Goal: Information Seeking & Learning: Compare options

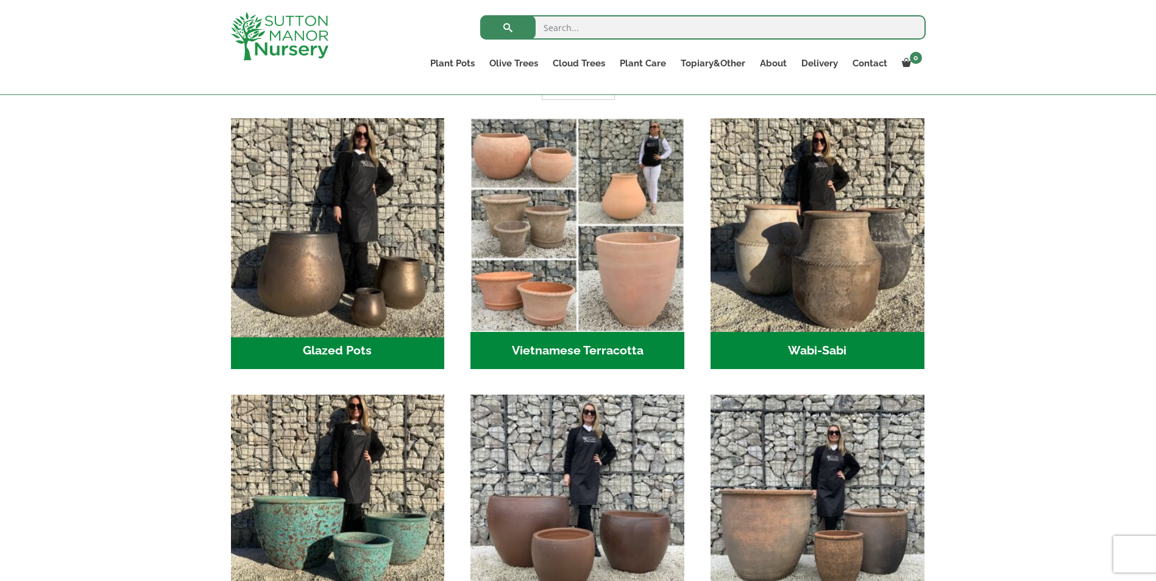
scroll to position [366, 0]
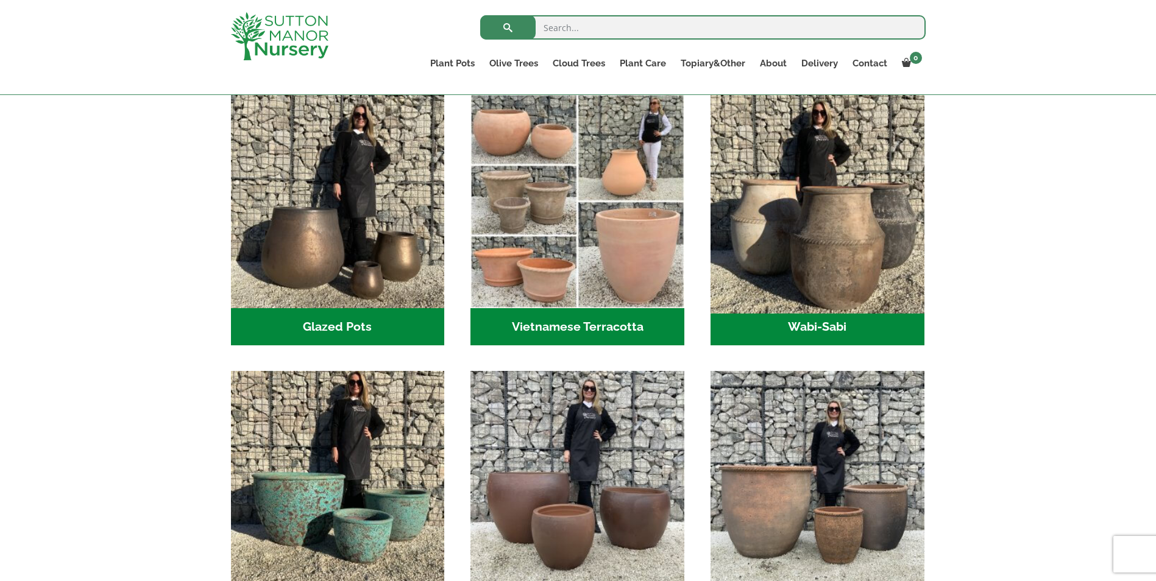
click at [842, 265] on img "Visit product category Wabi-Sabi" at bounding box center [817, 201] width 224 height 224
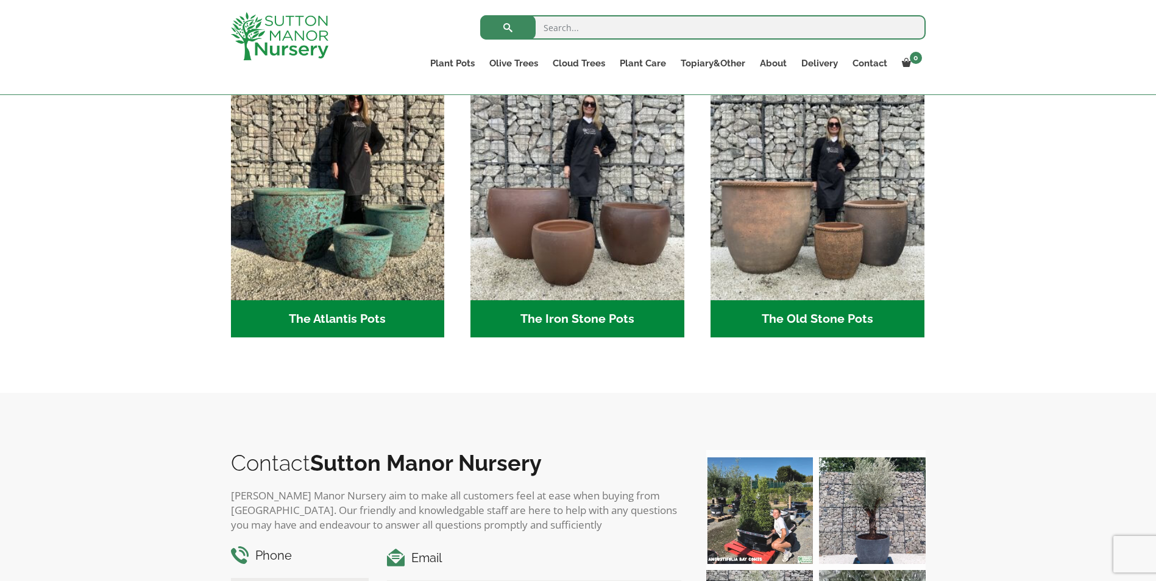
scroll to position [609, 0]
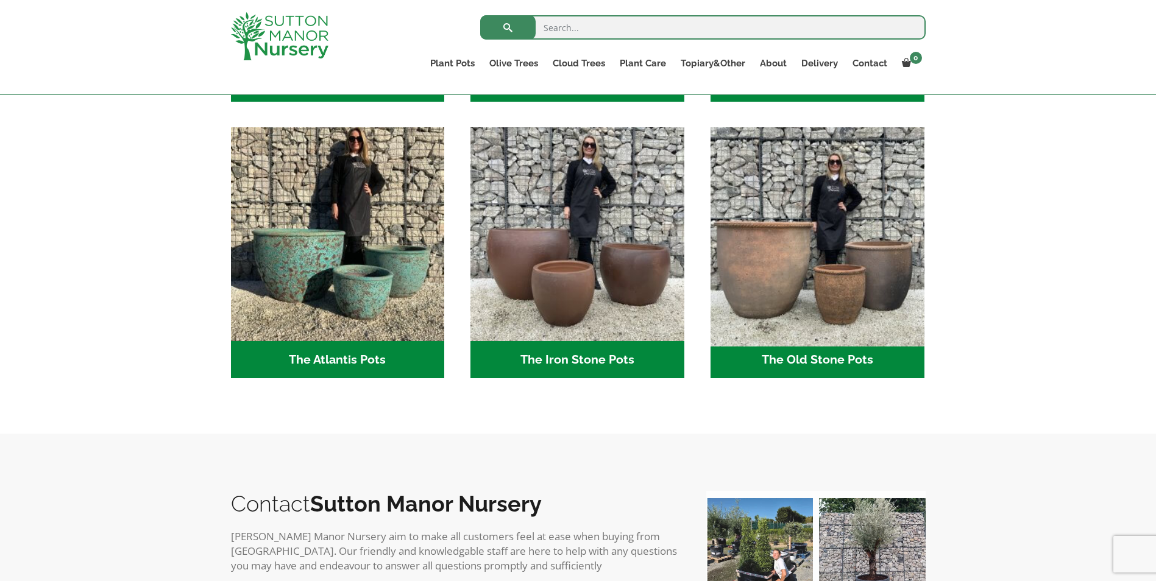
click at [751, 264] on img "Visit product category The Old Stone Pots" at bounding box center [817, 234] width 224 height 224
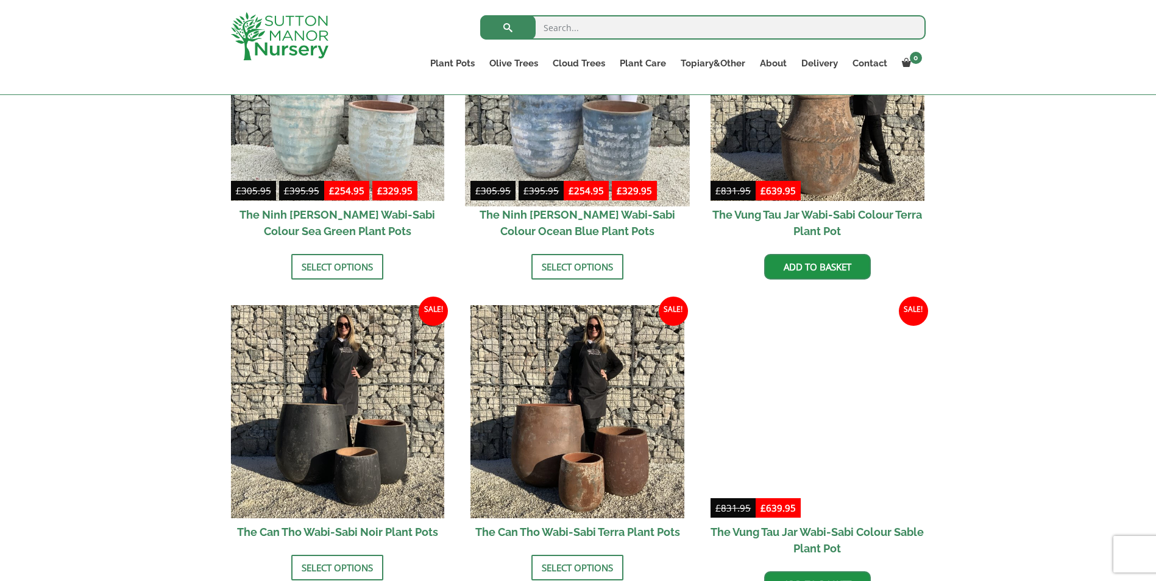
scroll to position [1097, 0]
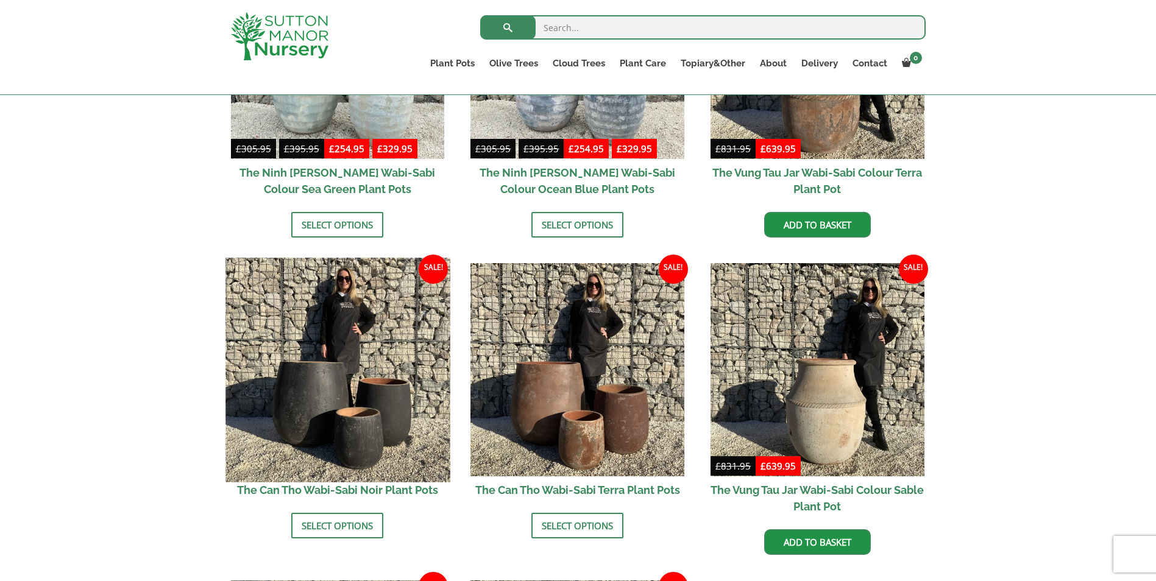
click at [342, 373] on img at bounding box center [337, 370] width 224 height 224
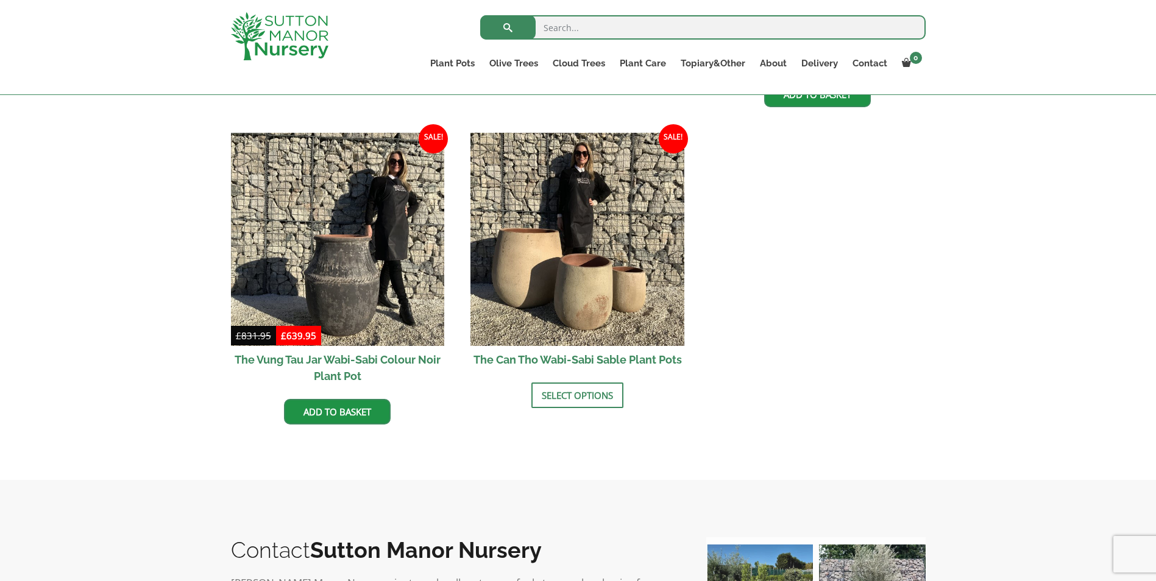
scroll to position [1585, 0]
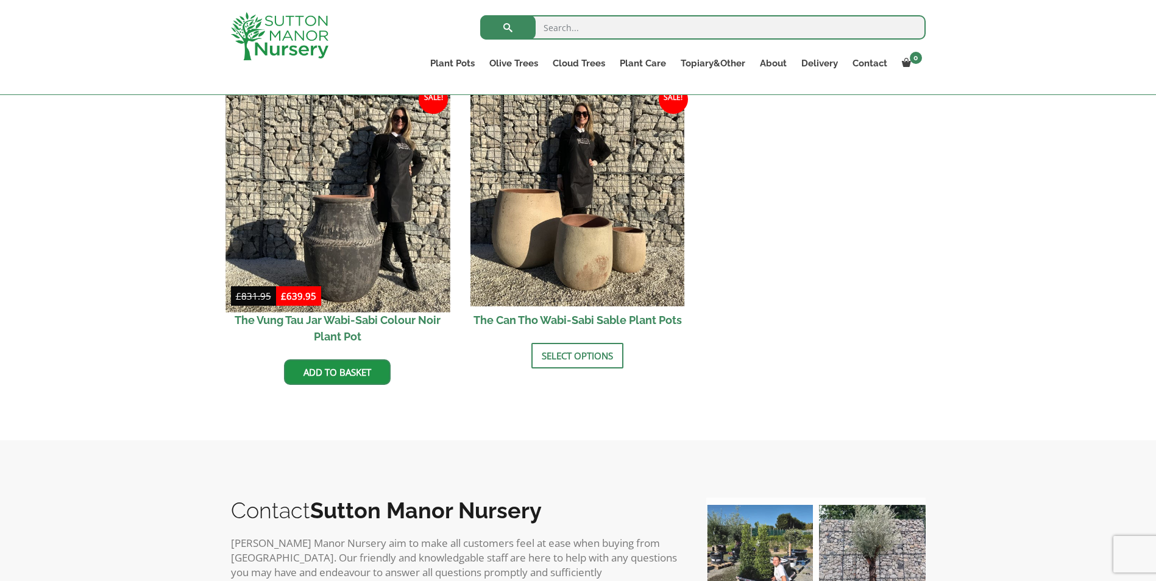
click at [369, 222] on img at bounding box center [337, 200] width 224 height 224
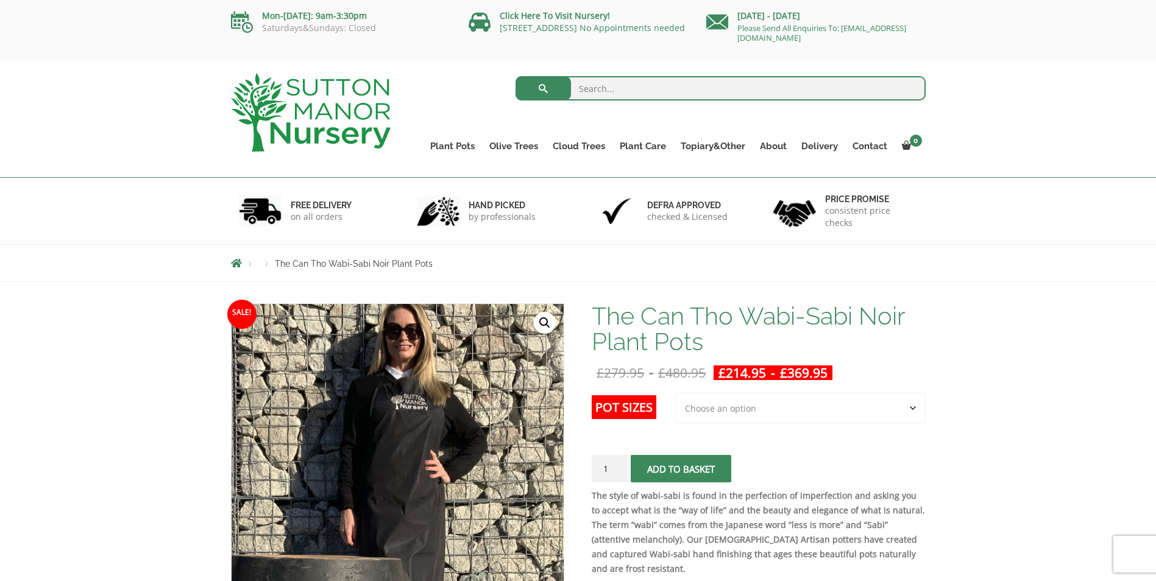
scroll to position [122, 0]
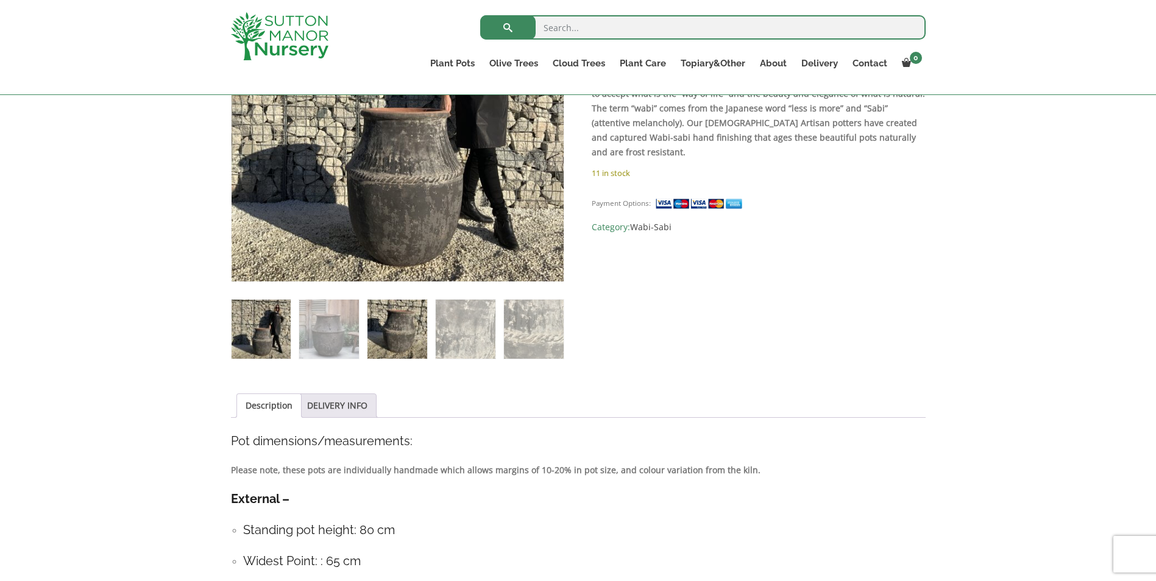
click at [394, 308] on div "🔍" at bounding box center [397, 154] width 333 height 411
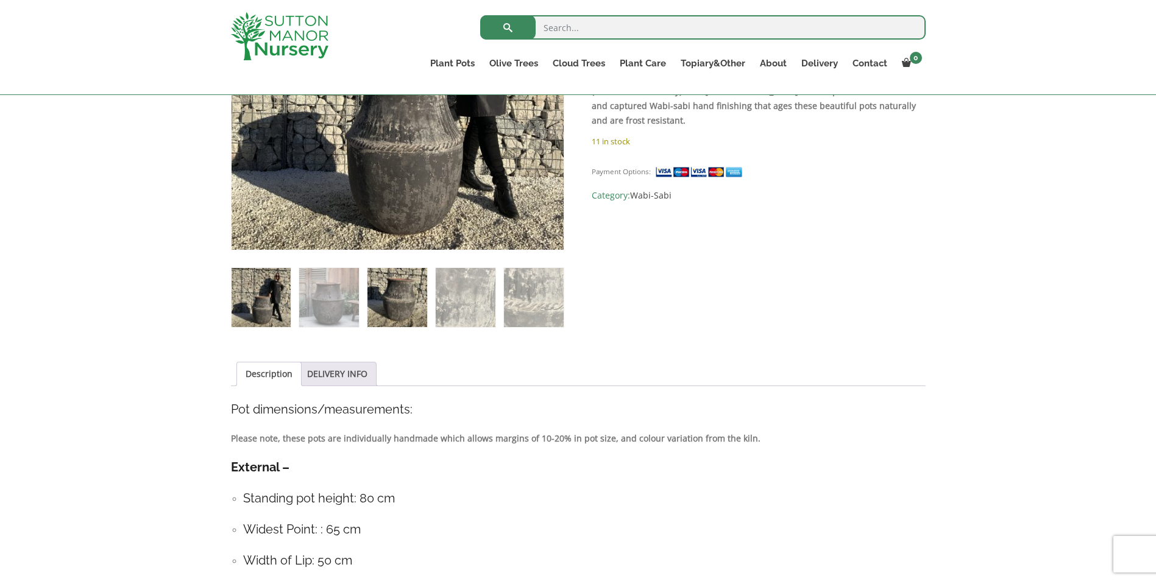
scroll to position [364, 0]
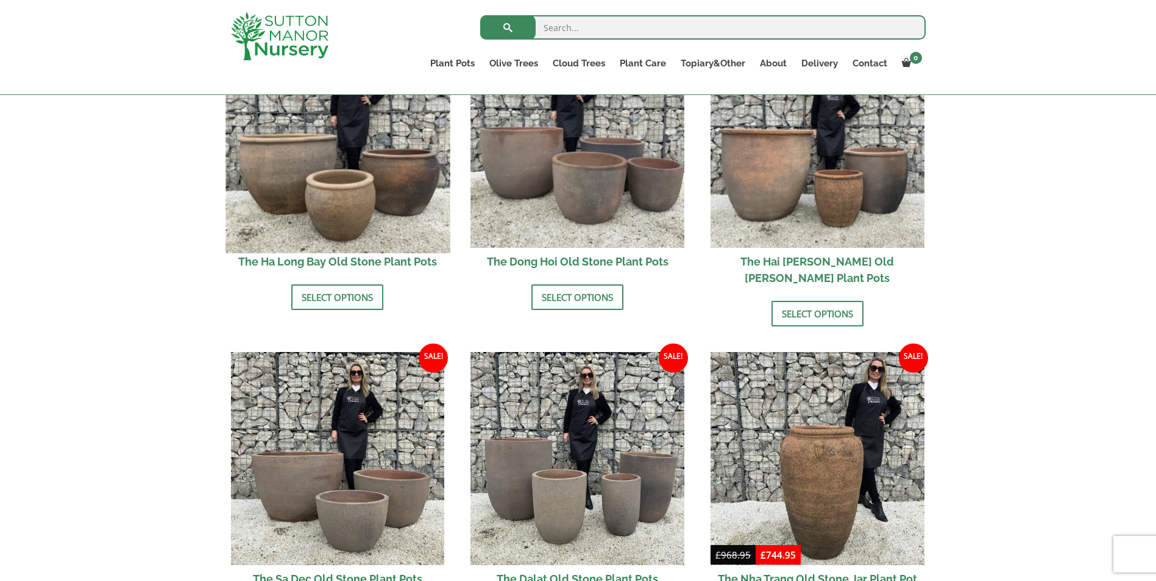
scroll to position [609, 0]
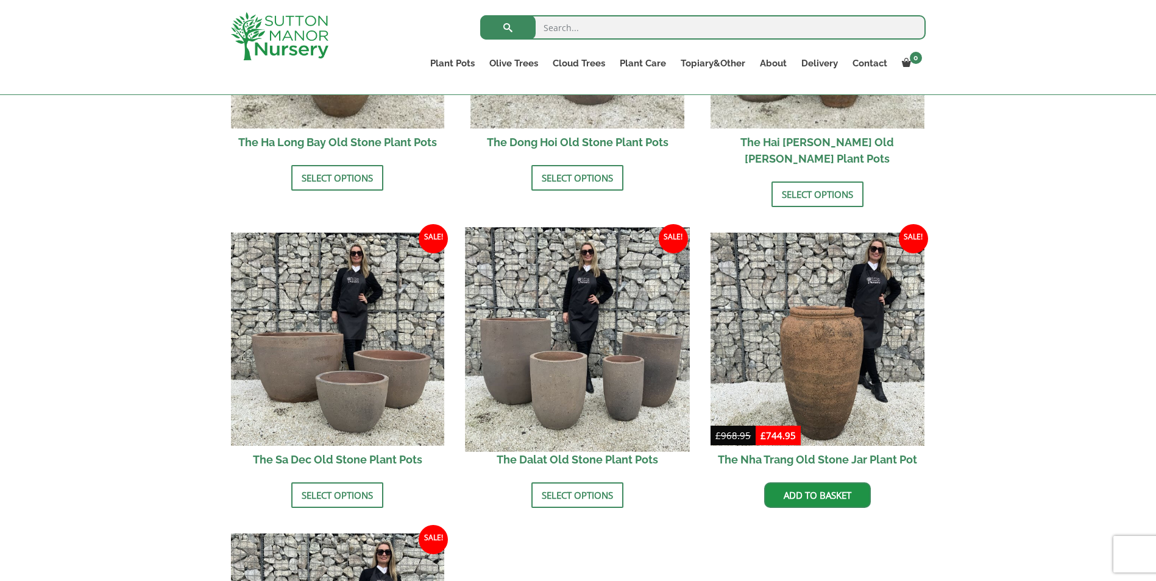
click at [520, 330] on img at bounding box center [578, 339] width 224 height 224
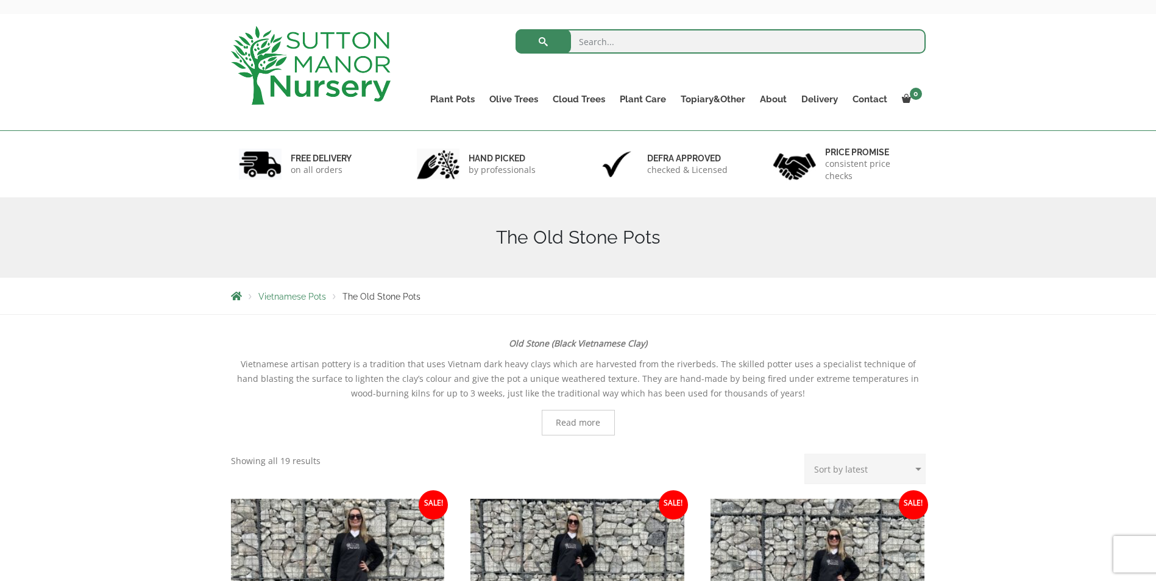
scroll to position [0, 0]
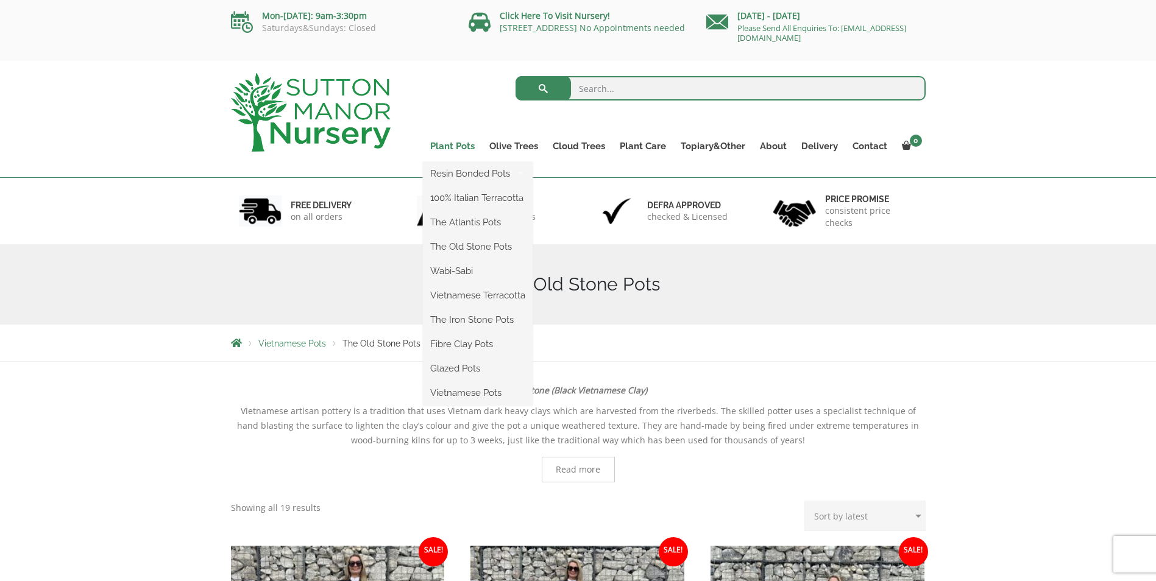
click at [460, 147] on link "Plant Pots" at bounding box center [452, 146] width 59 height 17
click at [454, 220] on link "The Atlantis Pots" at bounding box center [478, 222] width 110 height 18
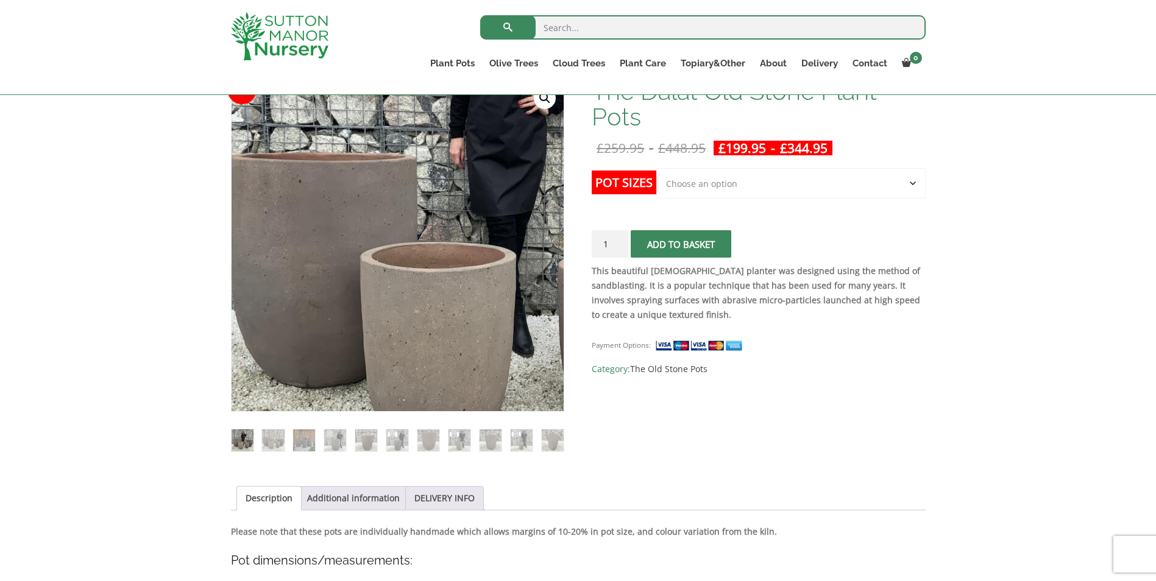
scroll to position [244, 0]
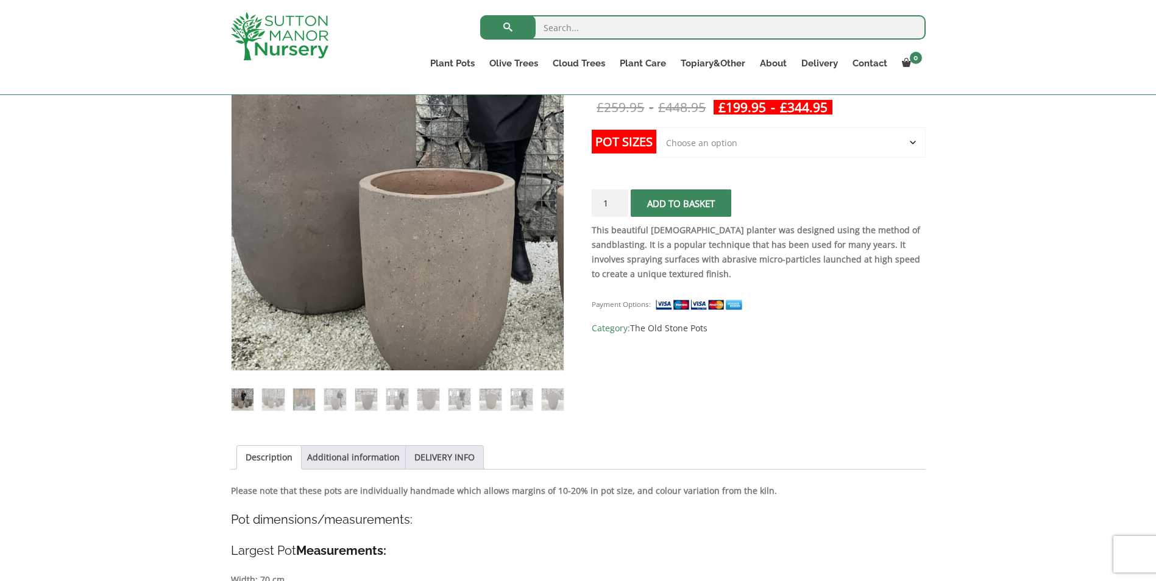
click at [289, 284] on img at bounding box center [487, 137] width 609 height 609
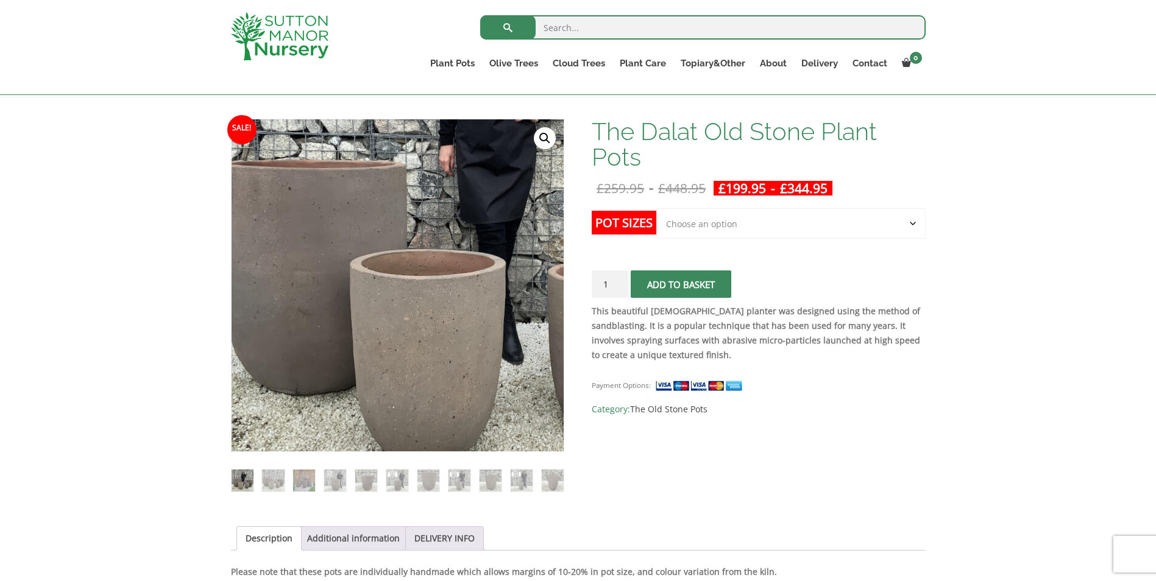
scroll to position [122, 0]
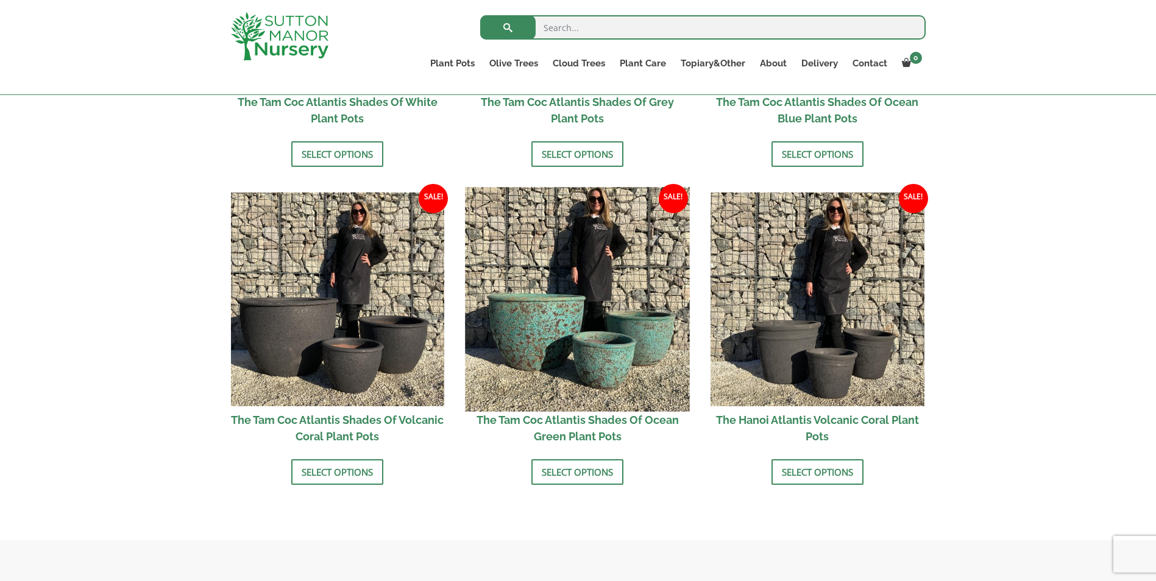
scroll to position [975, 0]
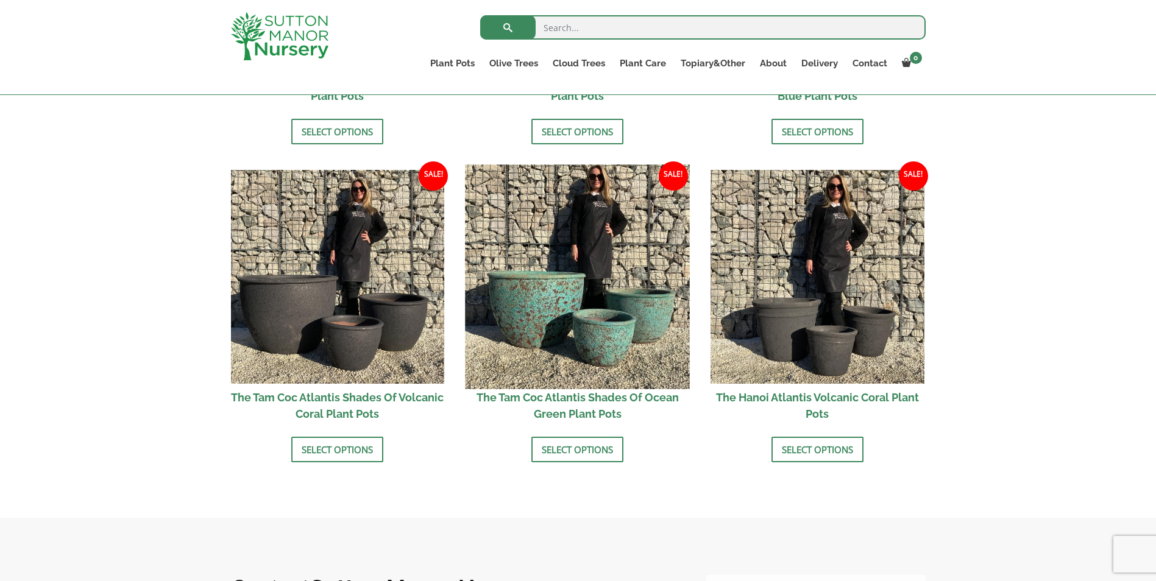
click at [555, 316] on img at bounding box center [578, 277] width 224 height 224
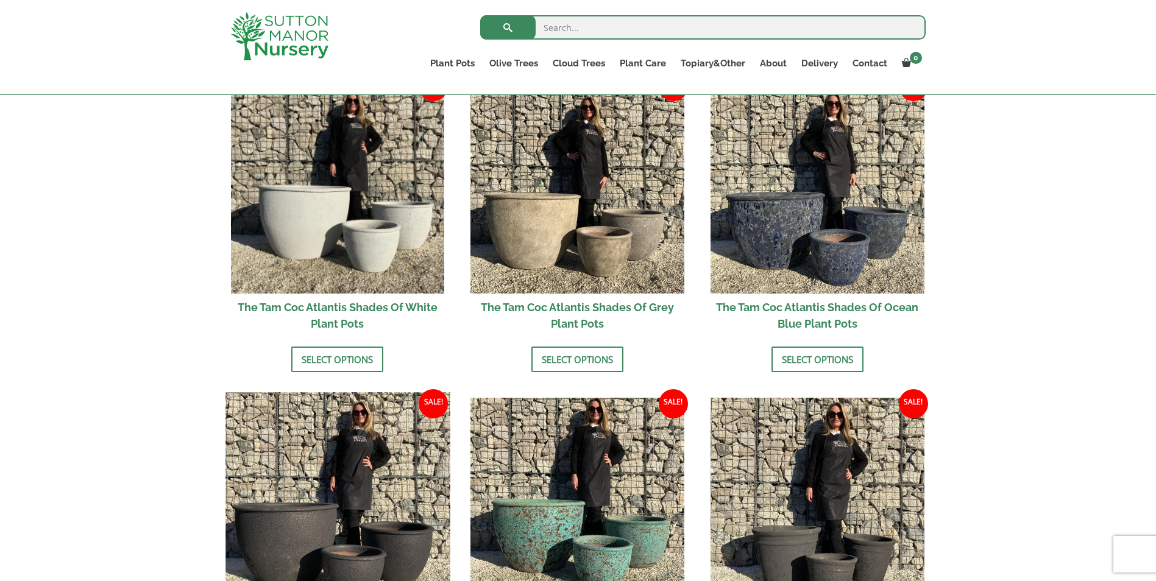
scroll to position [731, 0]
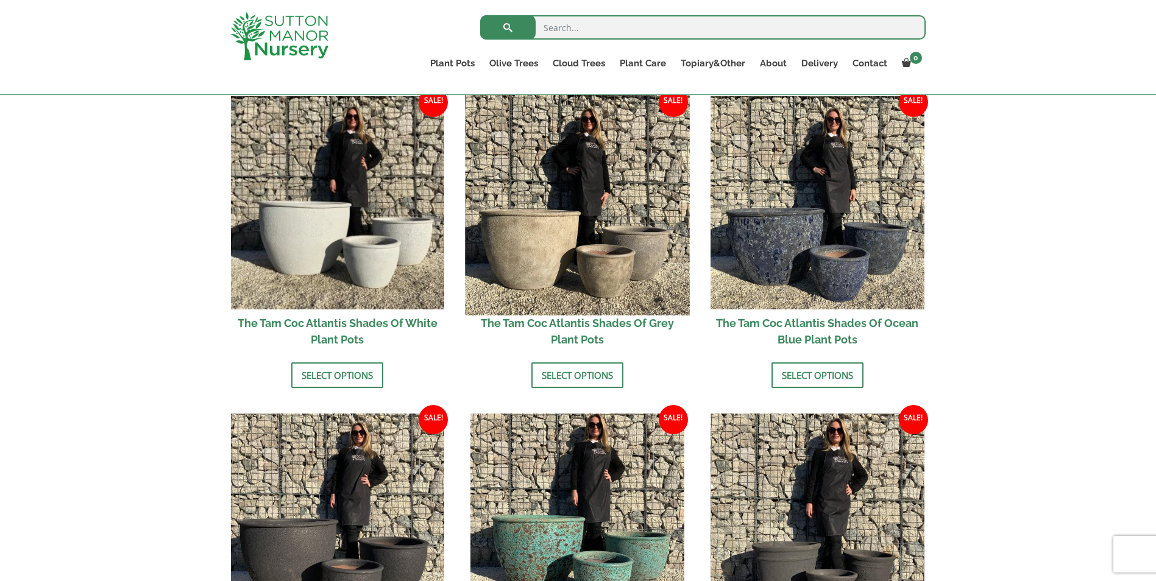
click at [529, 252] on img at bounding box center [578, 203] width 224 height 224
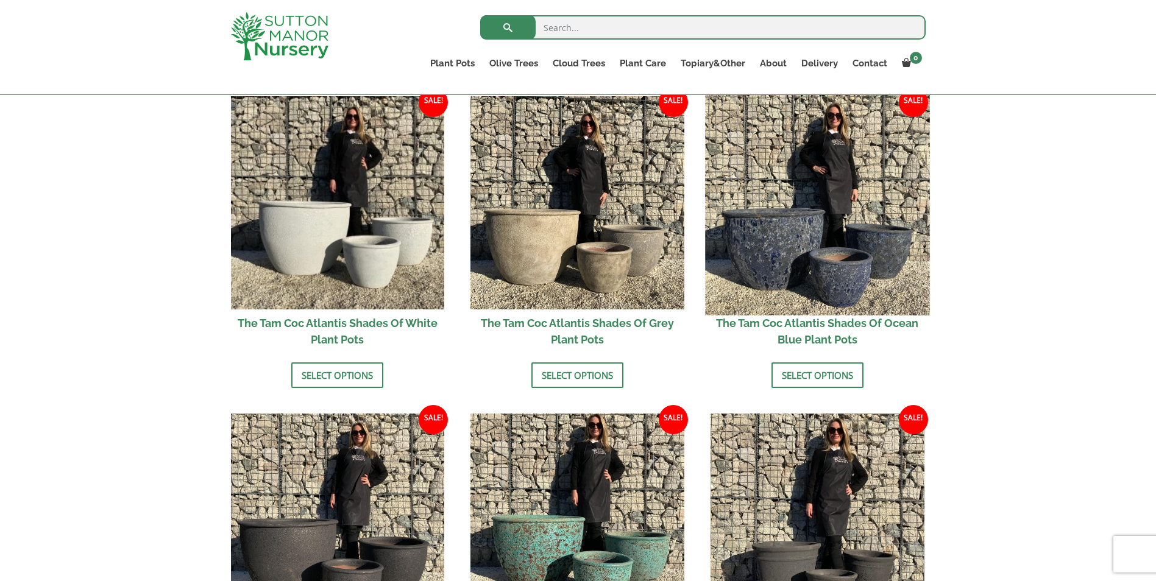
click at [776, 238] on img at bounding box center [817, 203] width 224 height 224
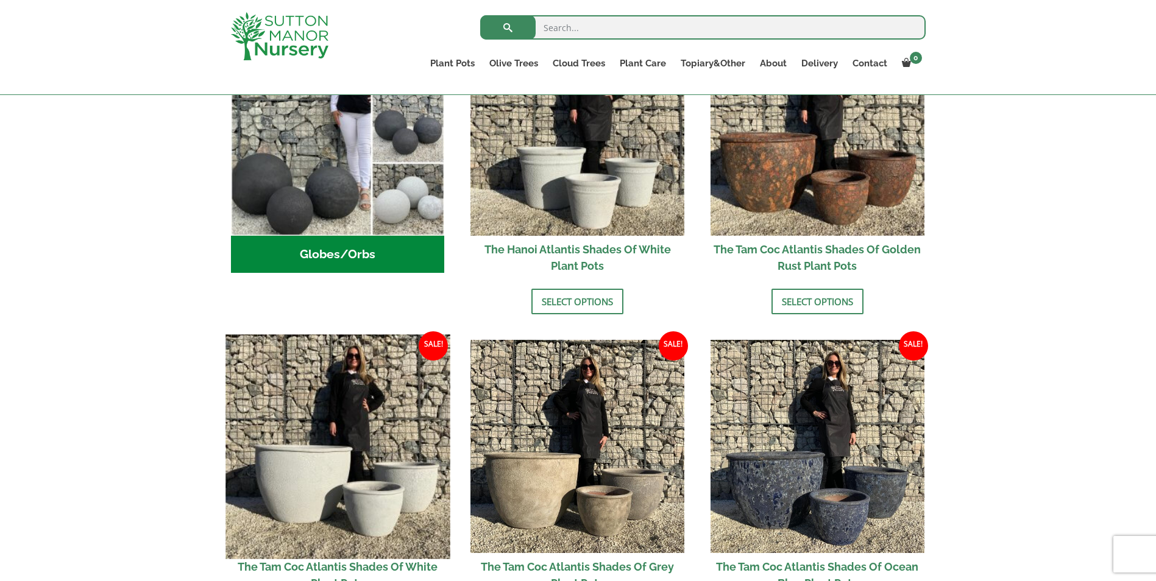
scroll to position [244, 0]
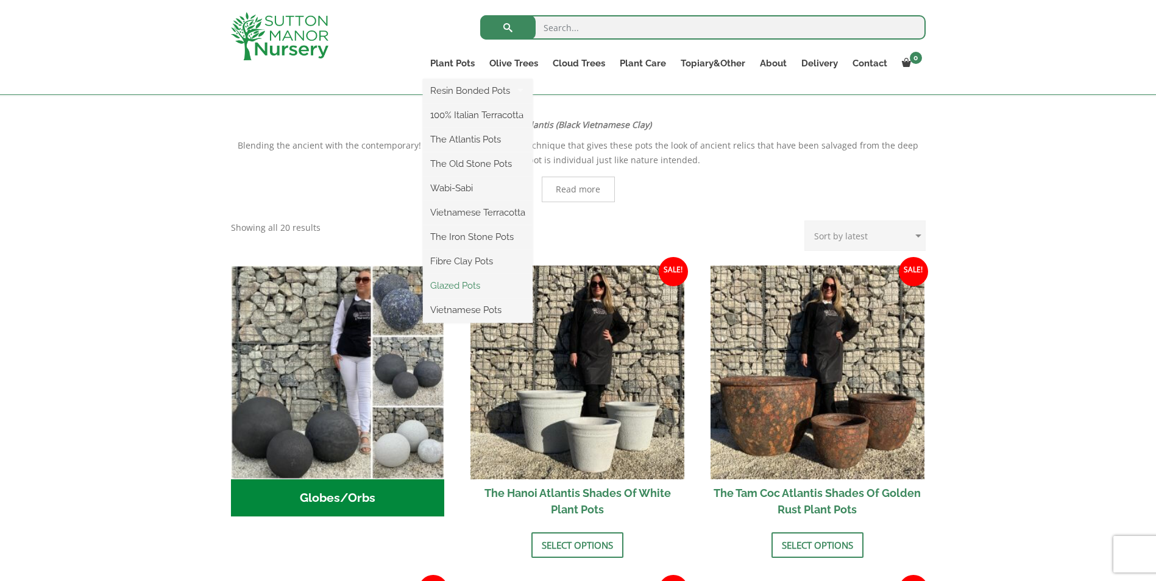
click at [461, 285] on link "Glazed Pots" at bounding box center [478, 286] width 110 height 18
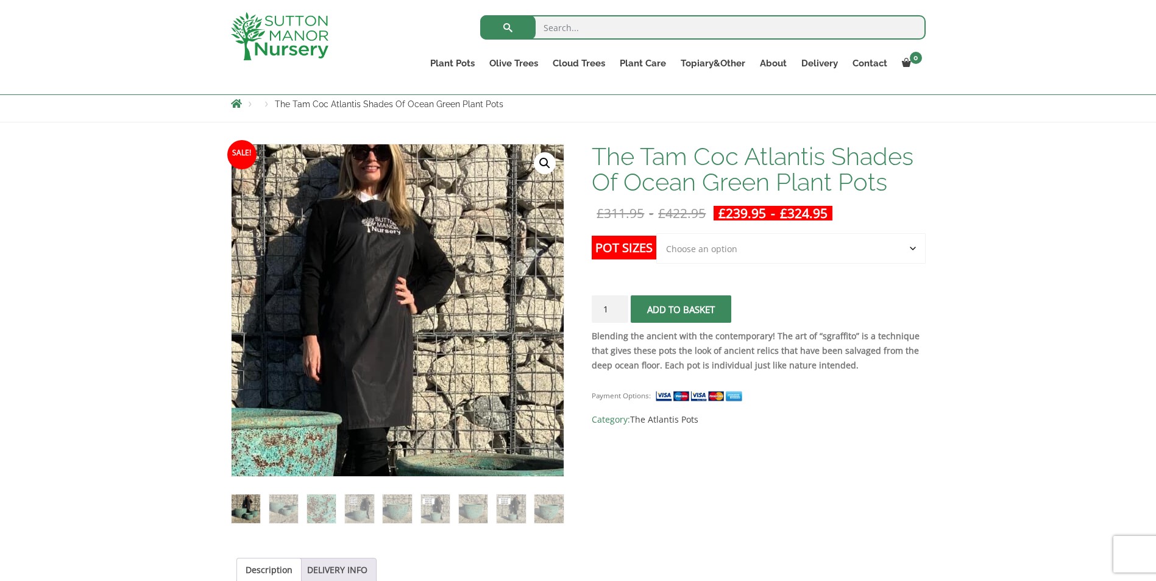
scroll to position [244, 0]
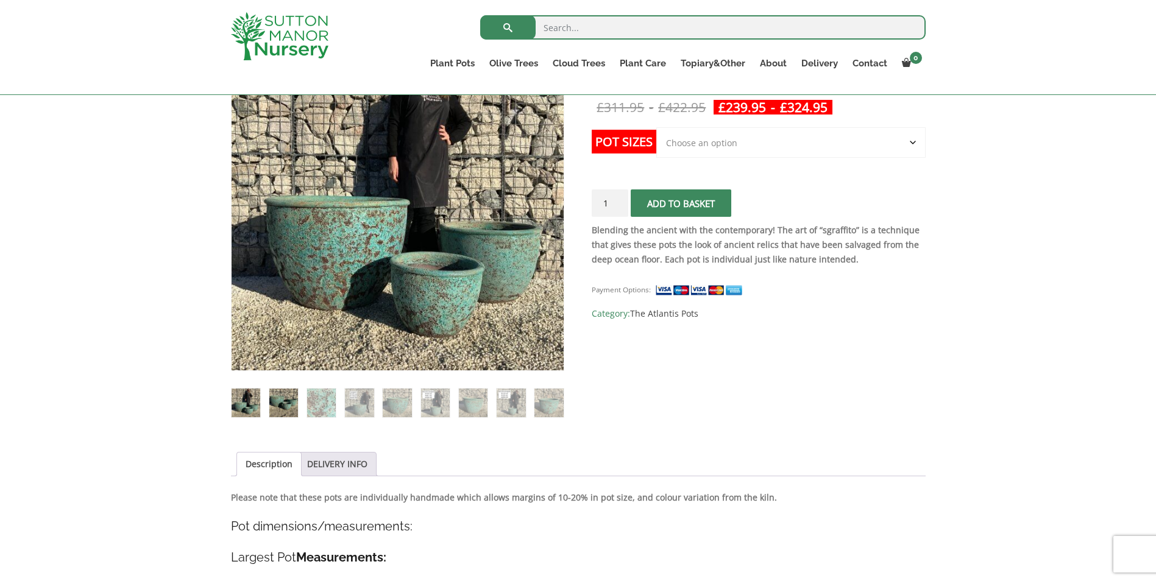
click at [283, 403] on img at bounding box center [283, 403] width 29 height 29
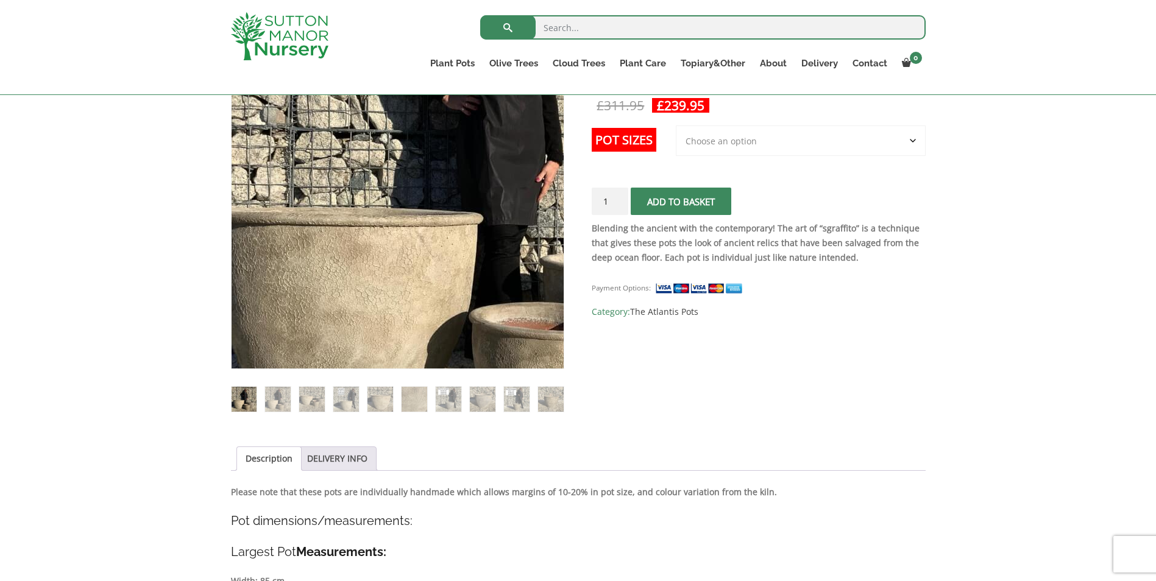
scroll to position [122, 0]
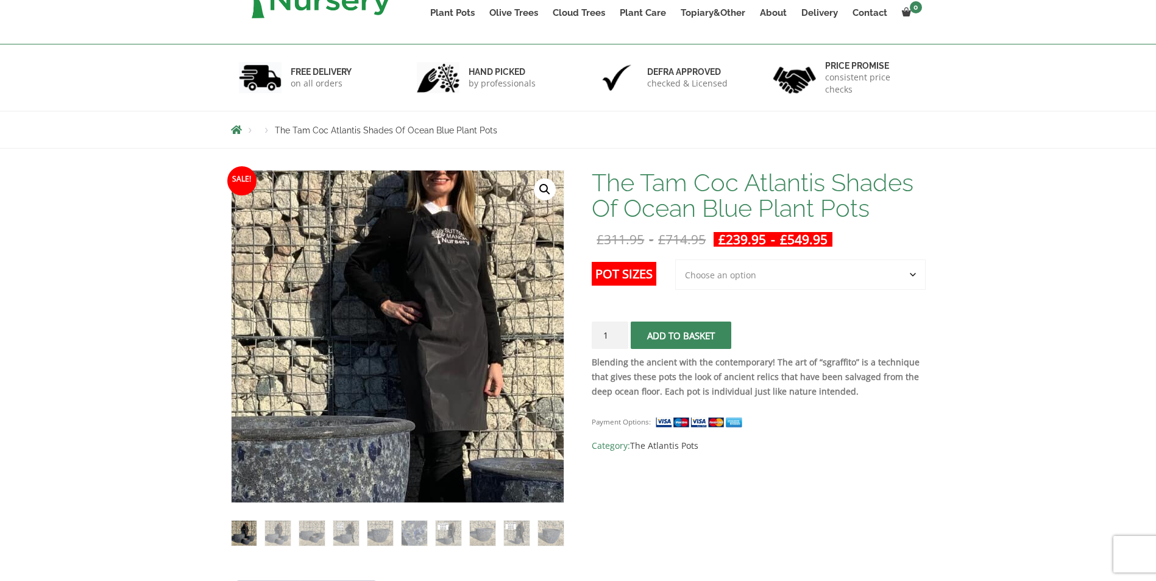
scroll to position [244, 0]
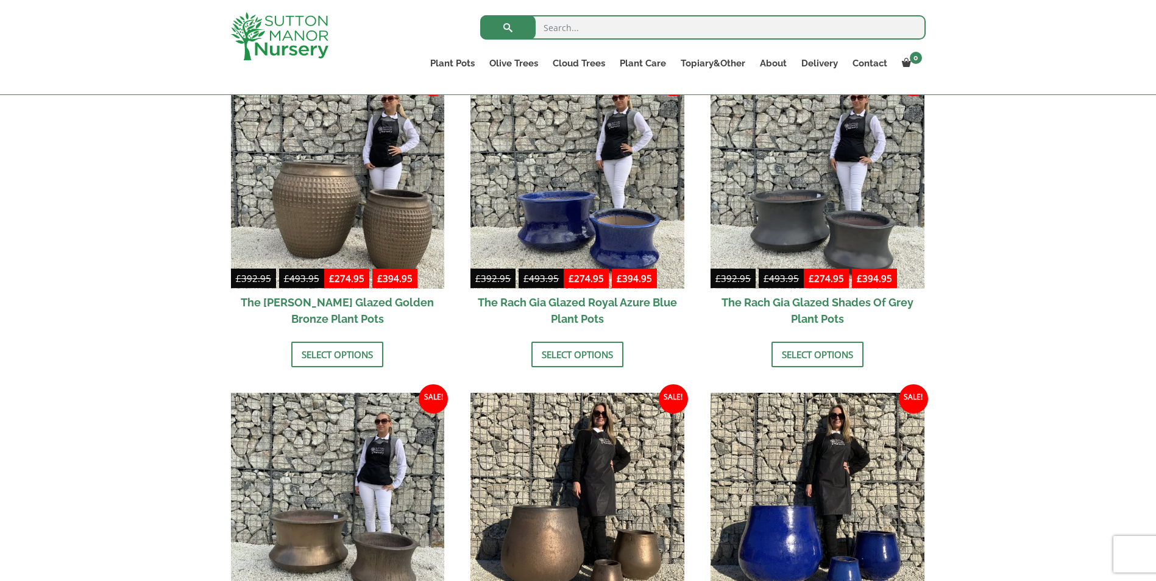
scroll to position [609, 0]
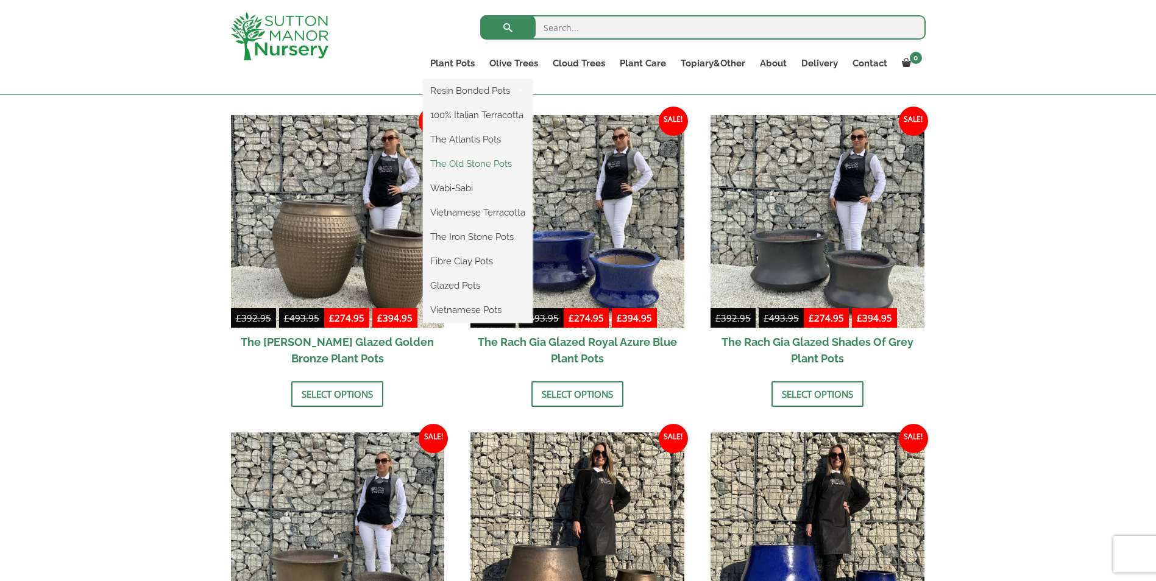
click at [463, 163] on link "The Old Stone Pots" at bounding box center [478, 164] width 110 height 18
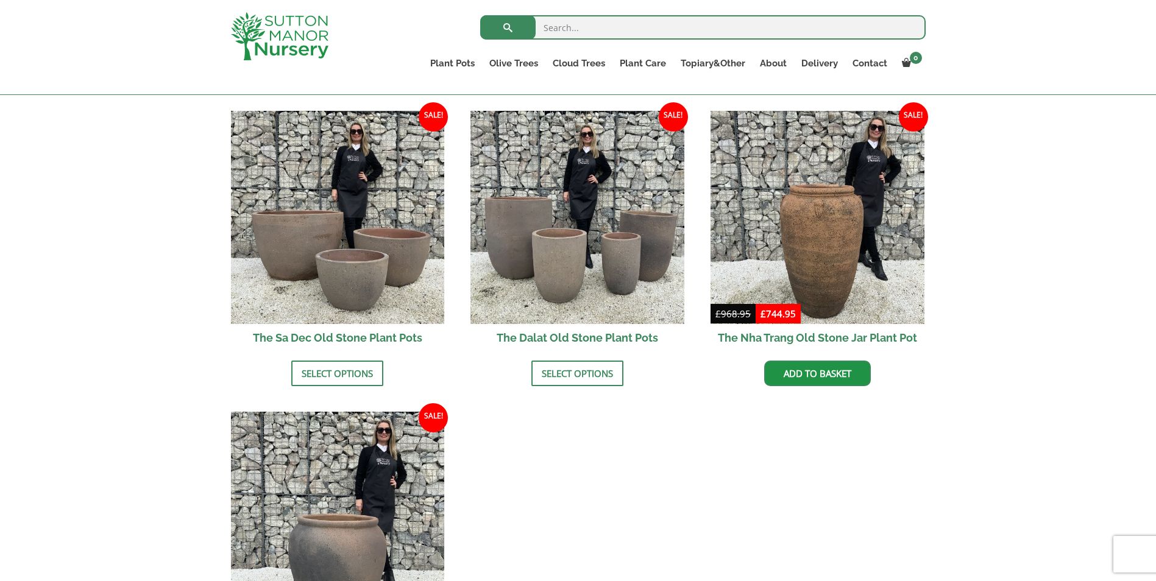
scroll to position [975, 0]
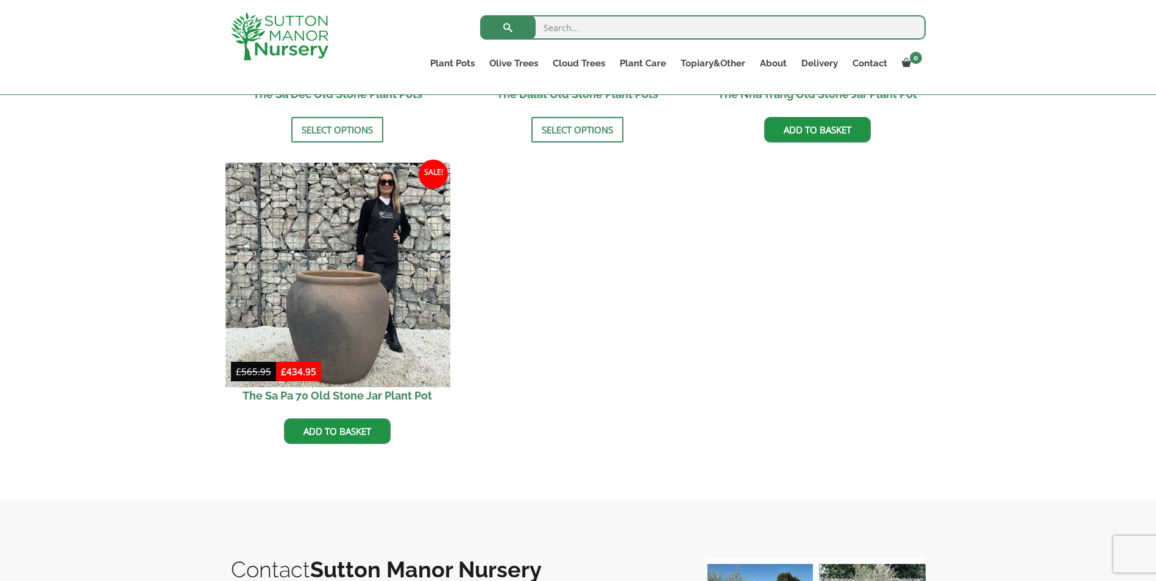
click at [321, 298] on img at bounding box center [337, 275] width 224 height 224
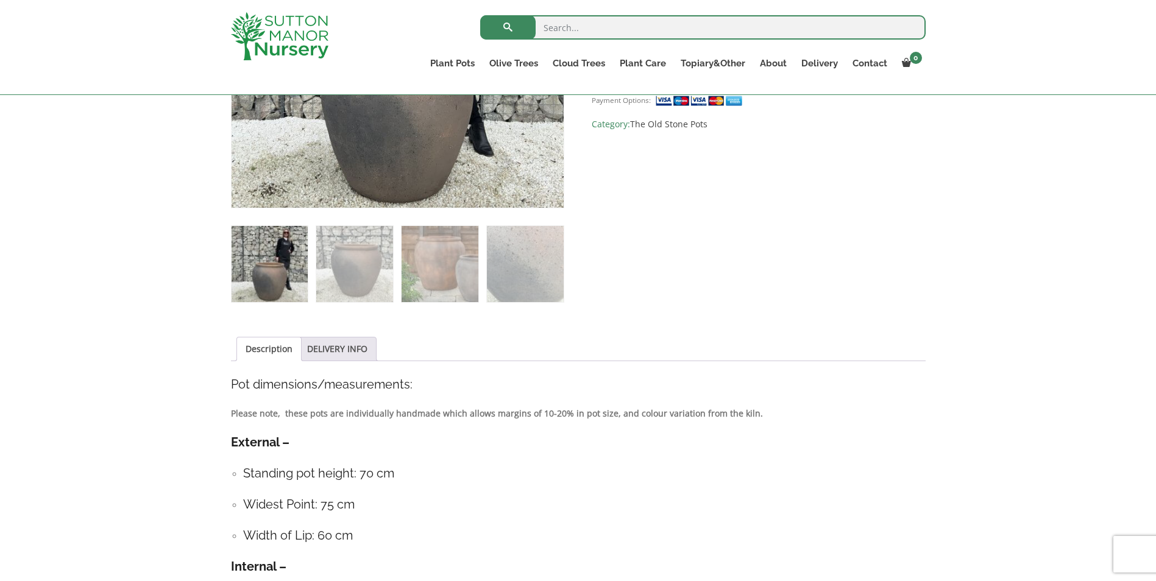
scroll to position [366, 0]
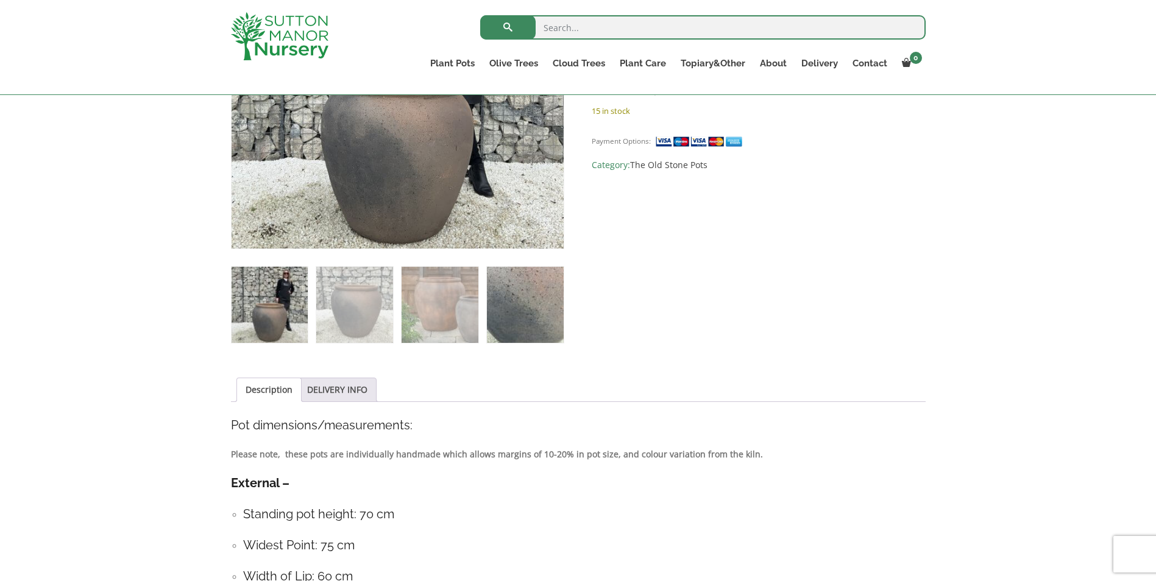
click at [523, 285] on img at bounding box center [525, 305] width 76 height 76
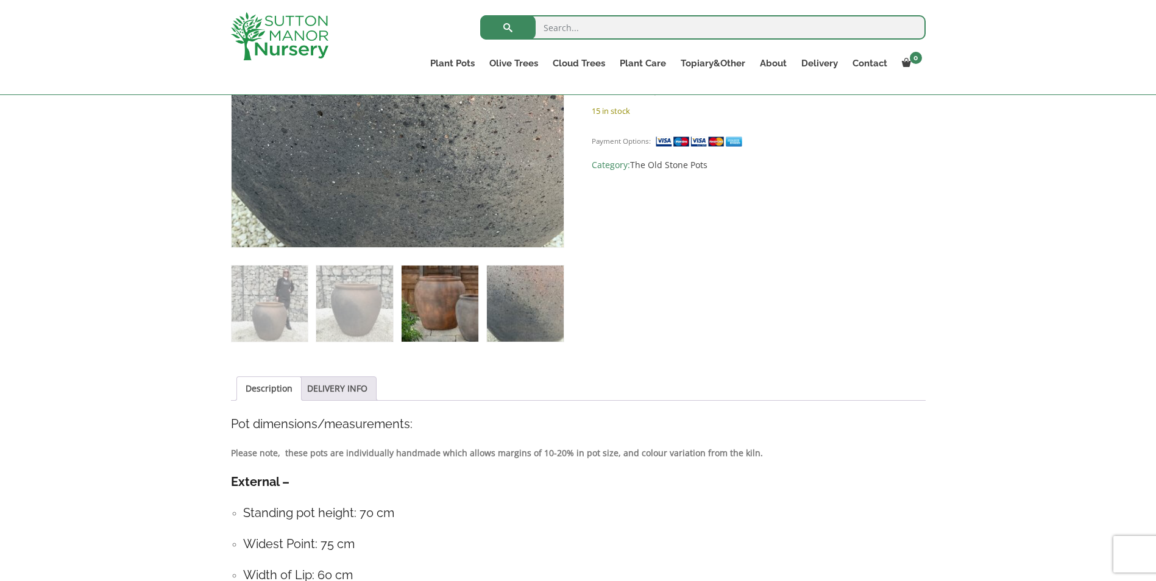
click at [447, 296] on img at bounding box center [440, 304] width 76 height 76
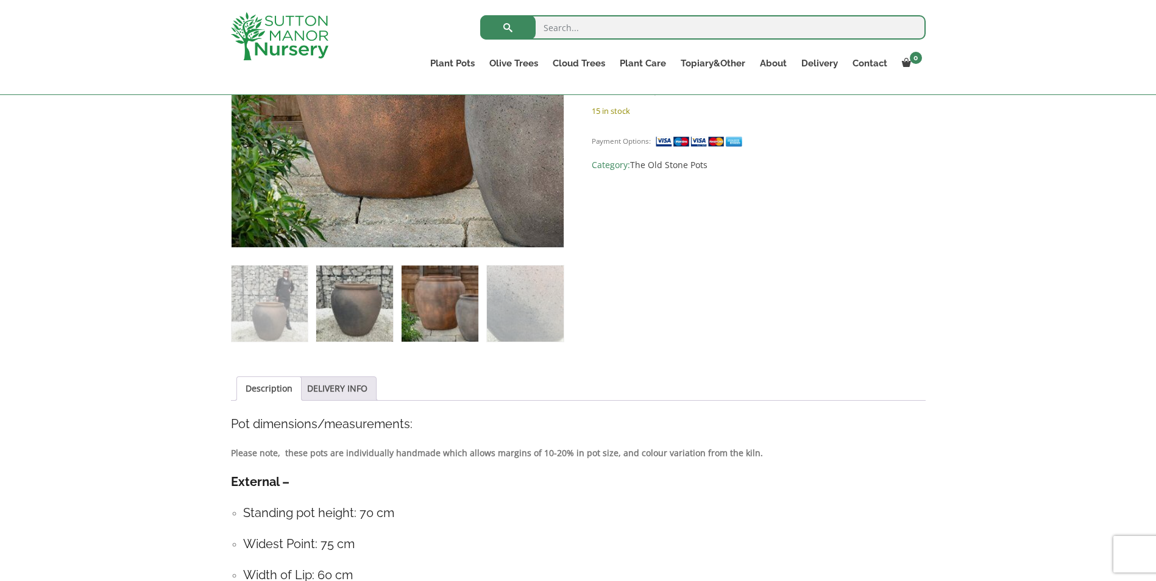
click at [380, 299] on img at bounding box center [354, 304] width 76 height 76
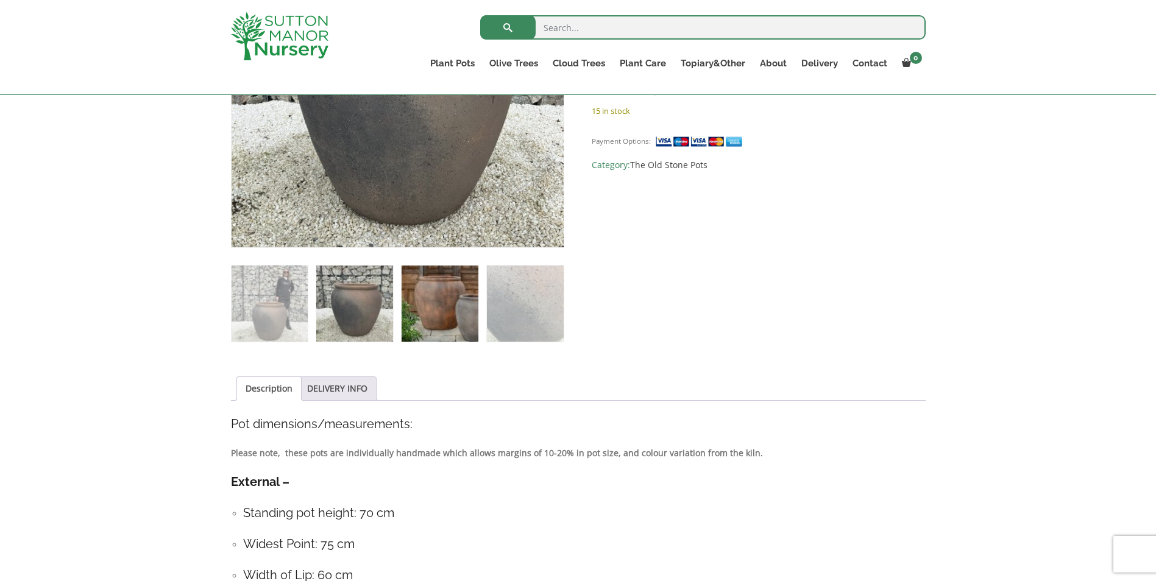
click at [449, 293] on img at bounding box center [440, 304] width 76 height 76
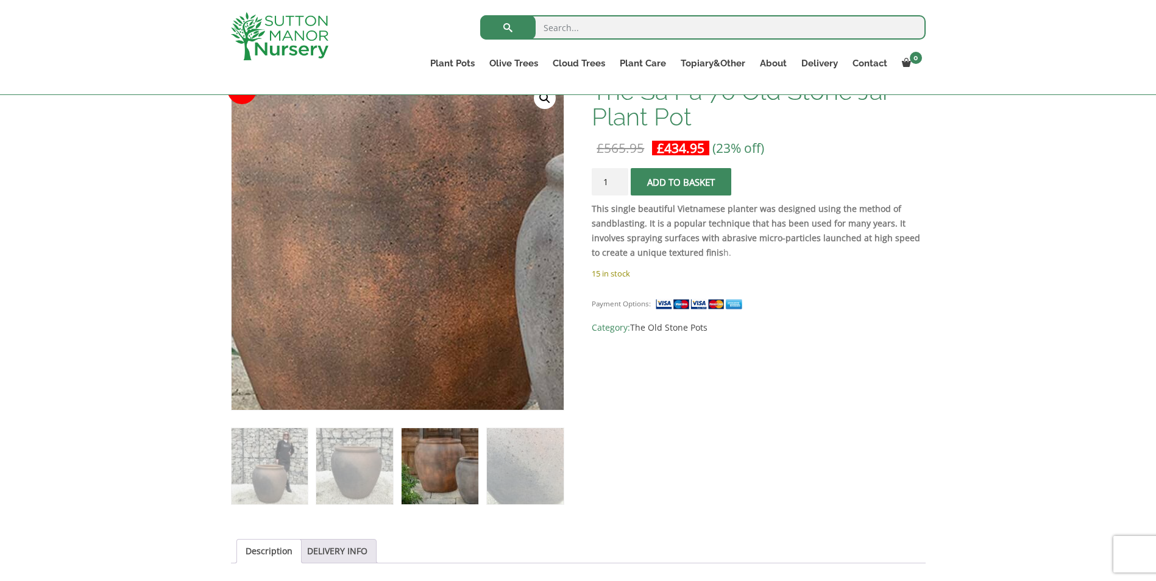
scroll to position [244, 0]
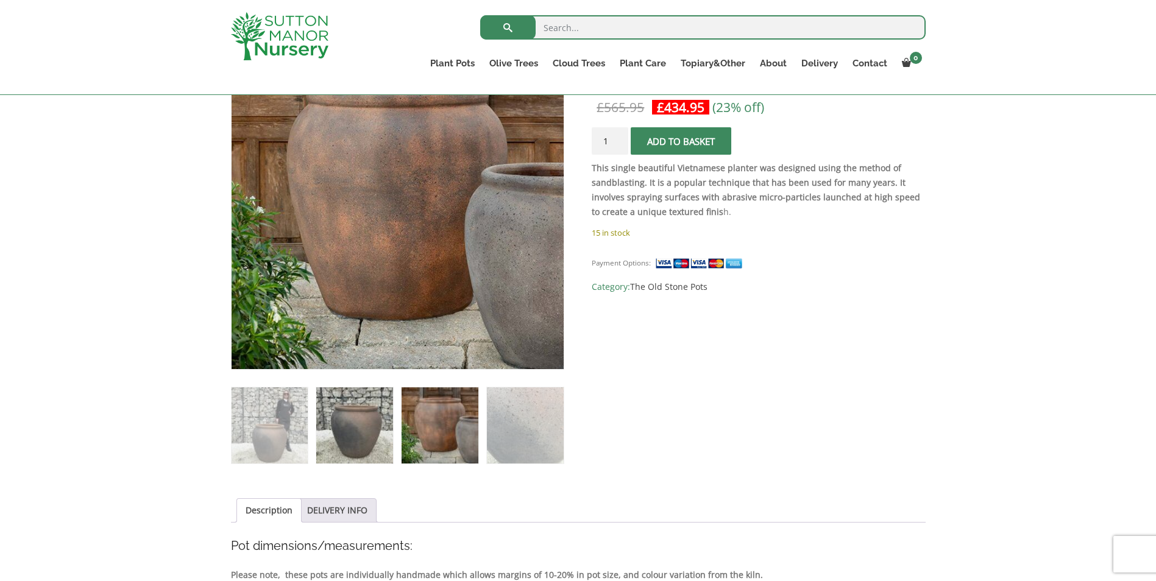
click at [357, 425] on img at bounding box center [354, 426] width 76 height 76
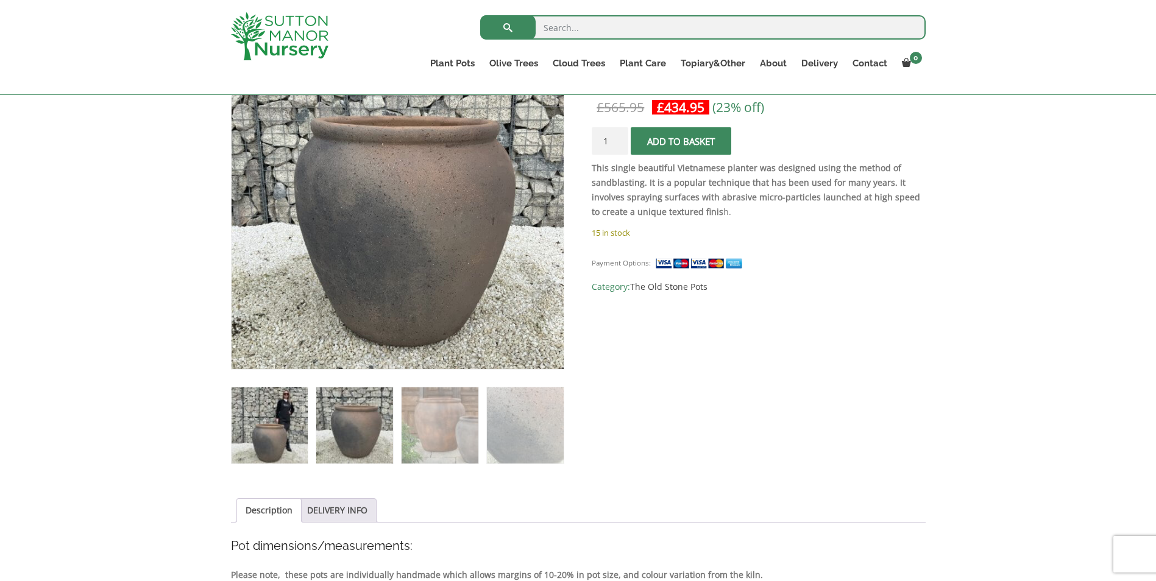
click at [282, 421] on img at bounding box center [270, 426] width 76 height 76
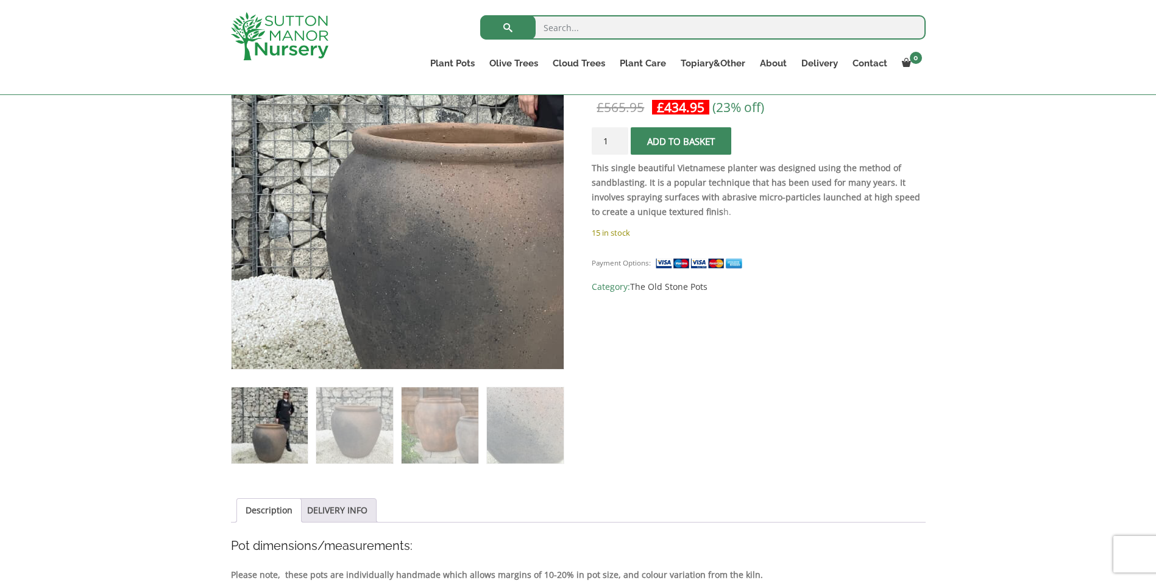
scroll to position [366, 0]
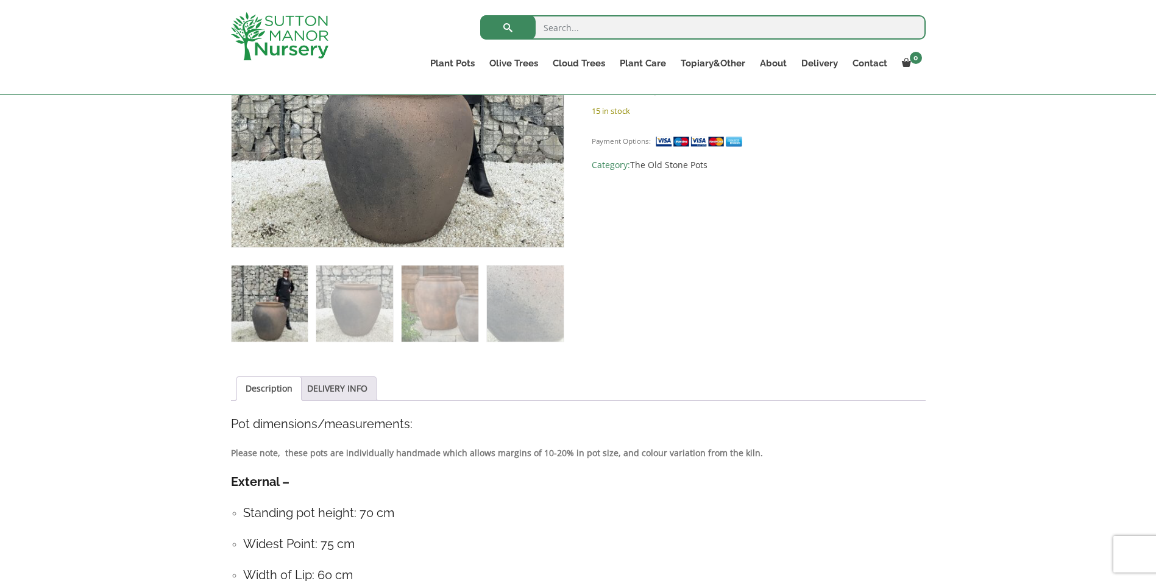
click at [258, 322] on img at bounding box center [270, 304] width 76 height 76
click at [352, 303] on img at bounding box center [354, 304] width 76 height 76
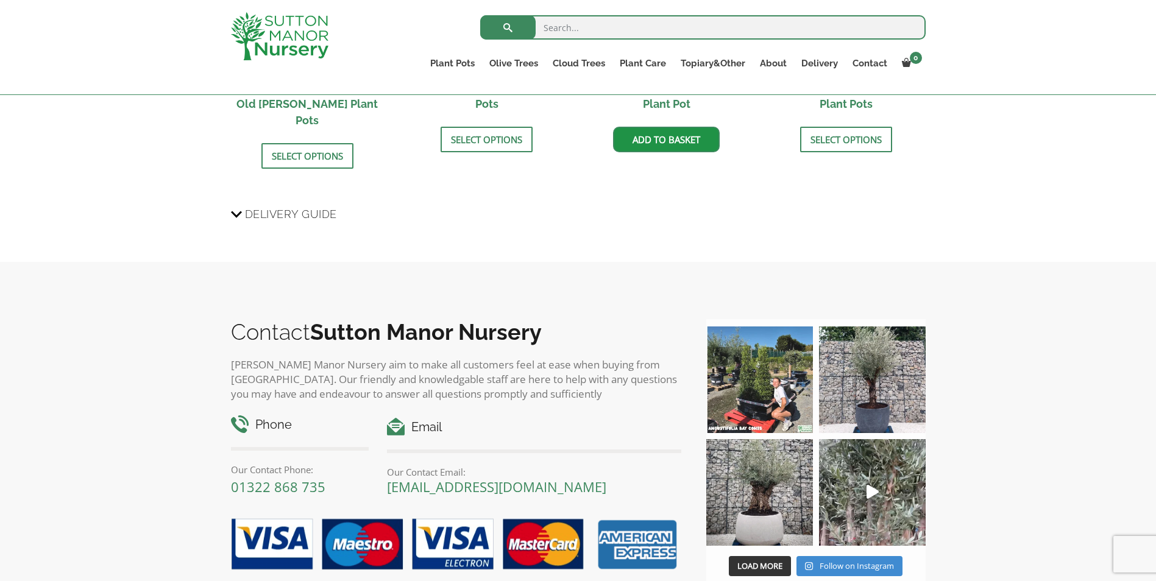
scroll to position [1341, 0]
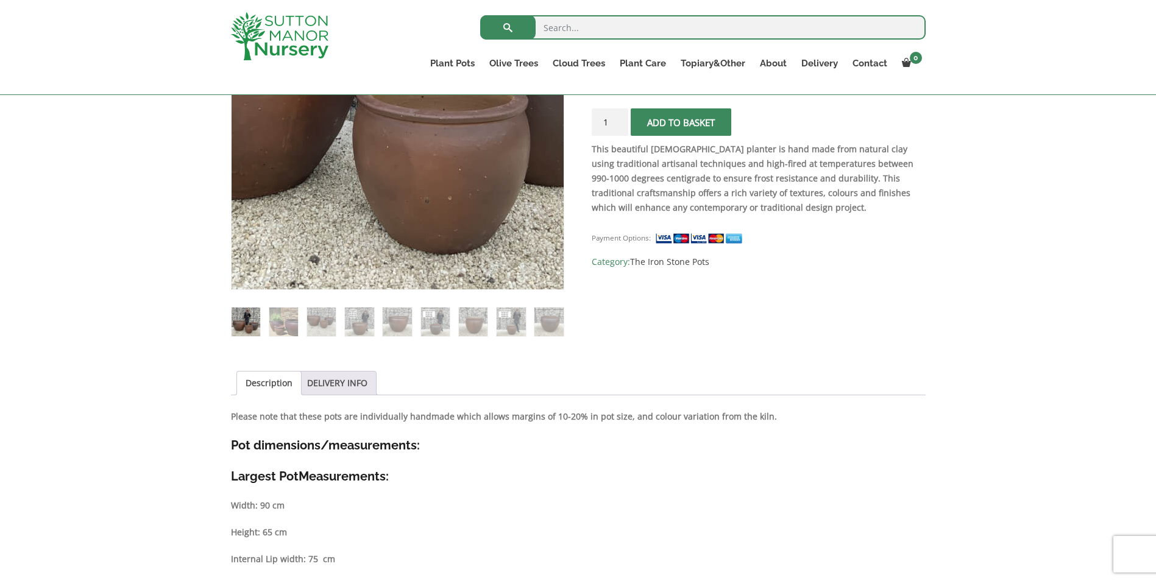
scroll to position [366, 0]
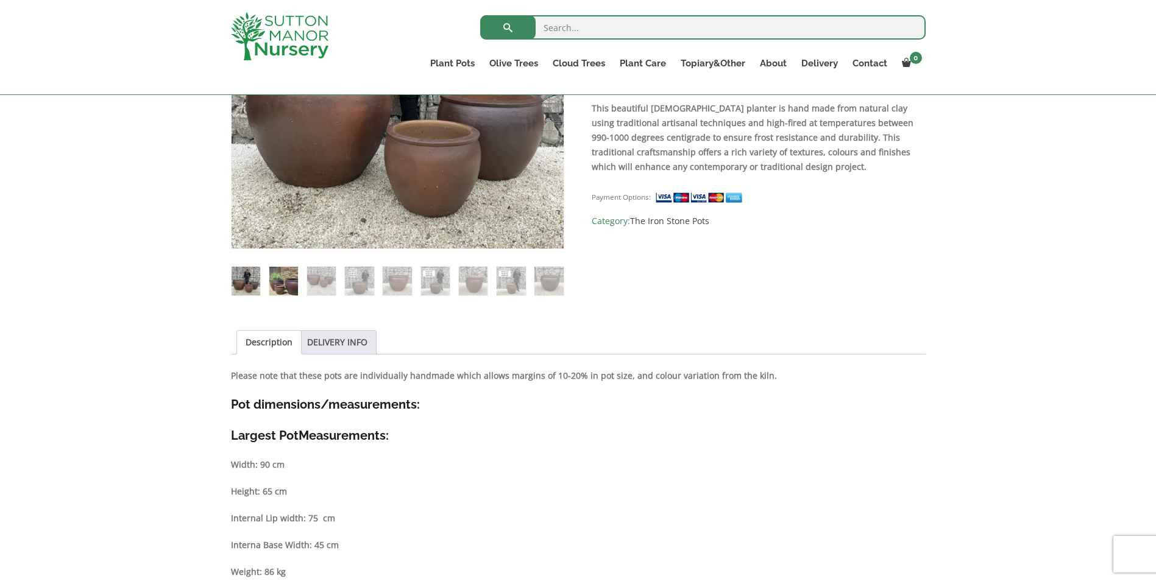
click at [280, 272] on img at bounding box center [283, 281] width 29 height 29
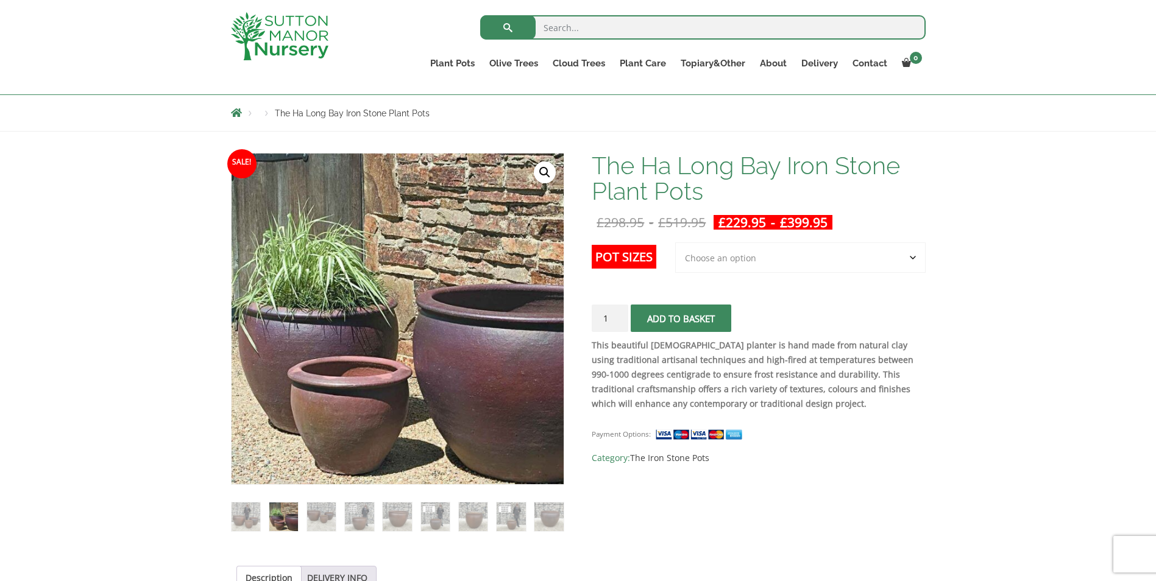
scroll to position [122, 0]
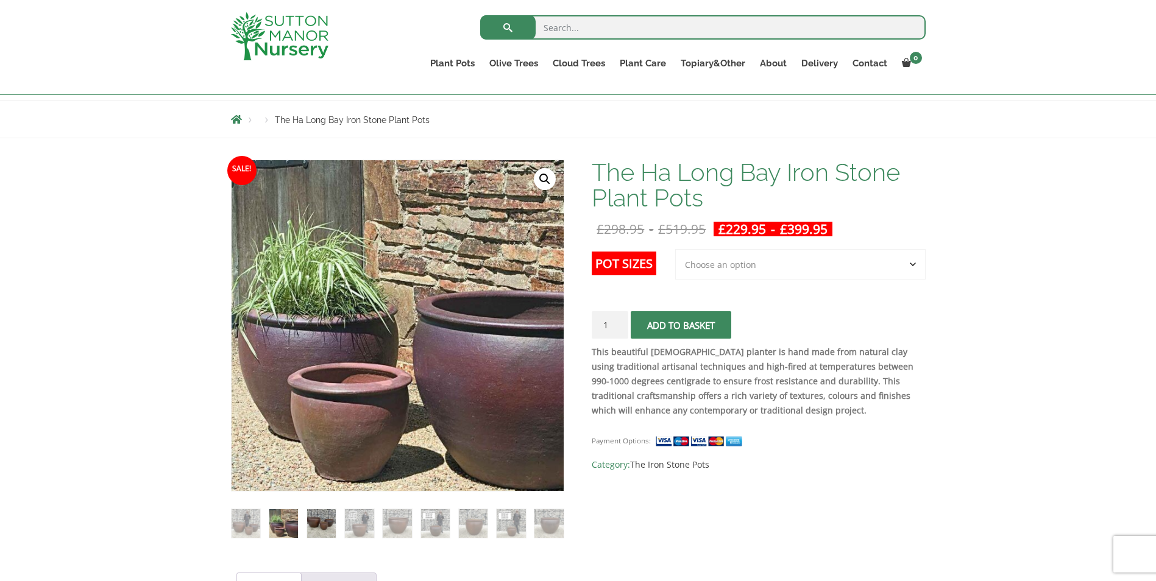
click at [321, 513] on img at bounding box center [321, 523] width 29 height 29
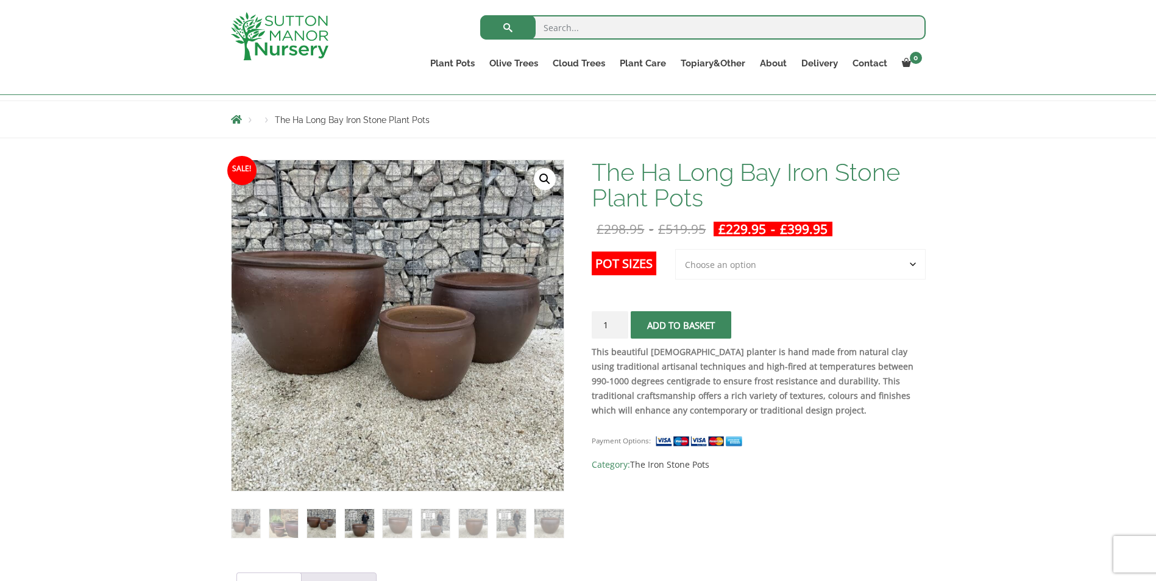
click at [352, 514] on img at bounding box center [359, 523] width 29 height 29
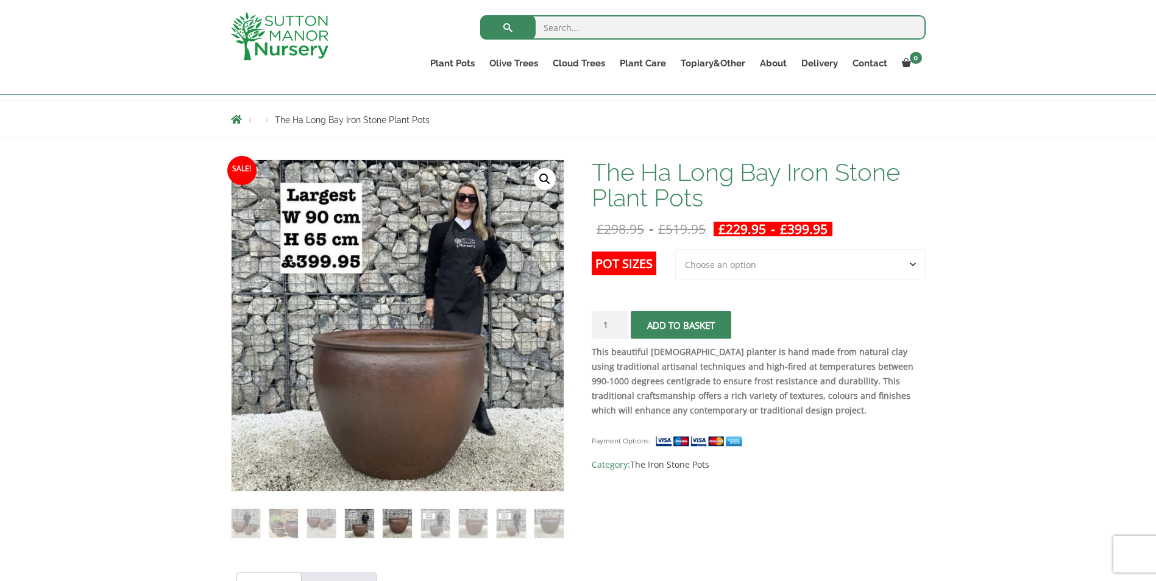
click at [396, 516] on img at bounding box center [397, 523] width 29 height 29
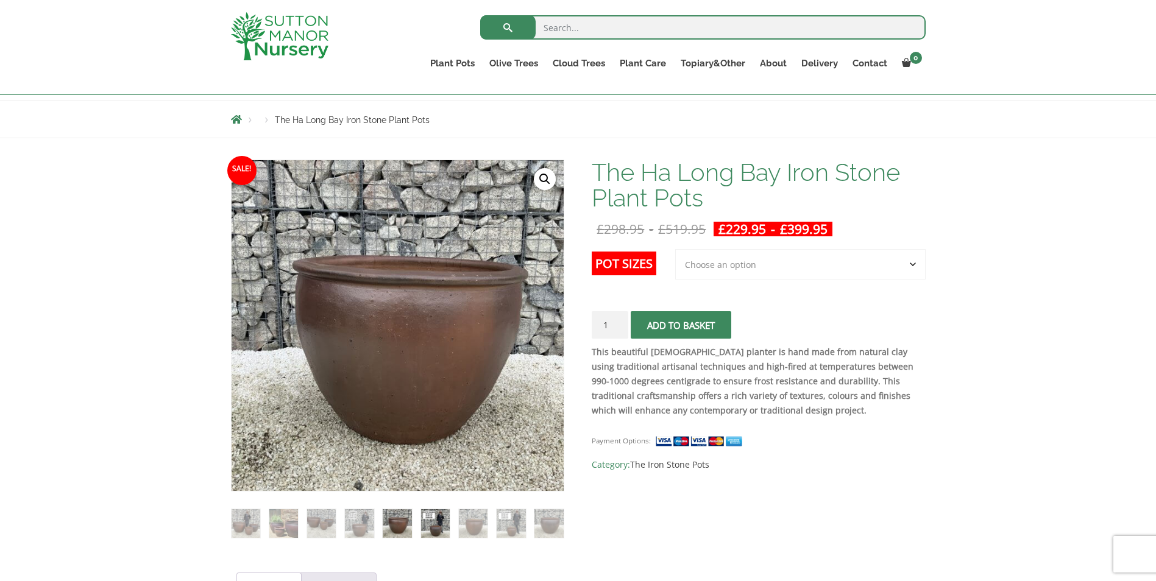
click at [435, 516] on img at bounding box center [435, 523] width 29 height 29
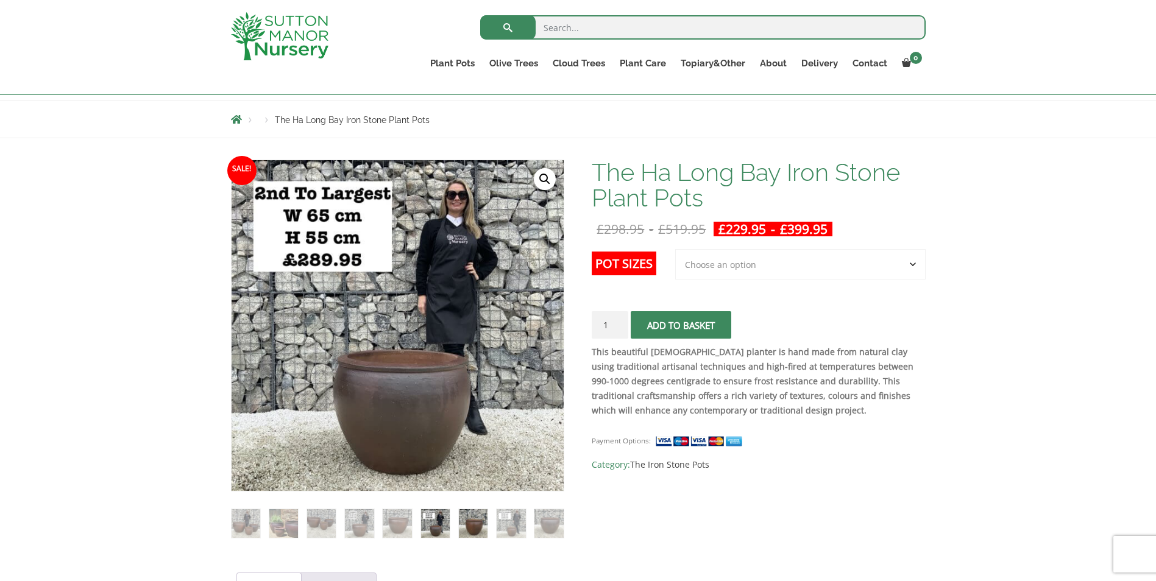
click at [473, 518] on img at bounding box center [473, 523] width 29 height 29
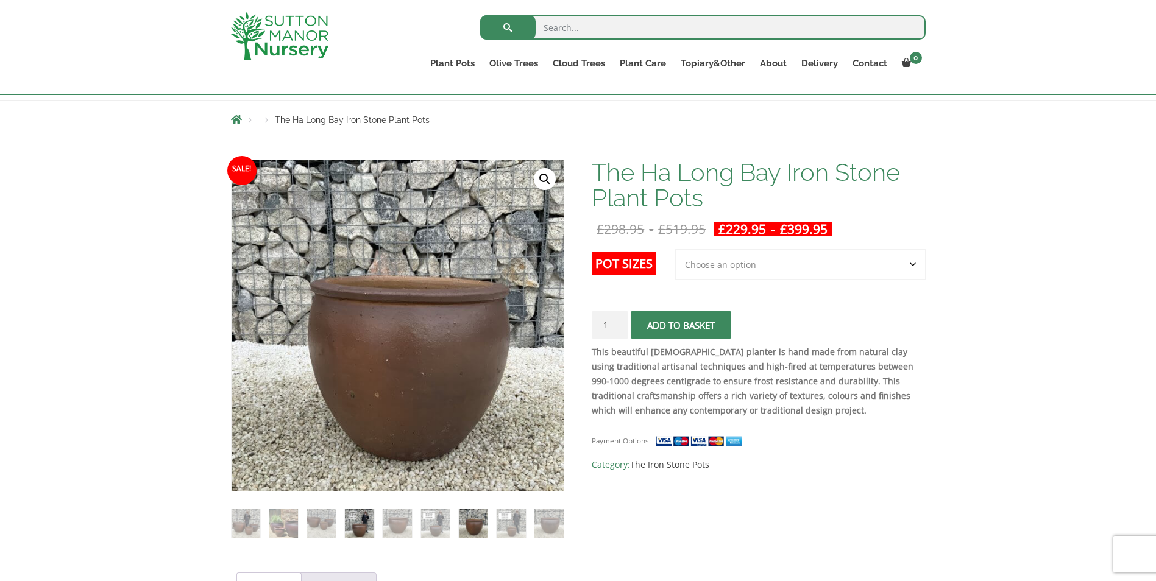
click at [371, 526] on img at bounding box center [359, 523] width 29 height 29
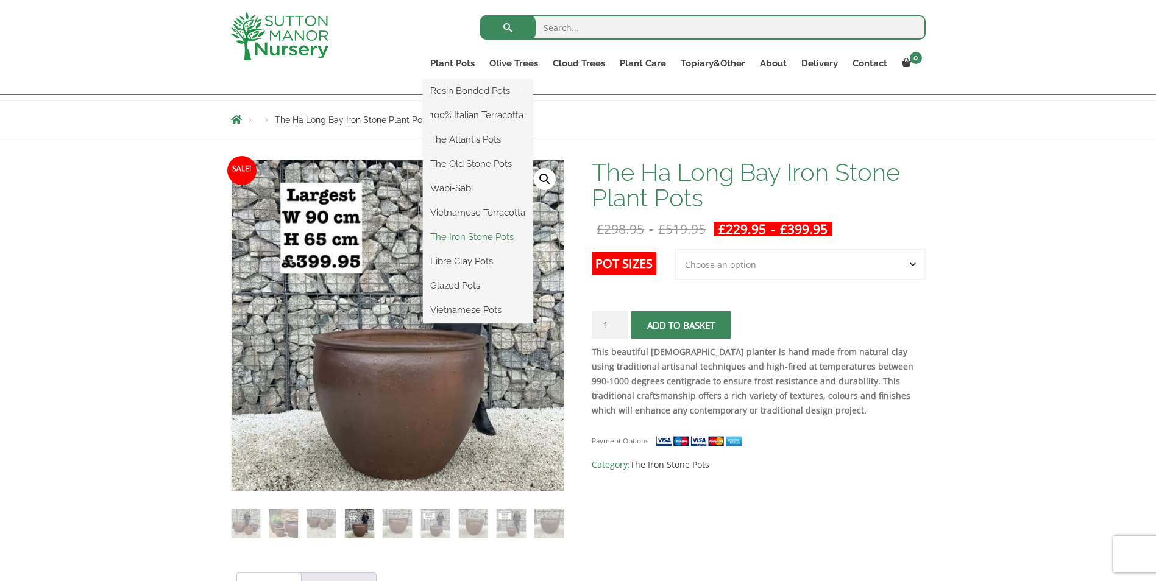
click at [469, 235] on link "The Iron Stone Pots" at bounding box center [478, 237] width 110 height 18
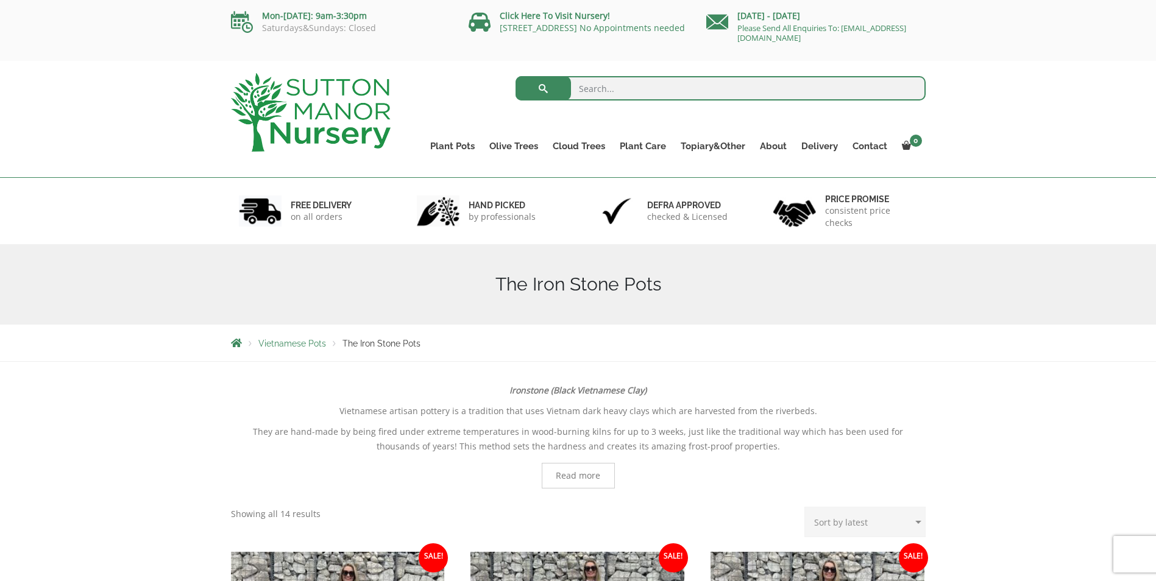
scroll to position [366, 0]
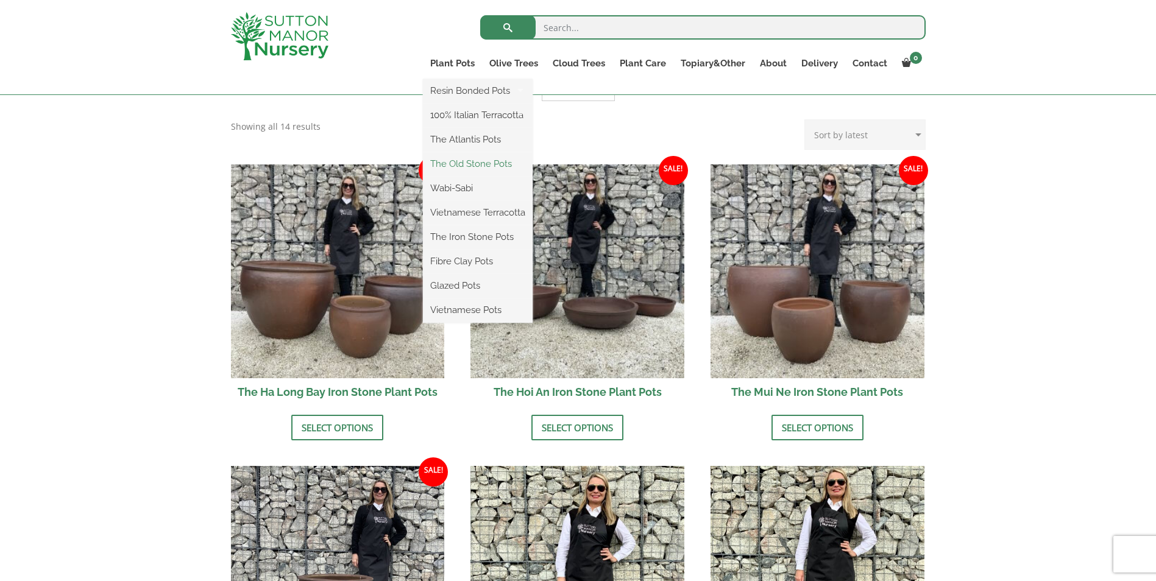
click at [466, 161] on link "The Old Stone Pots" at bounding box center [478, 164] width 110 height 18
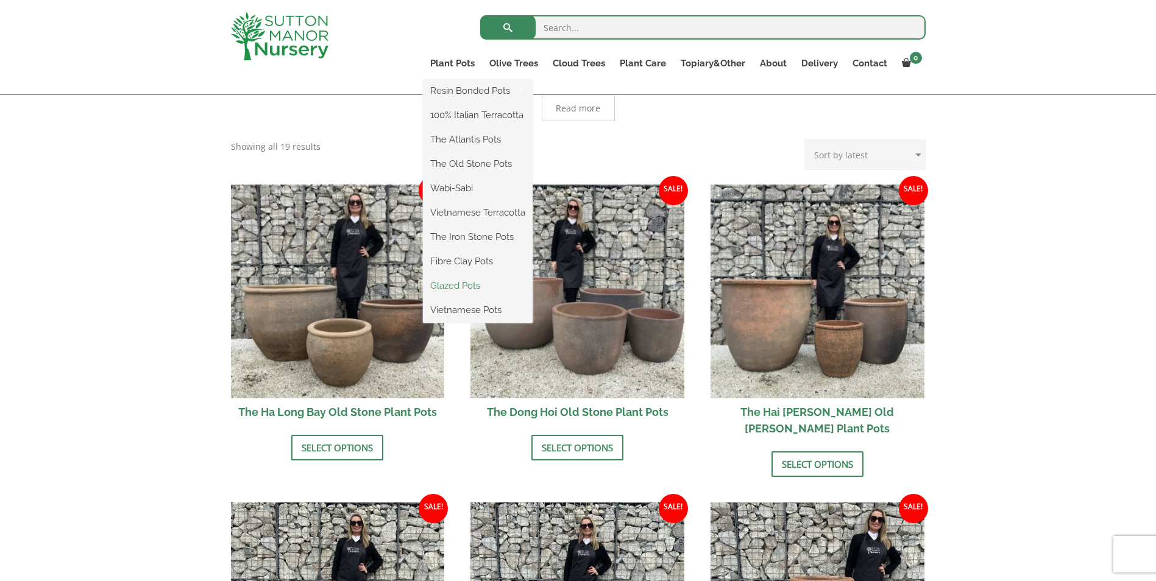
scroll to position [366, 0]
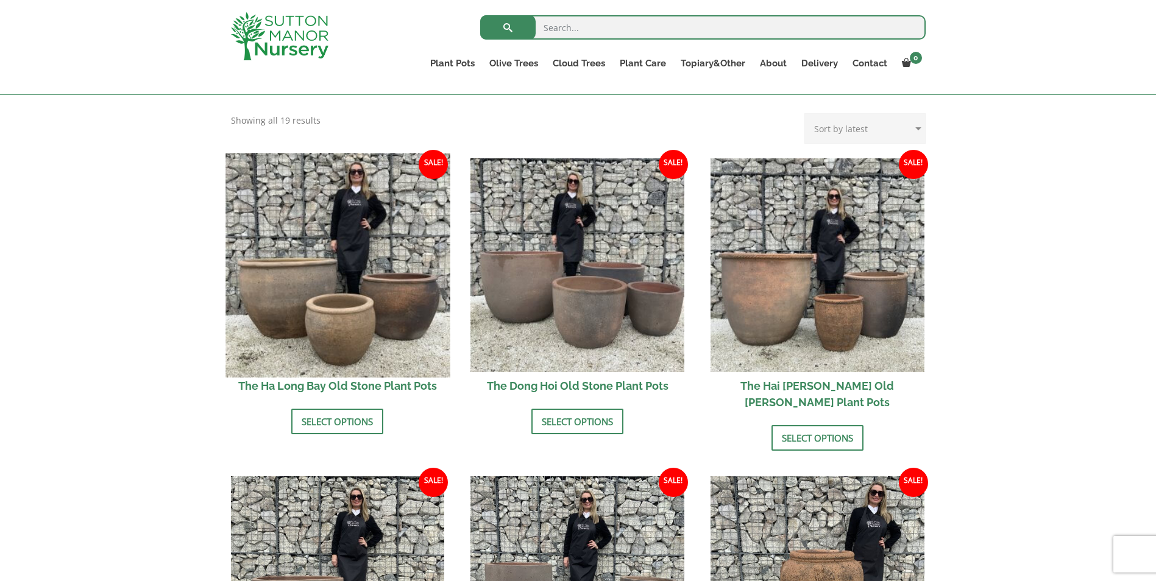
click at [319, 305] on img at bounding box center [337, 265] width 224 height 224
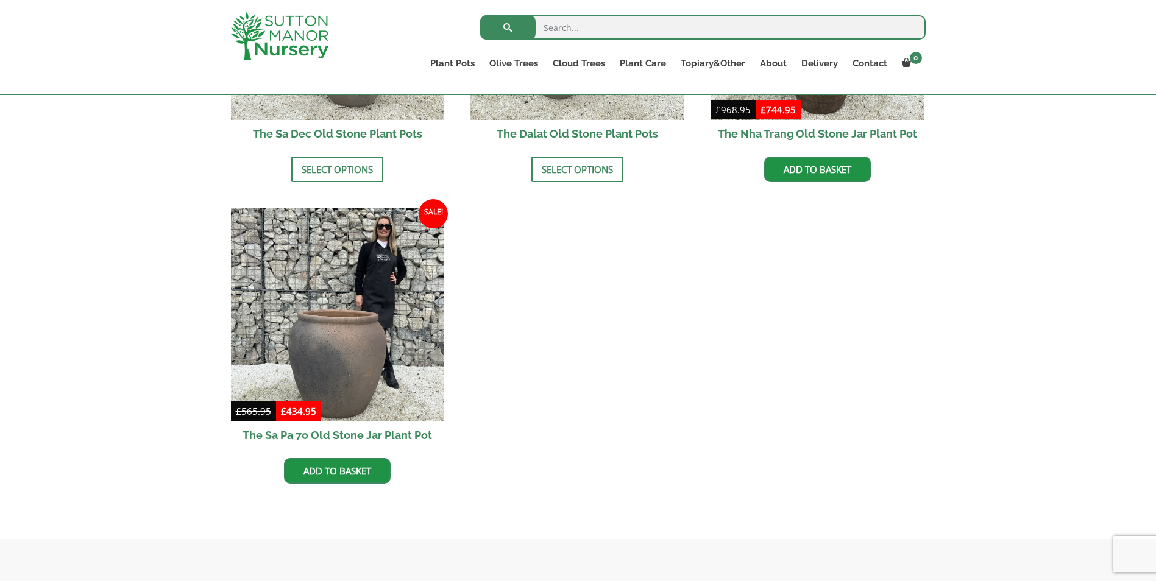
scroll to position [975, 0]
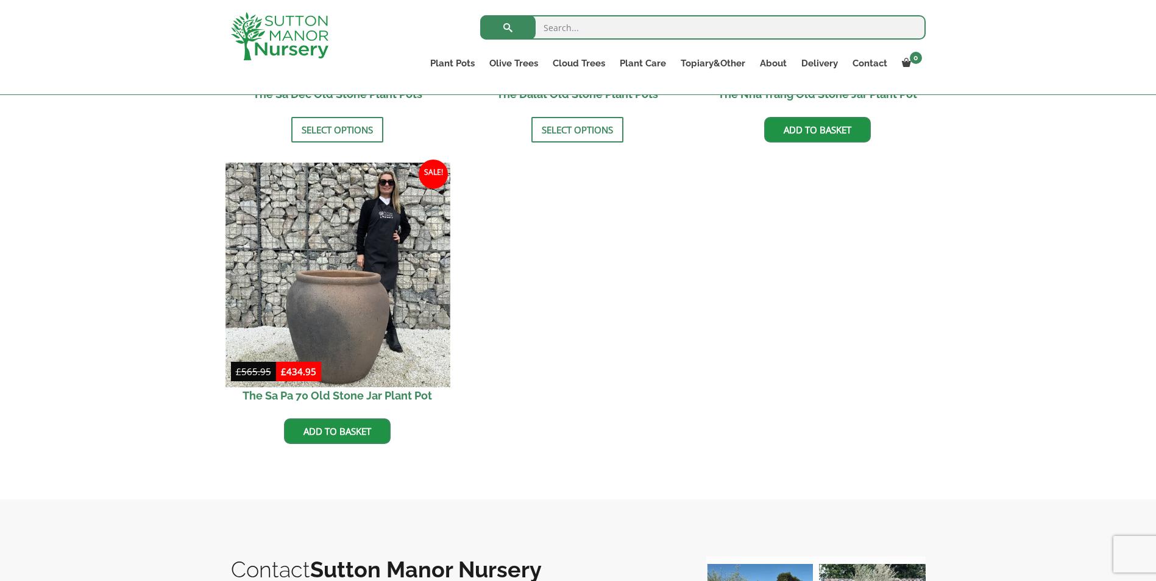
click at [339, 289] on img at bounding box center [337, 275] width 224 height 224
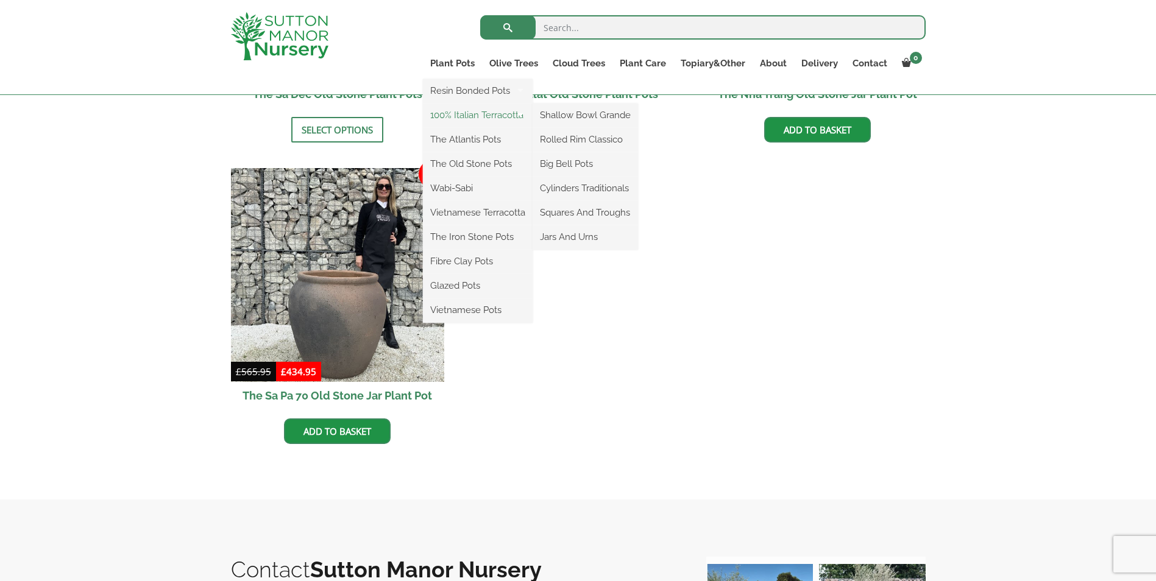
click at [461, 118] on link "100% Italian Terracotta" at bounding box center [478, 115] width 110 height 18
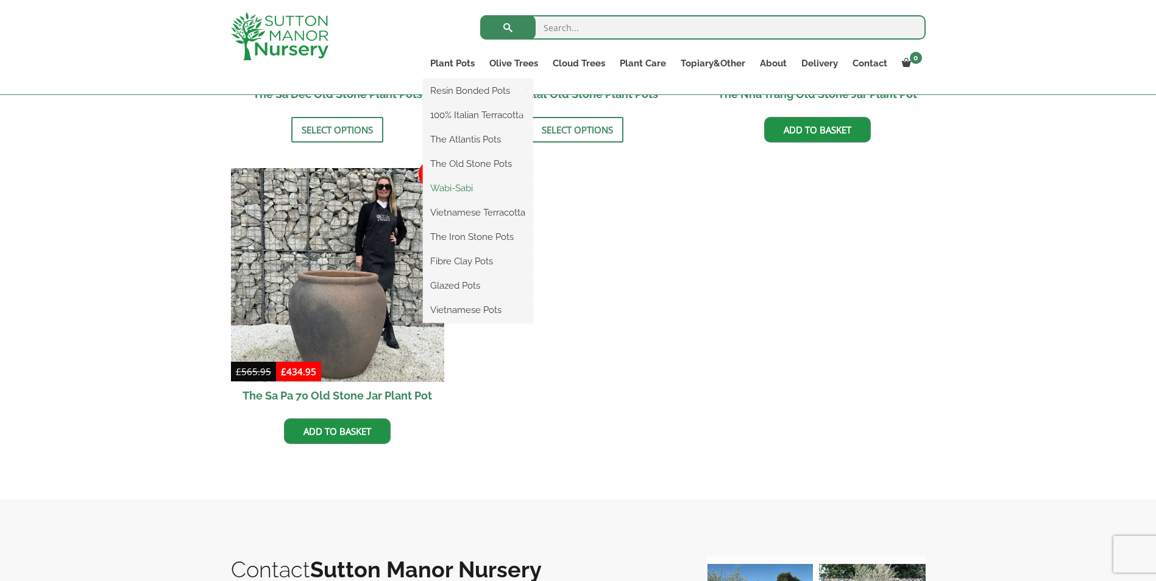
click at [454, 187] on link "Wabi-Sabi" at bounding box center [478, 188] width 110 height 18
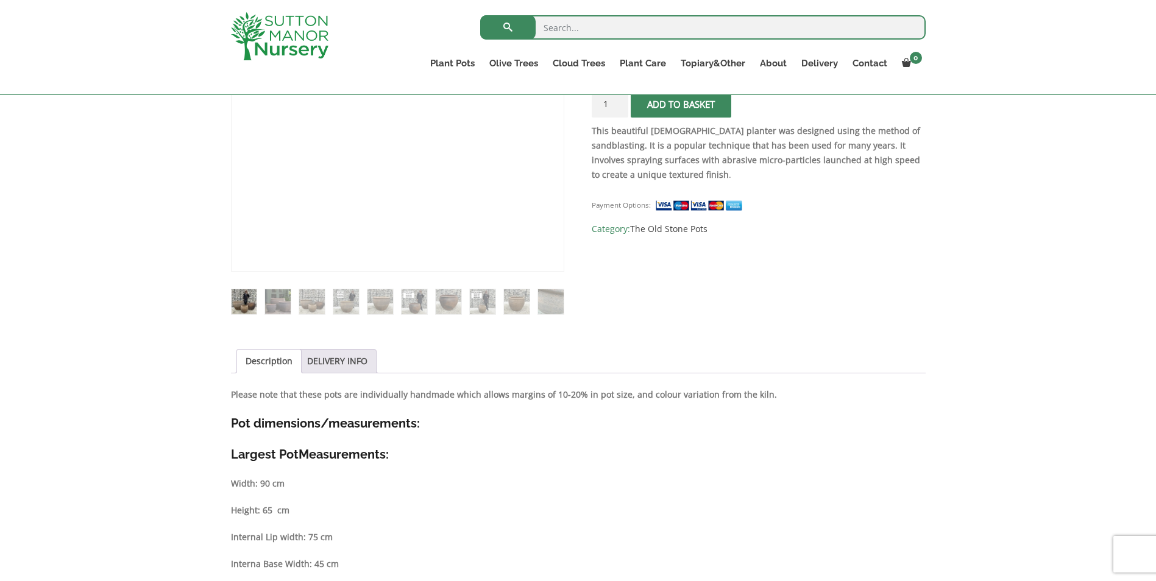
scroll to position [366, 0]
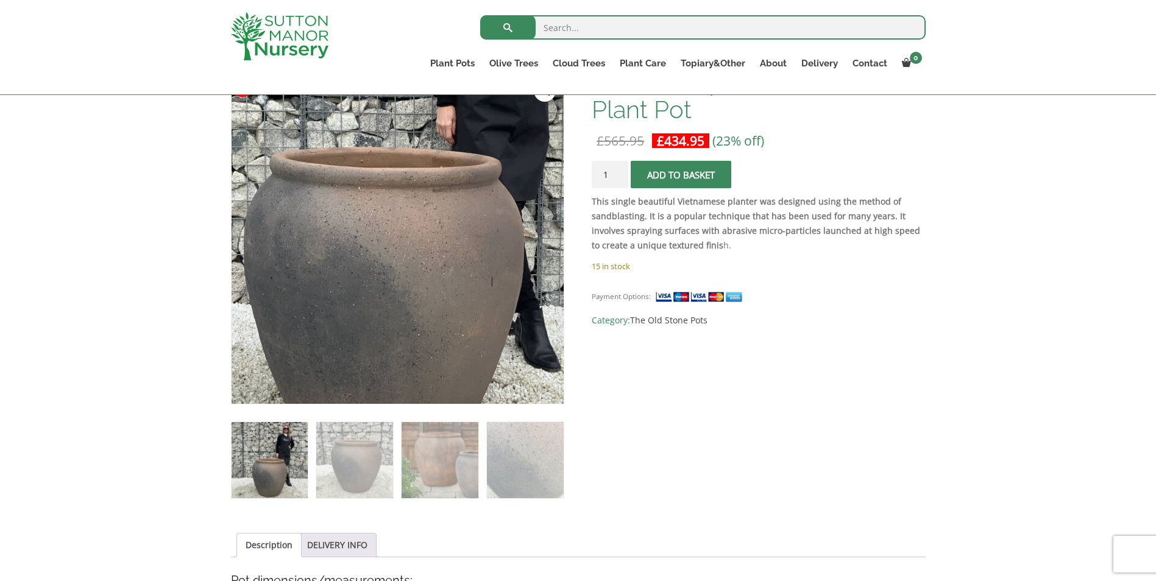
scroll to position [244, 0]
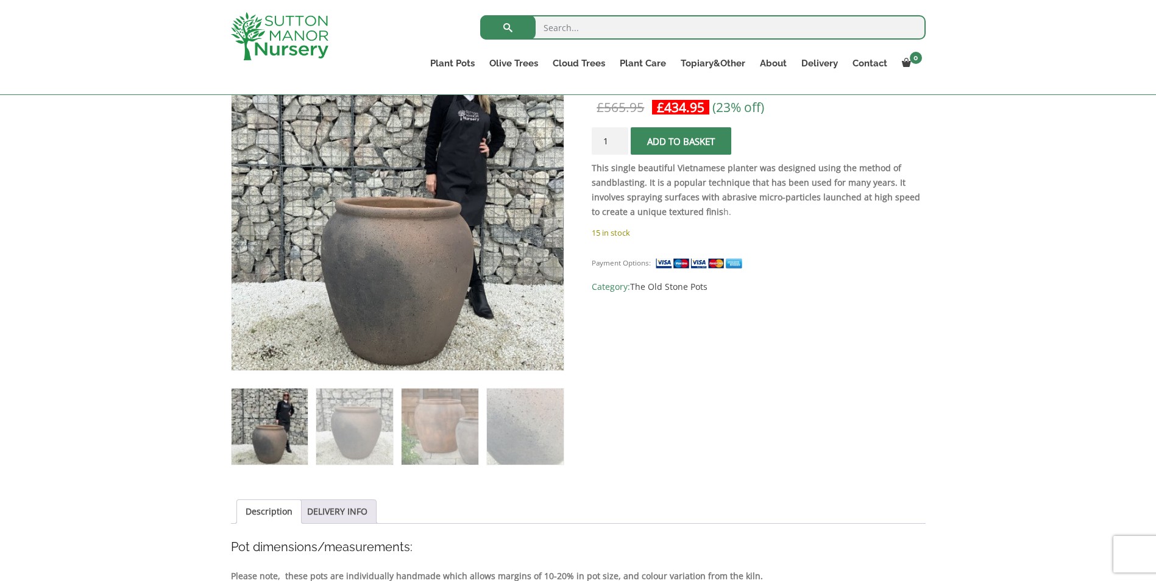
click at [263, 450] on img at bounding box center [270, 427] width 76 height 76
click at [275, 428] on img at bounding box center [270, 427] width 76 height 76
click at [293, 446] on img at bounding box center [270, 427] width 76 height 76
click at [353, 435] on img at bounding box center [354, 427] width 76 height 76
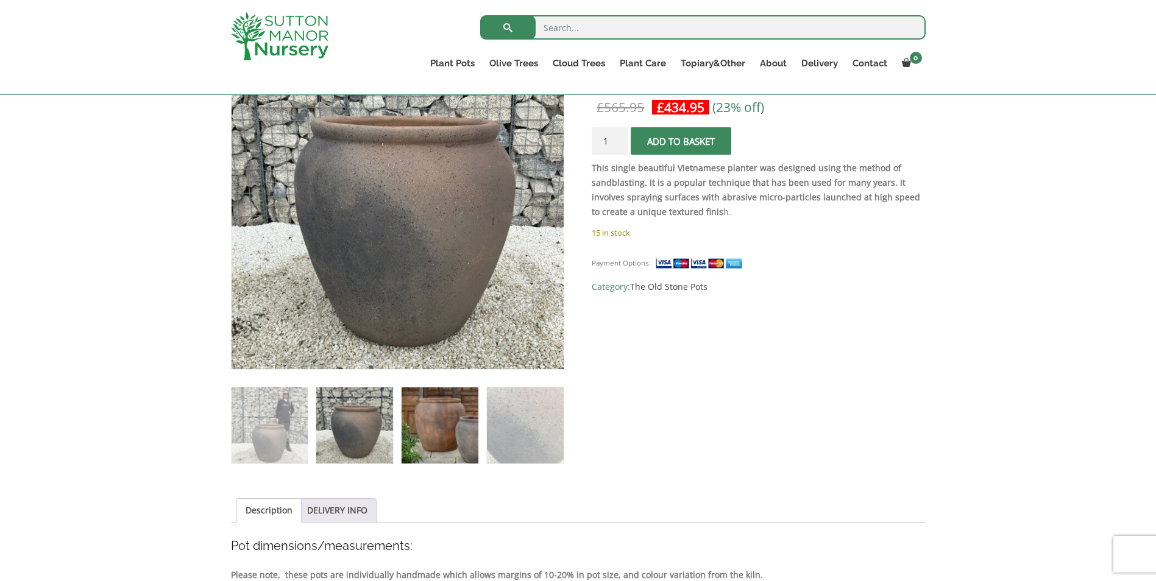
click at [429, 415] on img at bounding box center [440, 426] width 76 height 76
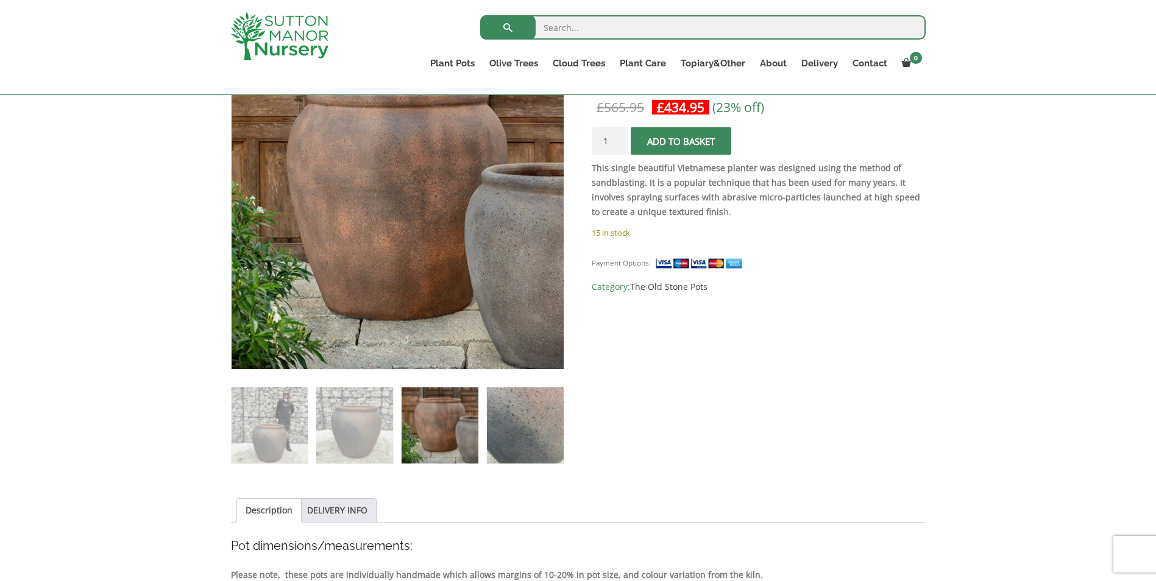
click at [535, 416] on img at bounding box center [525, 426] width 76 height 76
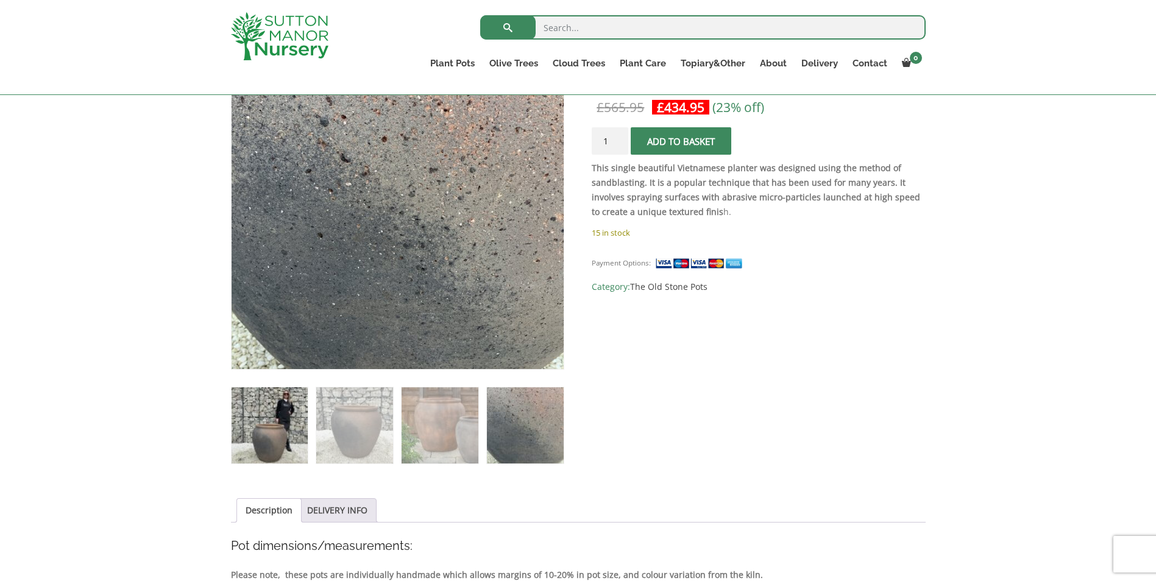
click at [256, 413] on img at bounding box center [270, 426] width 76 height 76
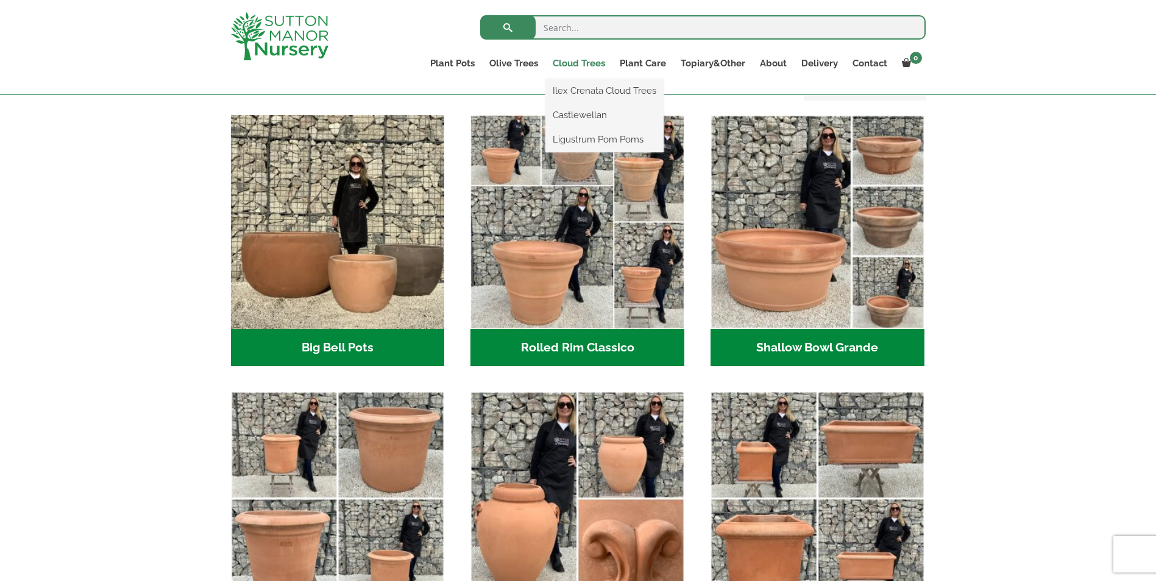
scroll to position [366, 0]
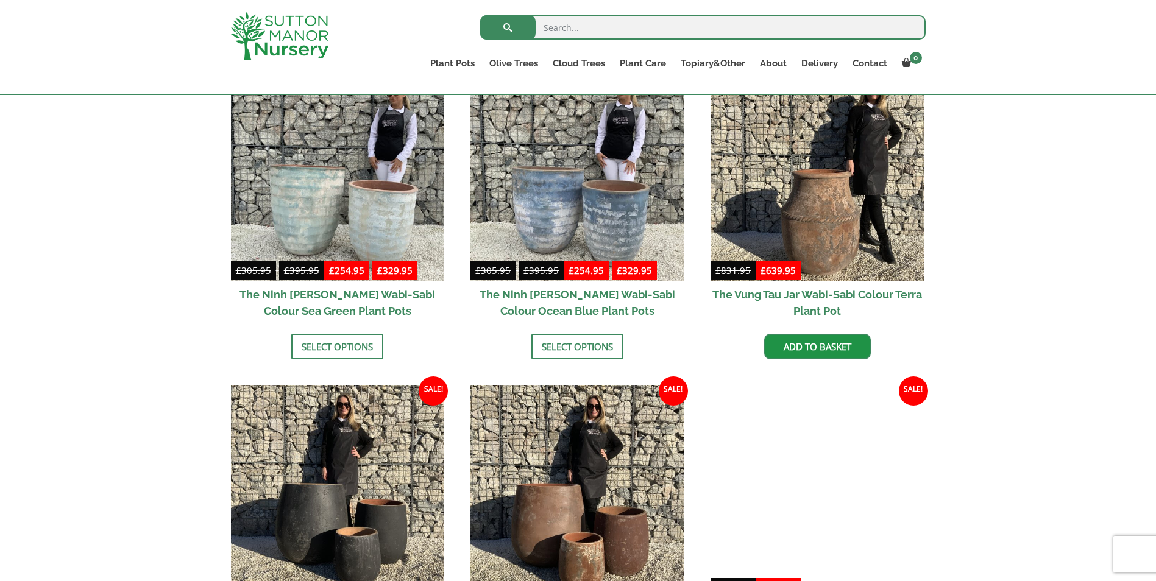
scroll to position [1219, 0]
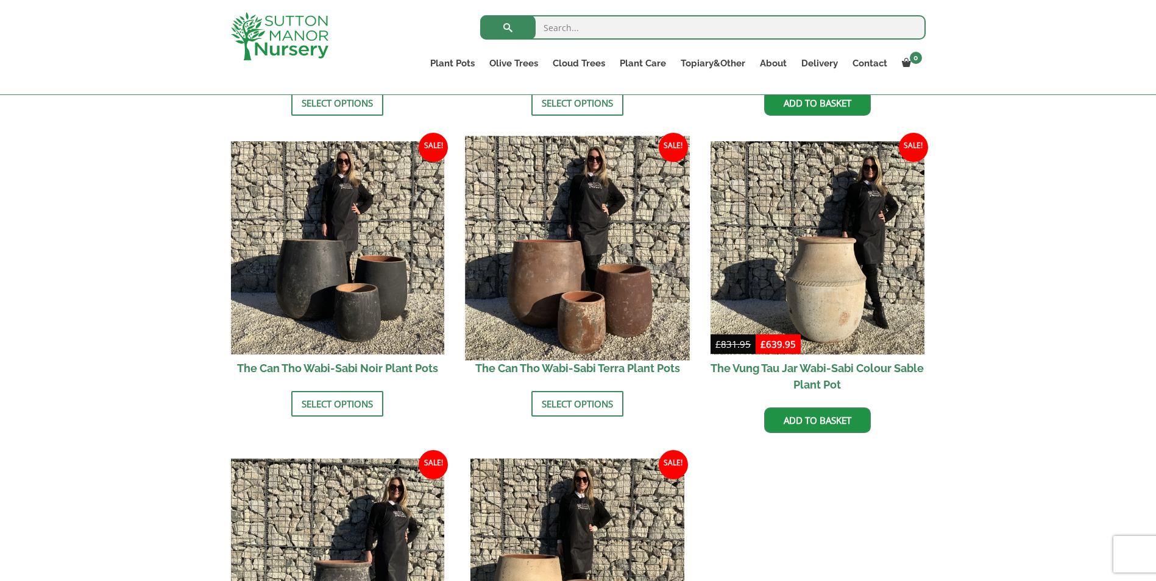
click at [607, 234] on img at bounding box center [578, 248] width 224 height 224
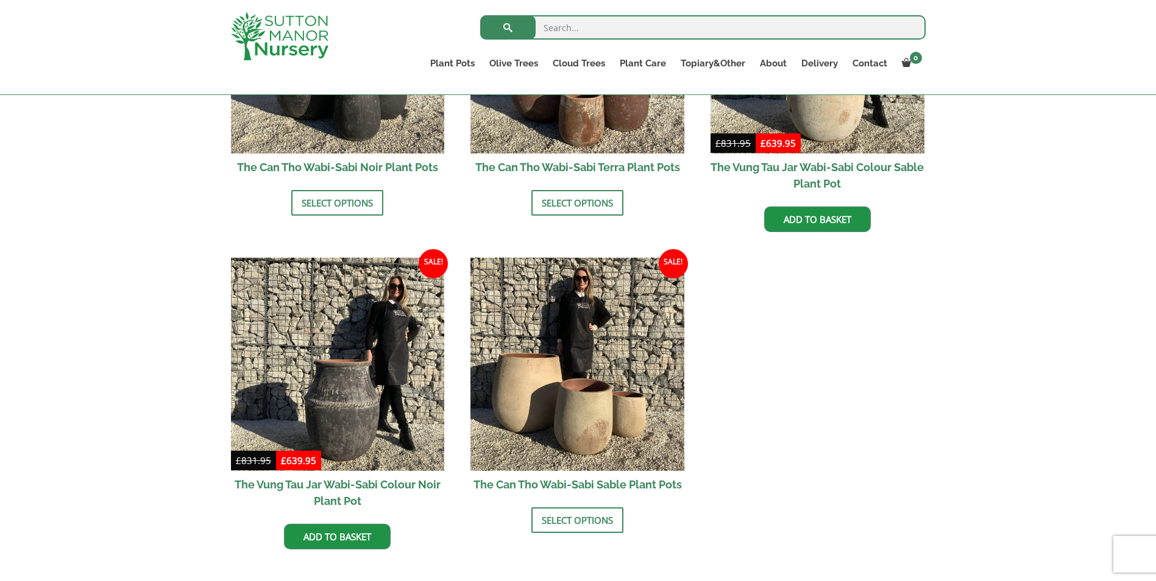
scroll to position [1341, 0]
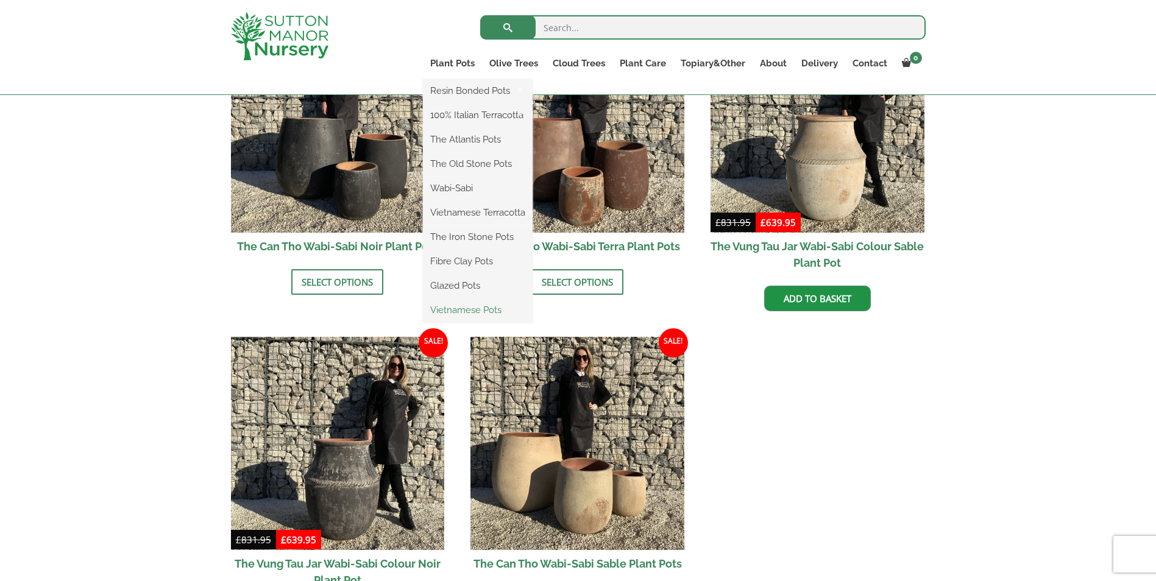
click at [460, 307] on link "Vietnamese Pots" at bounding box center [478, 310] width 110 height 18
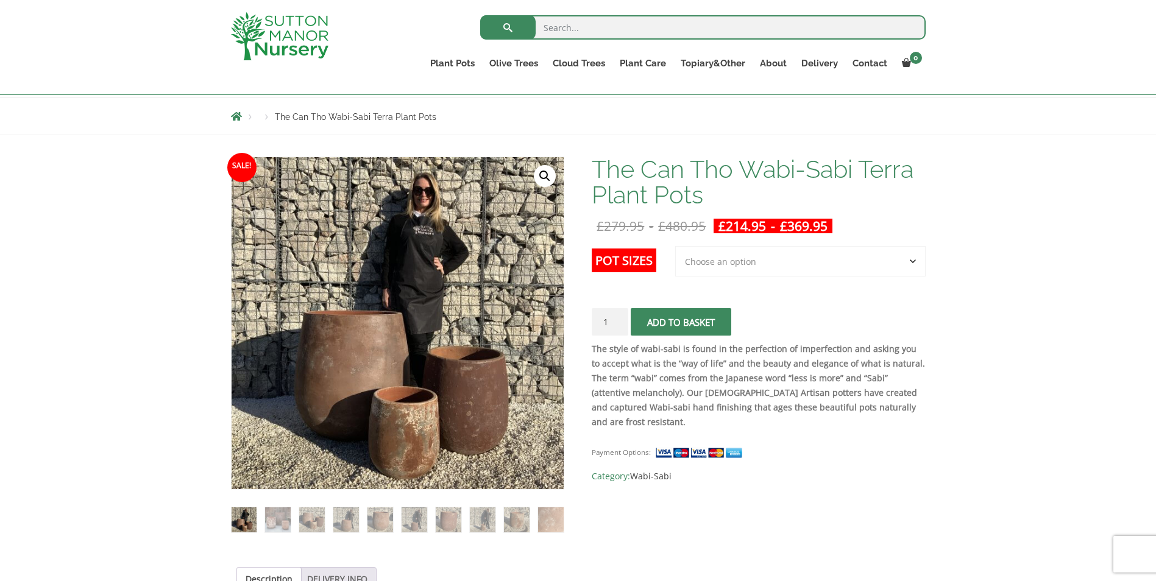
scroll to position [122, 0]
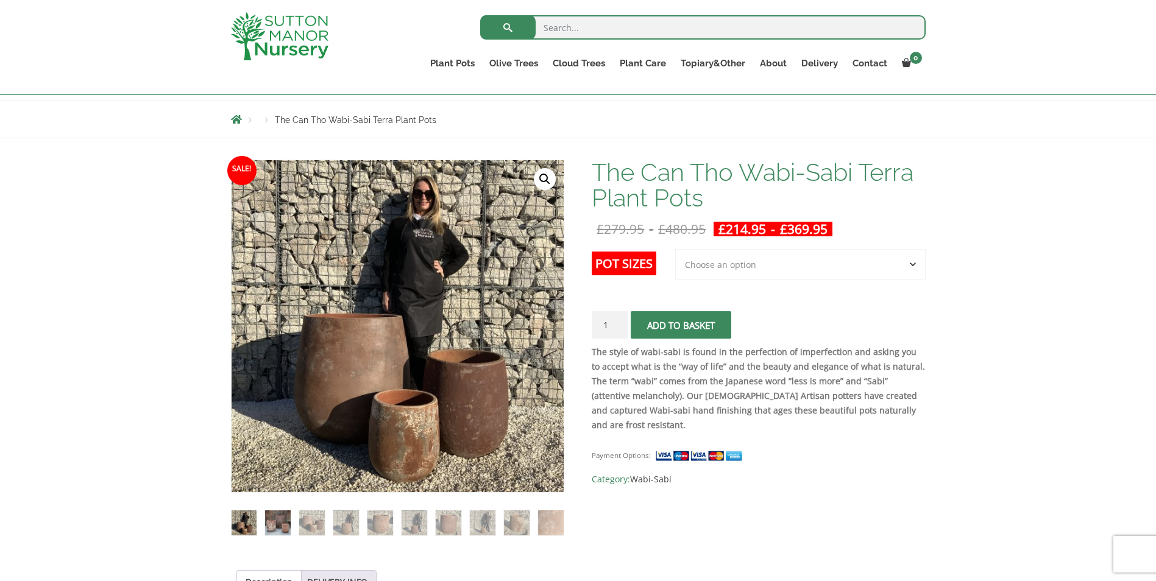
click at [282, 526] on img at bounding box center [277, 523] width 25 height 25
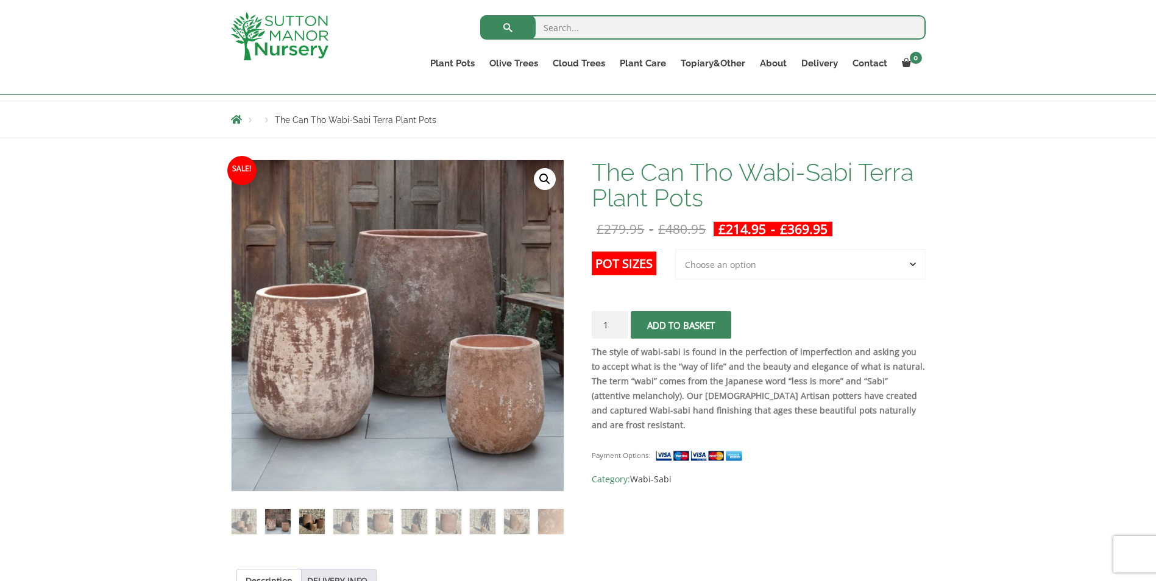
click at [306, 524] on img at bounding box center [311, 521] width 25 height 25
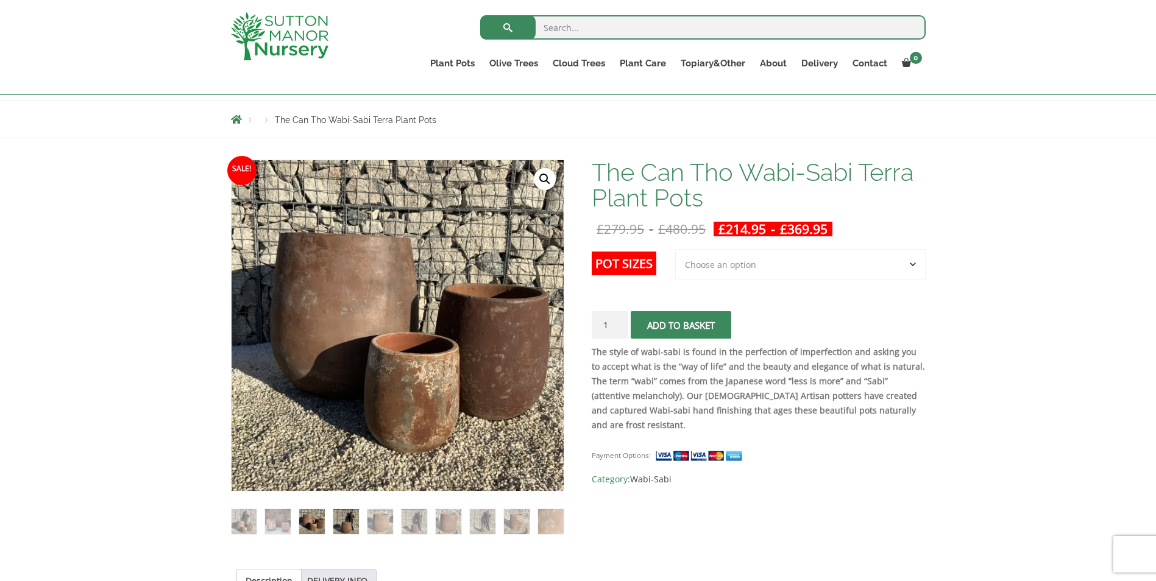
click at [340, 520] on img at bounding box center [345, 521] width 25 height 25
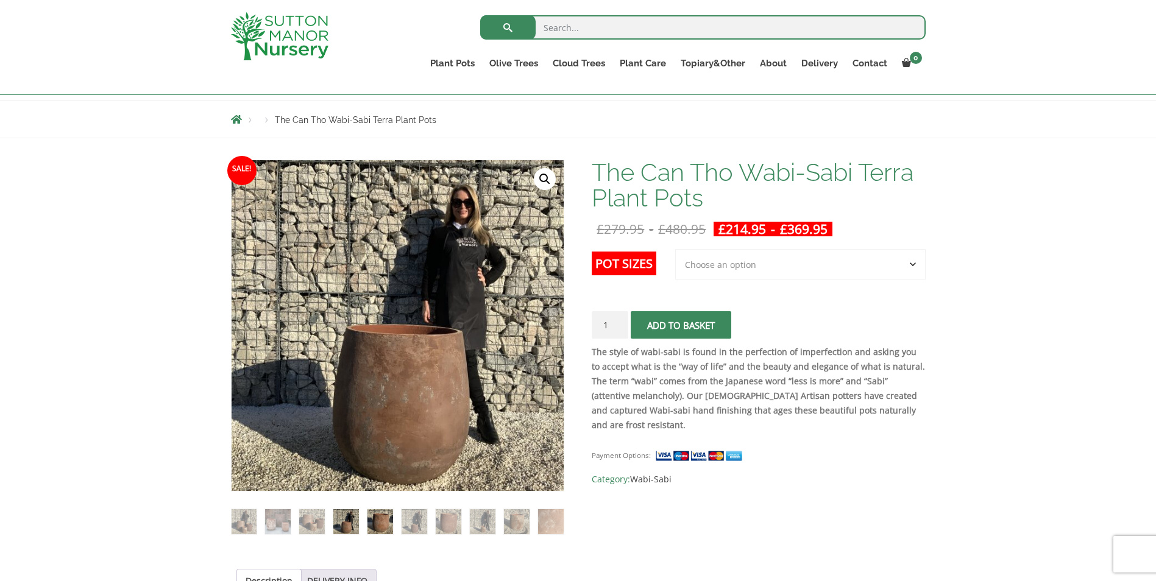
click at [383, 519] on img at bounding box center [379, 521] width 25 height 25
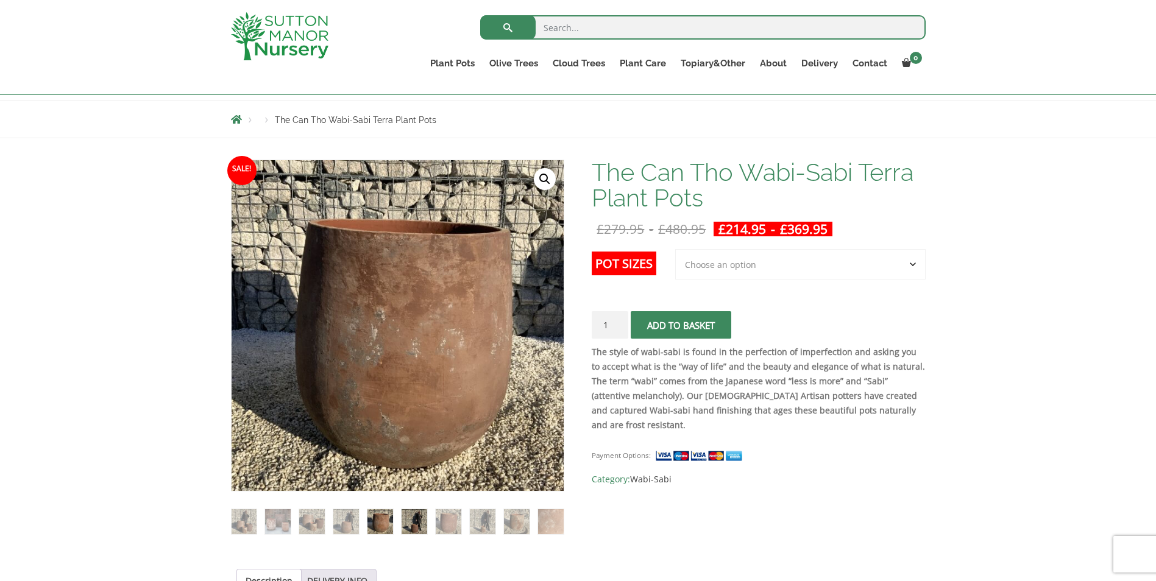
click at [409, 520] on img at bounding box center [414, 521] width 25 height 25
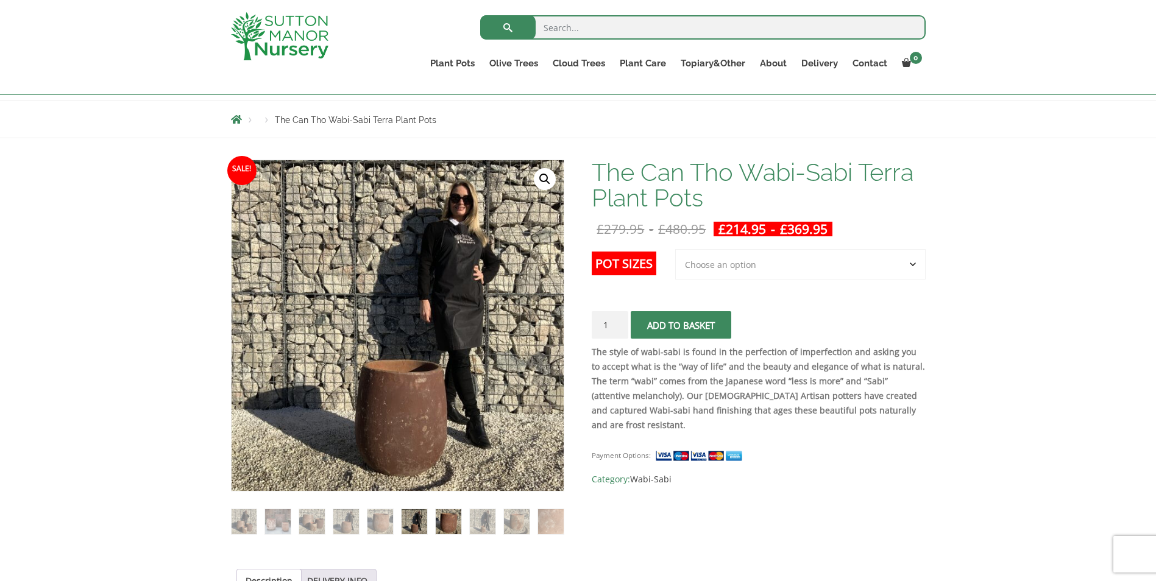
click at [456, 519] on img at bounding box center [448, 521] width 25 height 25
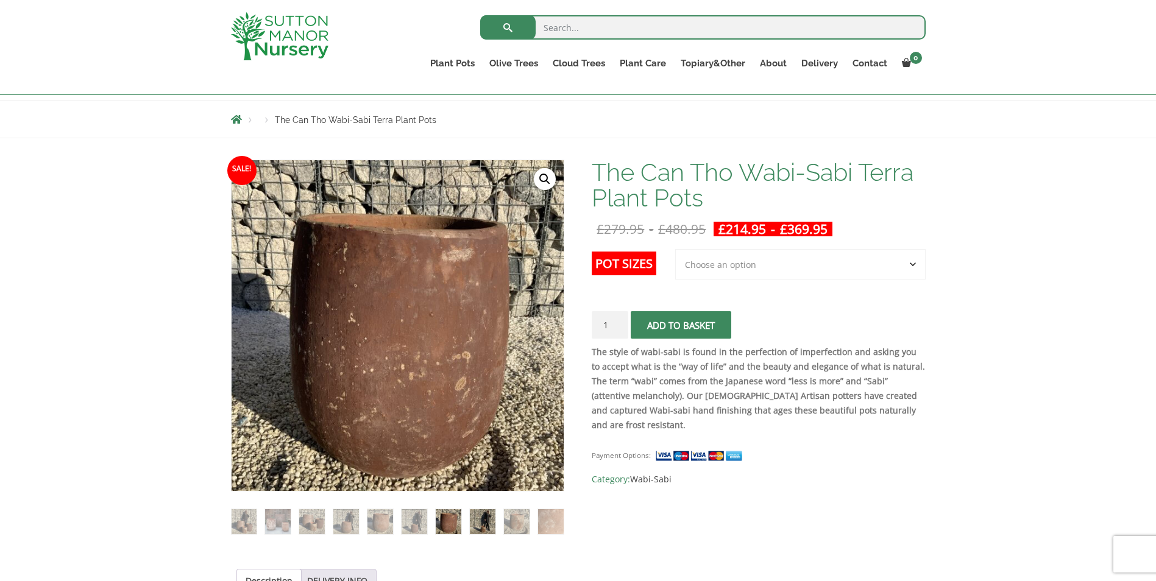
click at [480, 519] on img at bounding box center [482, 521] width 25 height 25
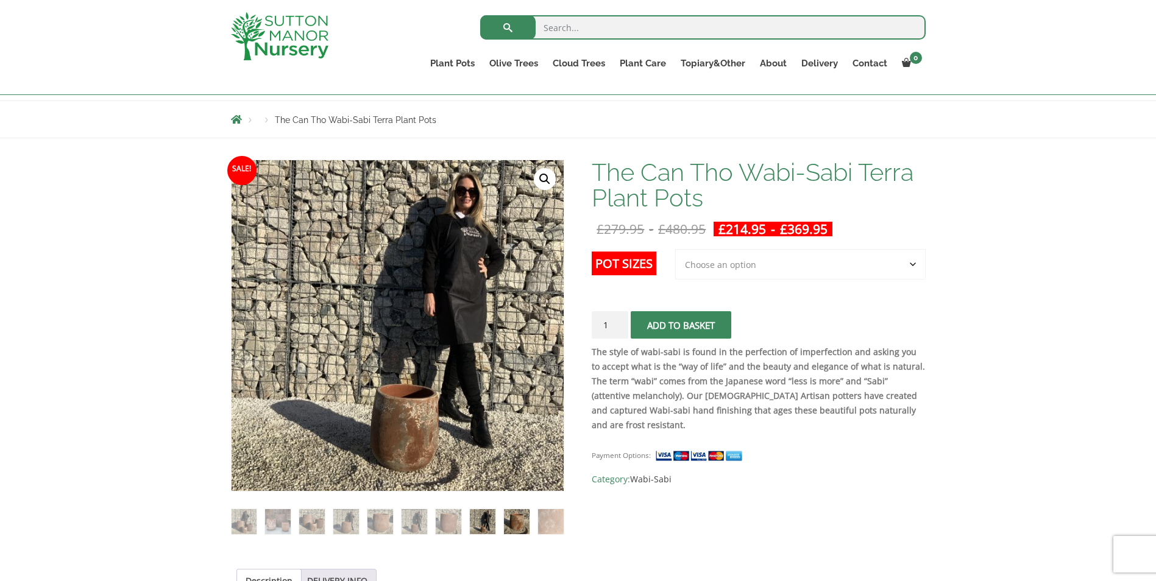
click at [520, 519] on img at bounding box center [516, 521] width 25 height 25
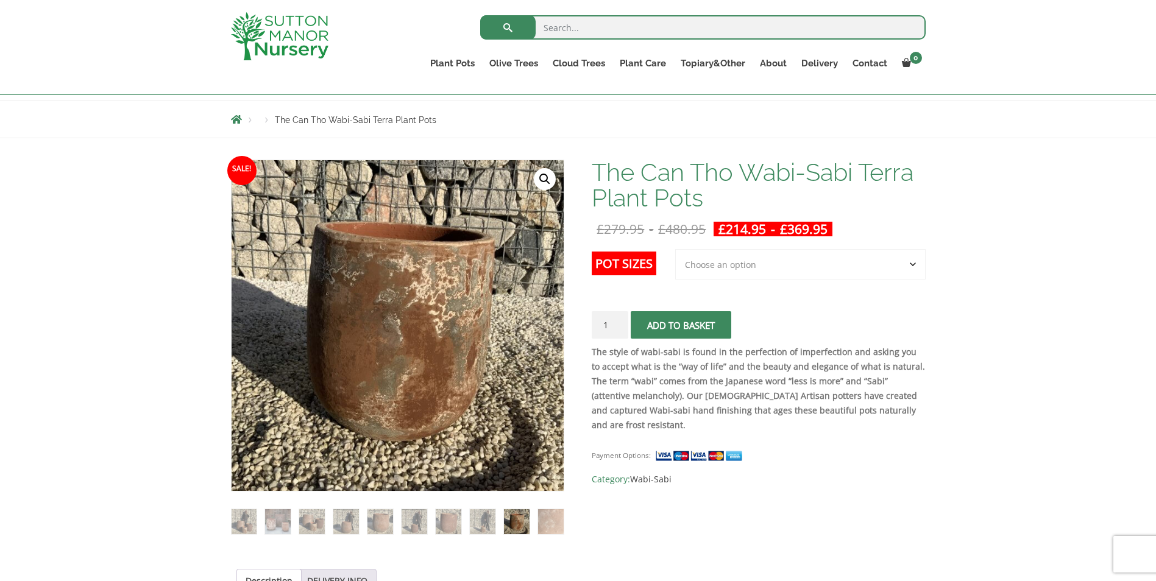
click at [536, 517] on ol at bounding box center [397, 513] width 333 height 43
click at [521, 513] on img at bounding box center [516, 521] width 25 height 25
click at [239, 520] on img at bounding box center [244, 521] width 25 height 25
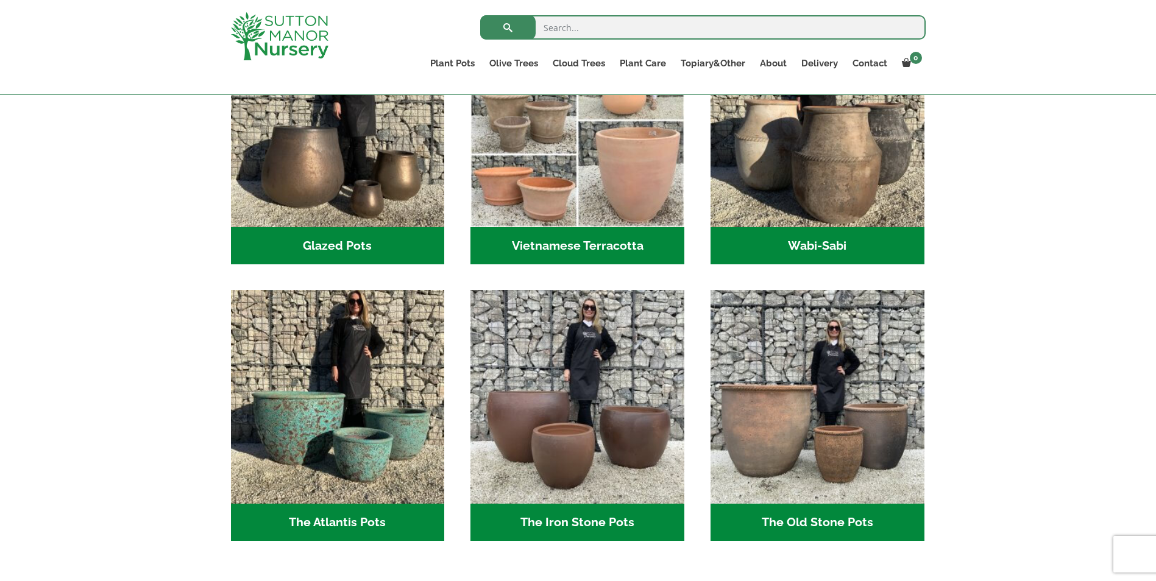
scroll to position [488, 0]
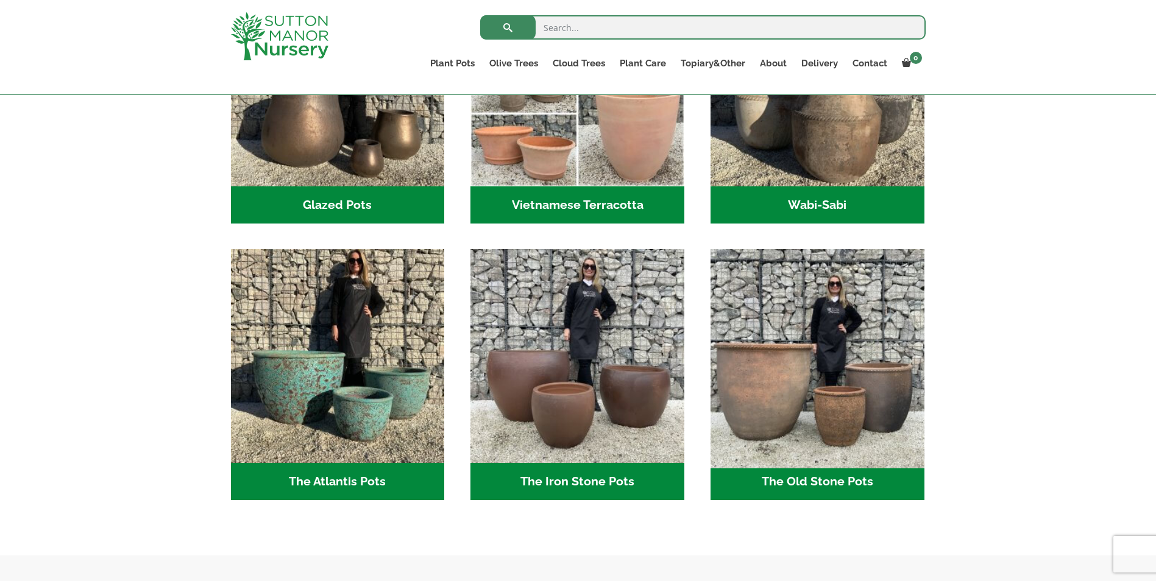
click at [785, 391] on img "Visit product category The Old Stone Pots" at bounding box center [817, 356] width 224 height 224
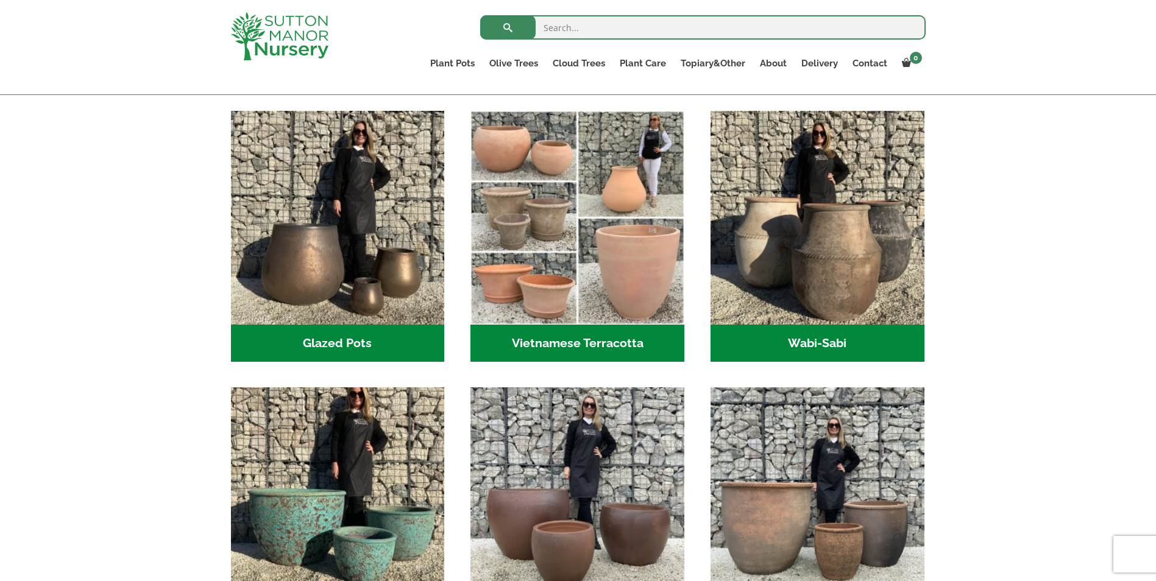
scroll to position [244, 0]
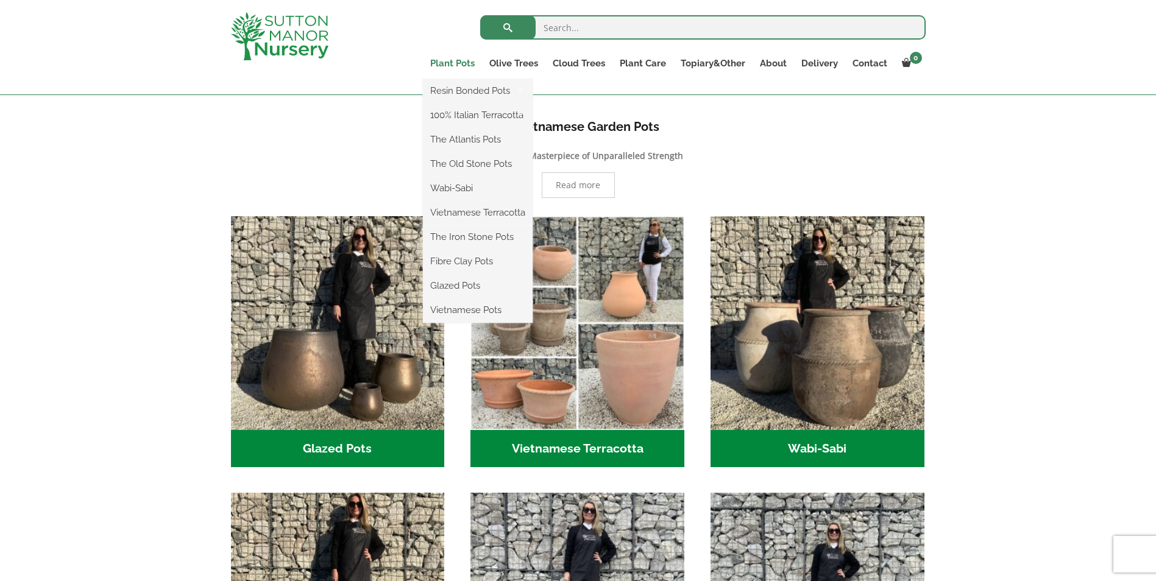
click at [443, 65] on link "Plant Pots" at bounding box center [452, 63] width 59 height 17
click at [463, 235] on link "The Iron Stone Pots" at bounding box center [478, 237] width 110 height 18
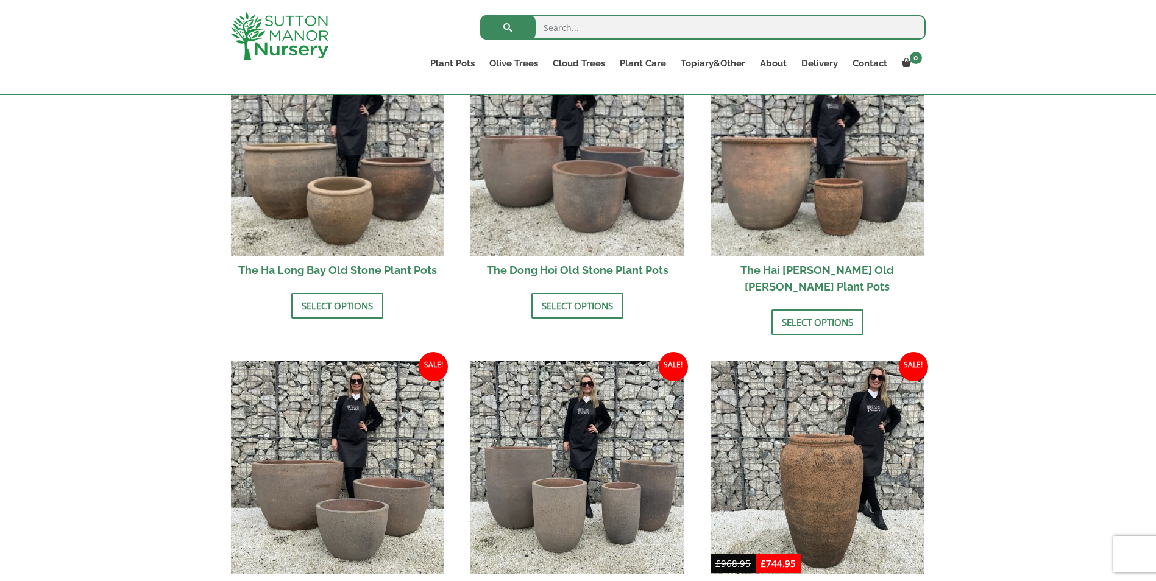
scroll to position [488, 0]
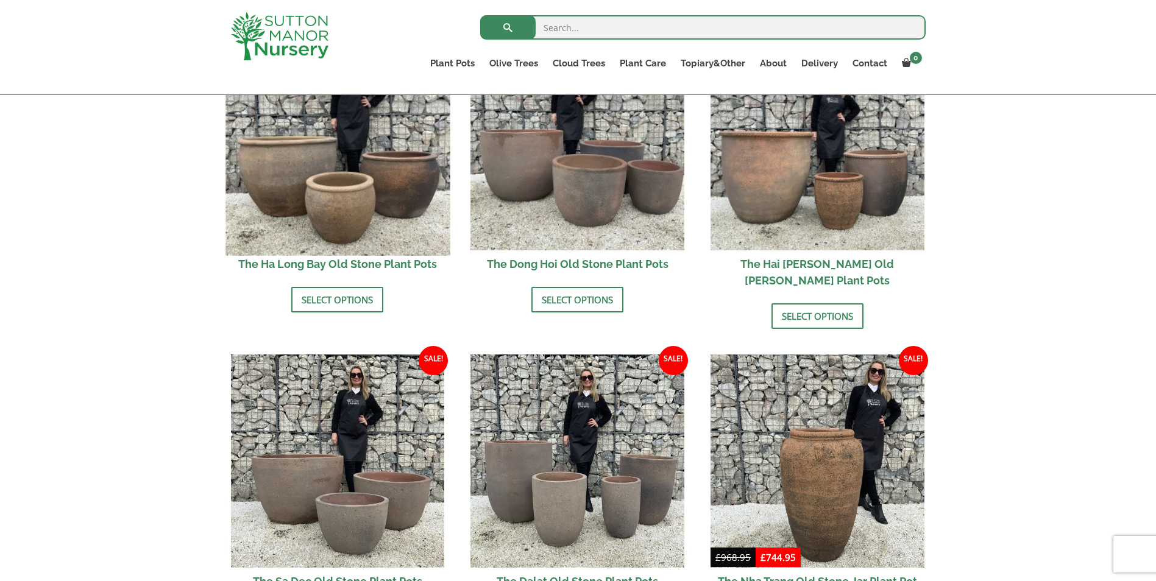
click at [327, 210] on img at bounding box center [337, 143] width 224 height 224
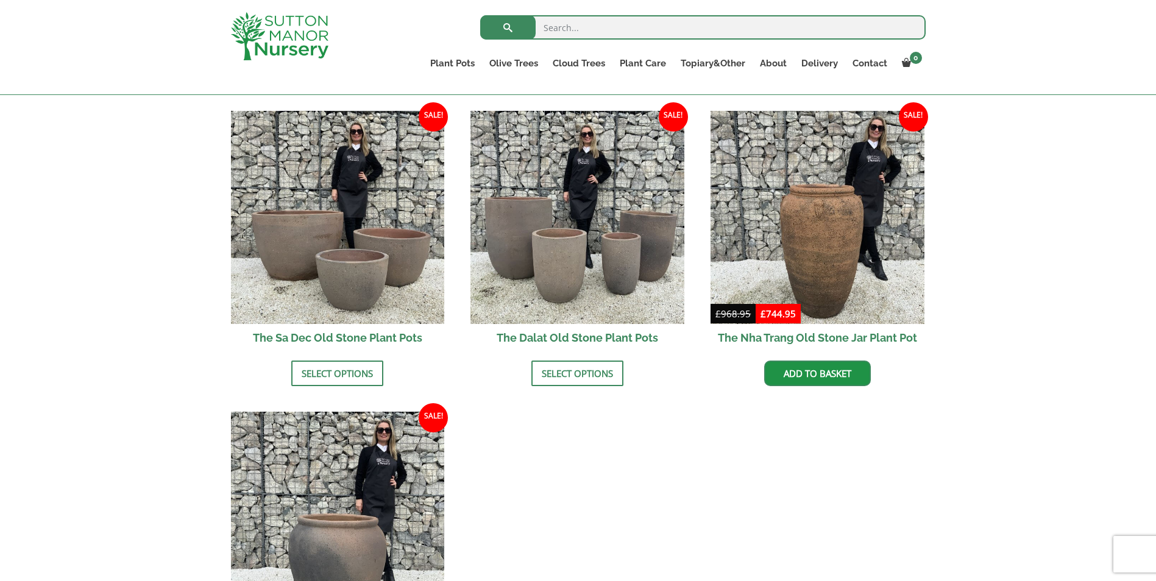
scroll to position [853, 0]
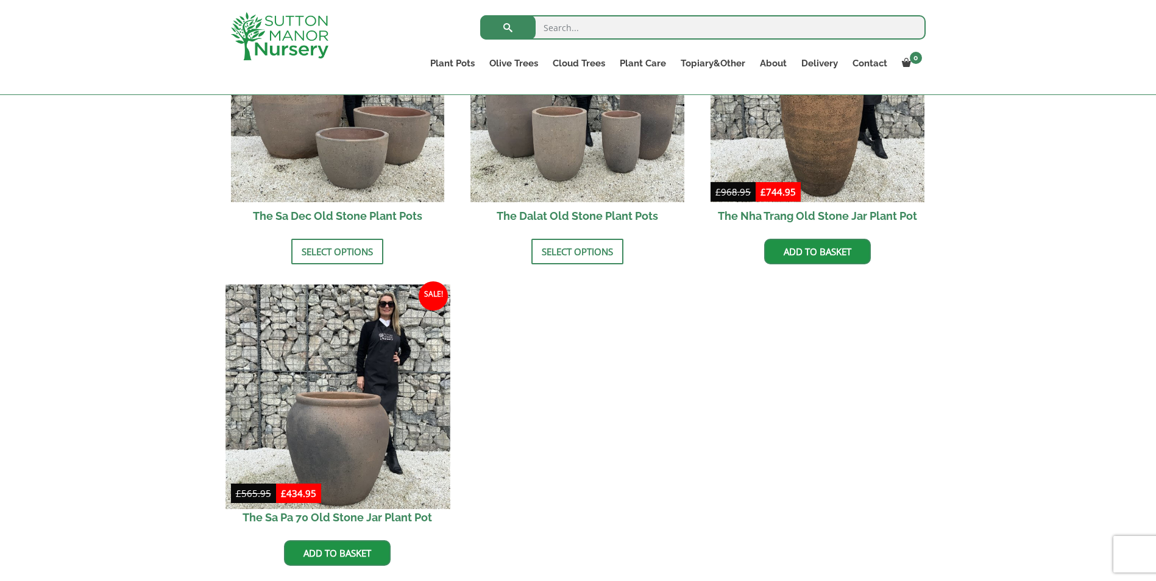
click at [338, 398] on img at bounding box center [337, 397] width 224 height 224
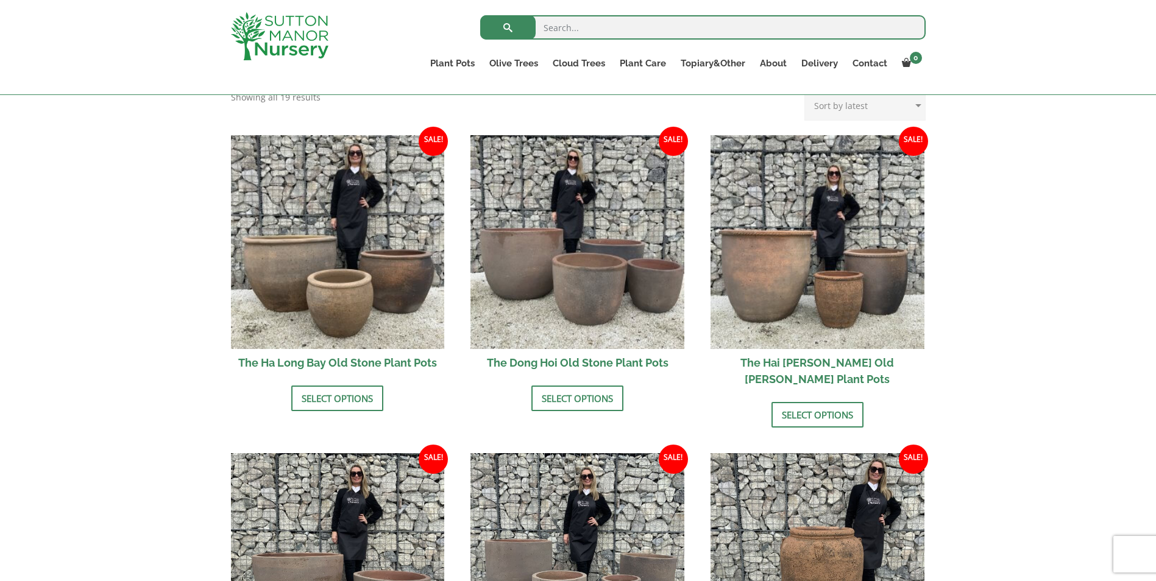
scroll to position [366, 0]
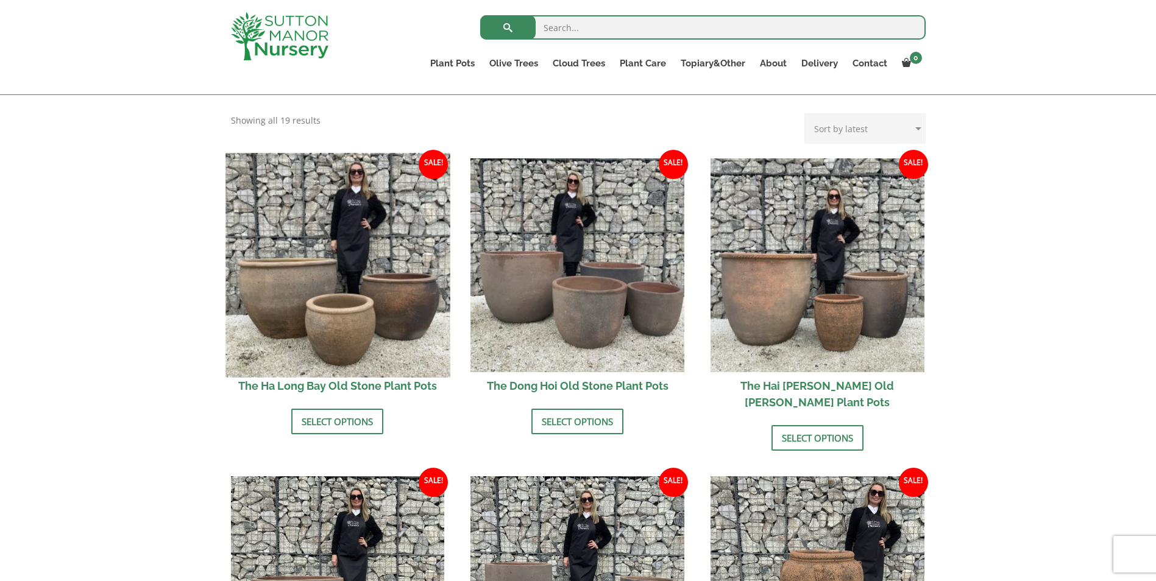
click at [336, 320] on img at bounding box center [337, 265] width 224 height 224
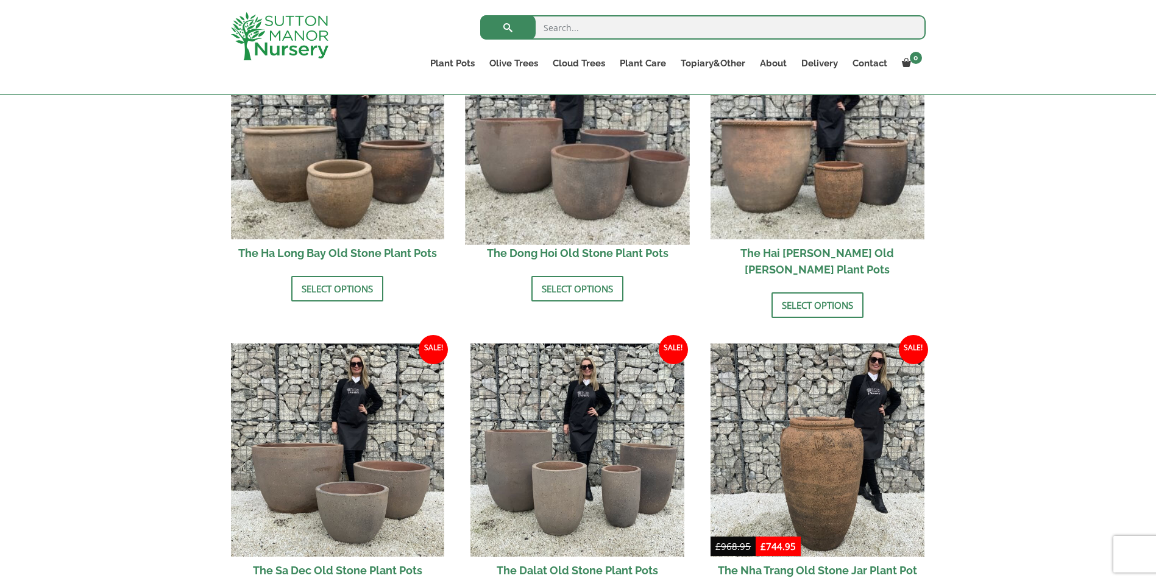
scroll to position [731, 0]
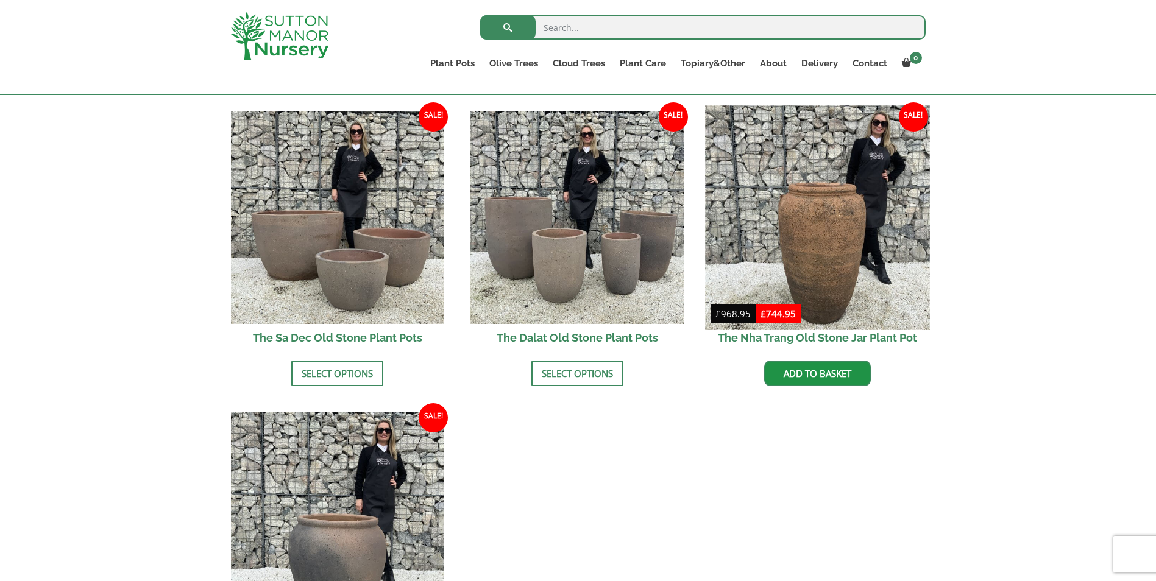
click at [828, 253] on img at bounding box center [817, 217] width 224 height 224
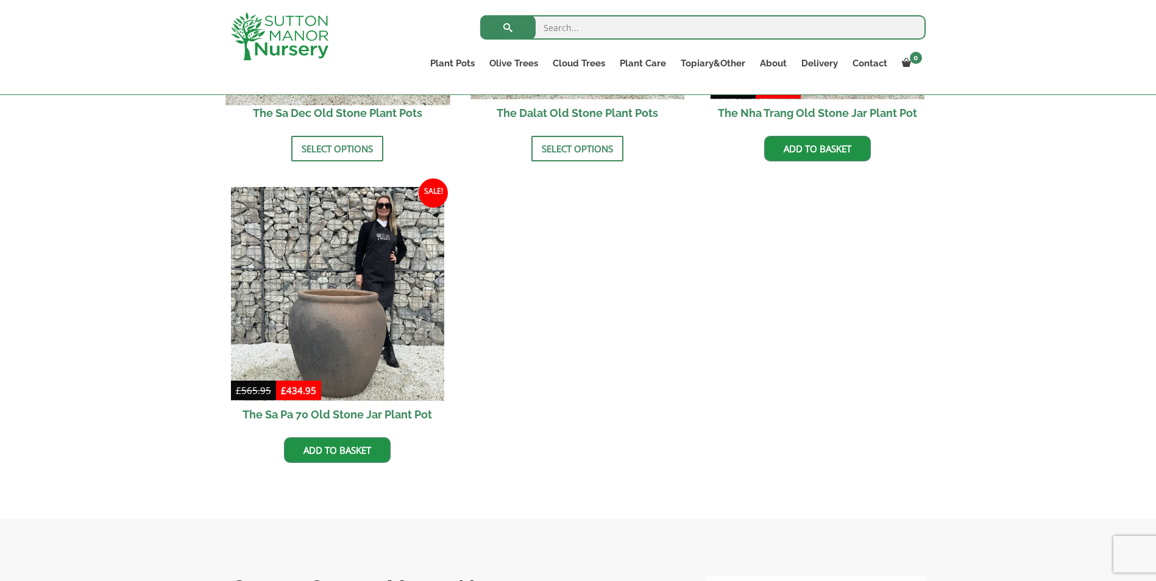
scroll to position [975, 0]
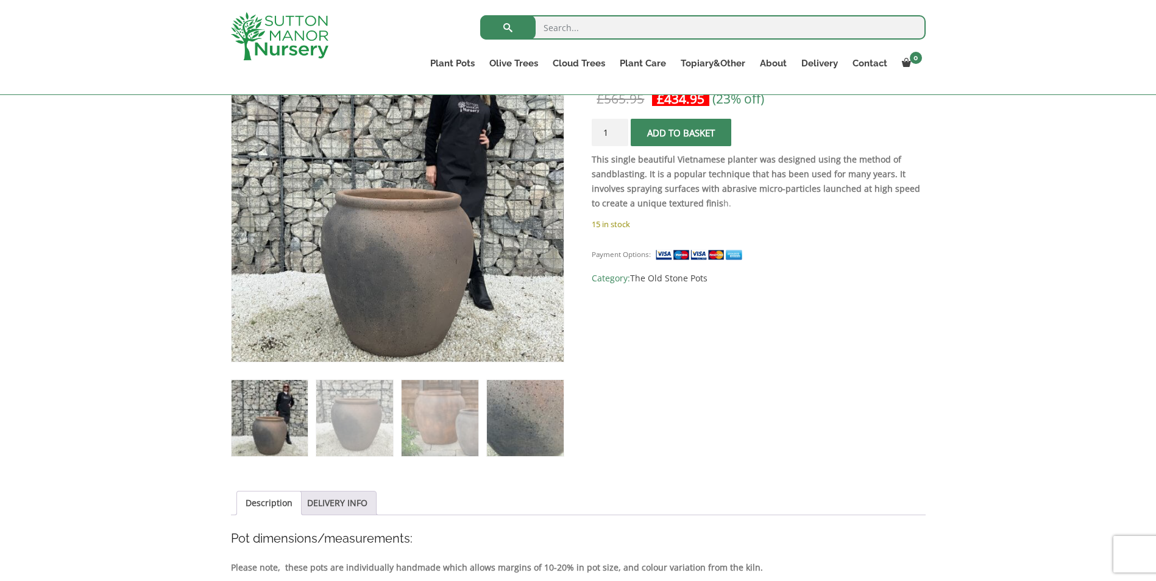
scroll to position [244, 0]
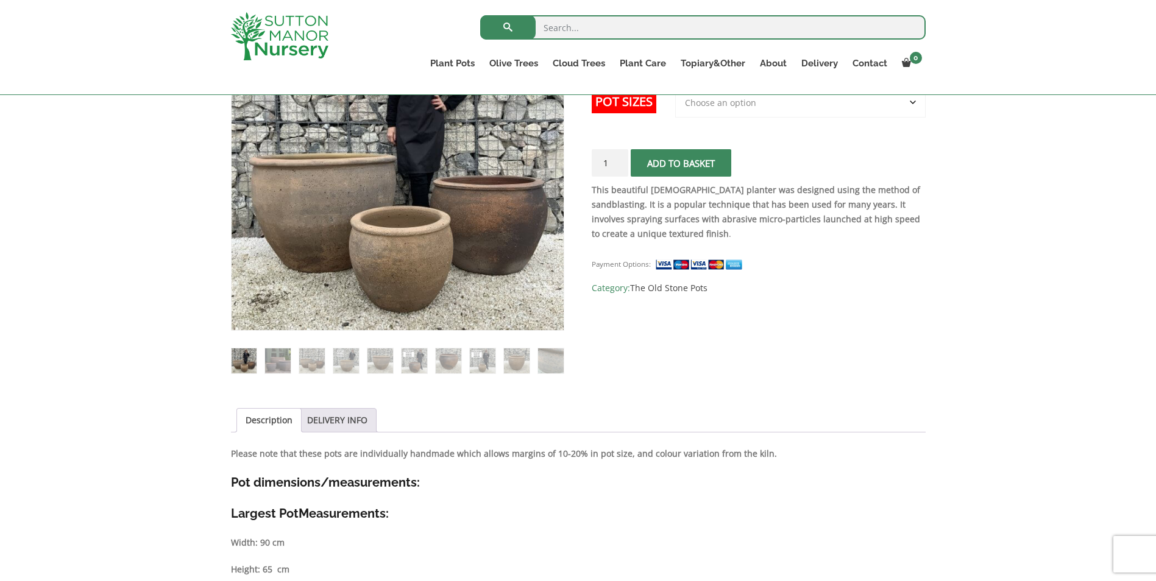
scroll to position [244, 0]
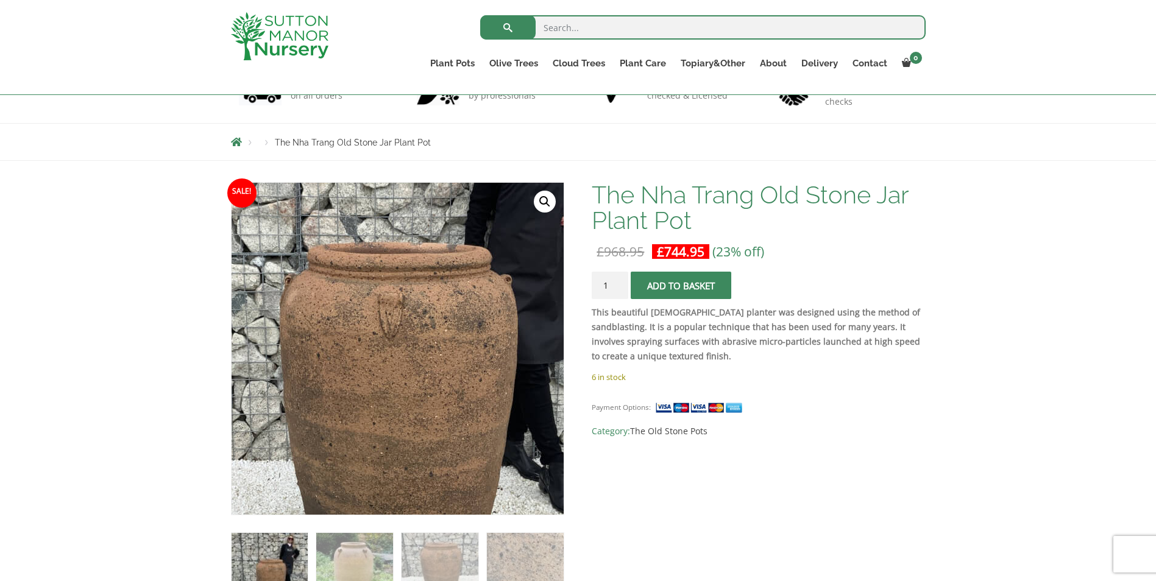
scroll to position [122, 0]
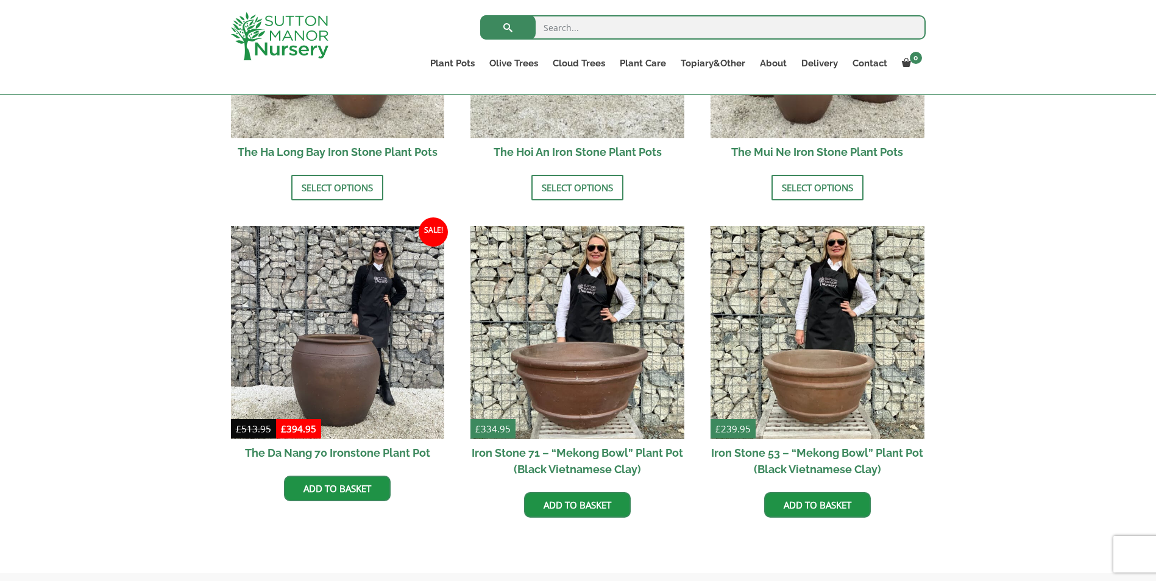
scroll to position [609, 0]
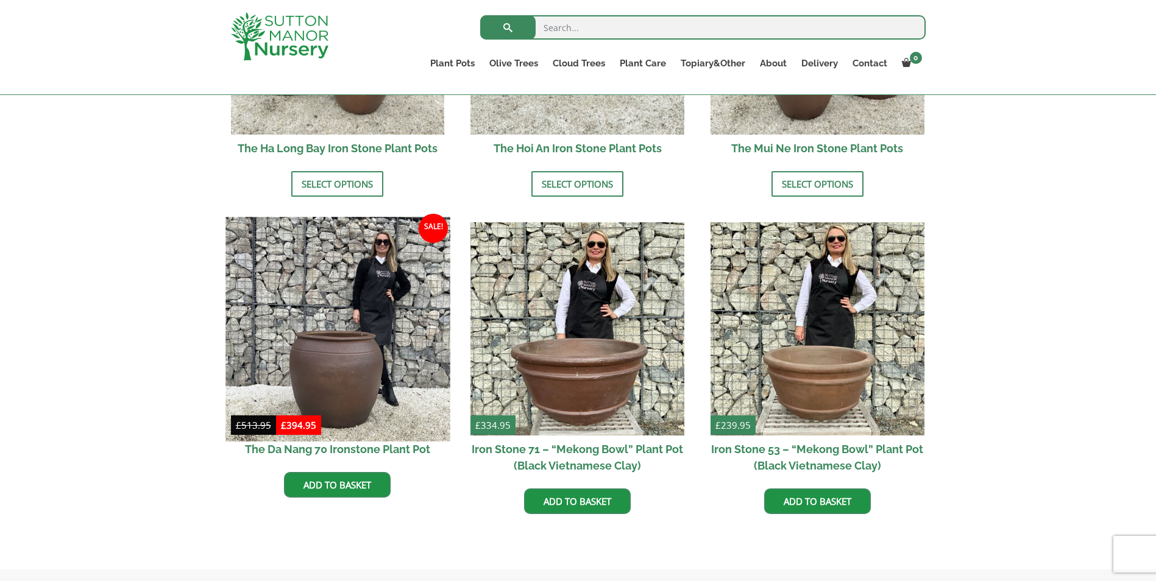
click at [365, 342] on img at bounding box center [337, 329] width 224 height 224
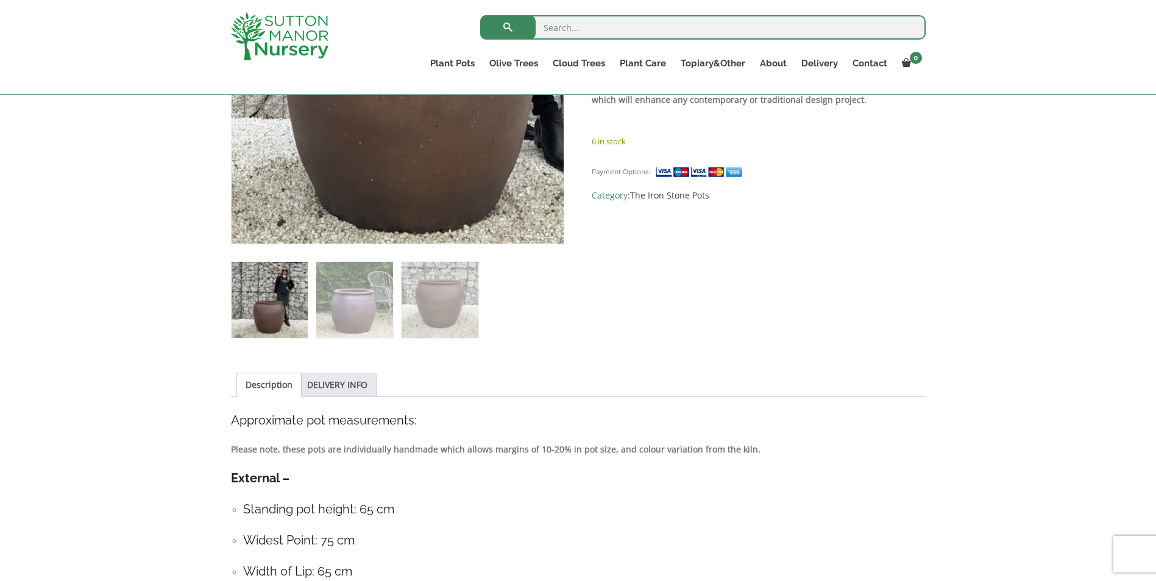
scroll to position [366, 0]
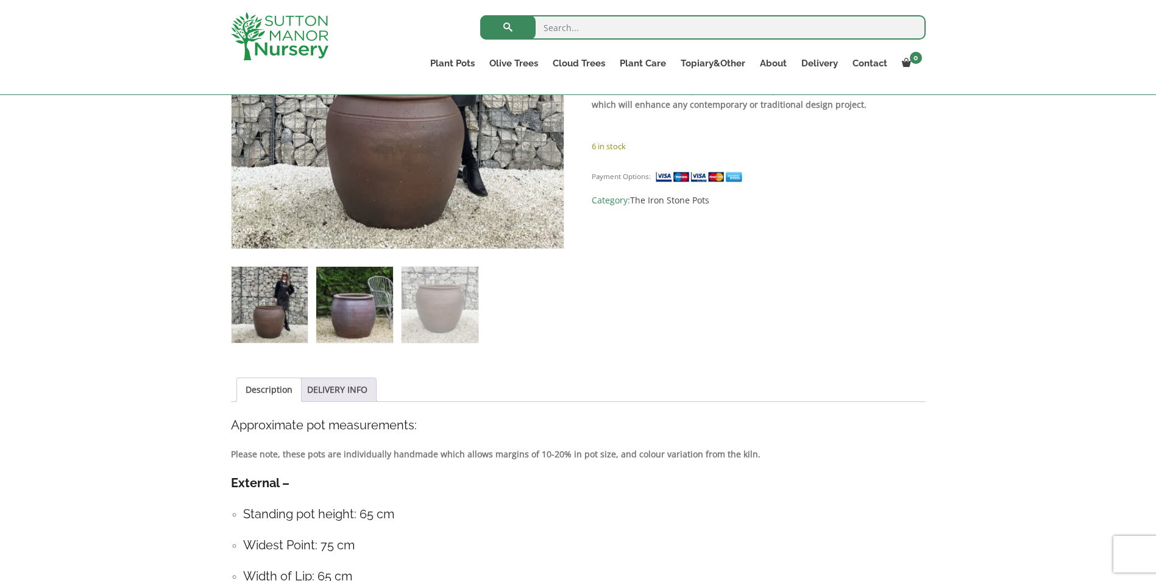
click at [369, 322] on img at bounding box center [354, 305] width 76 height 76
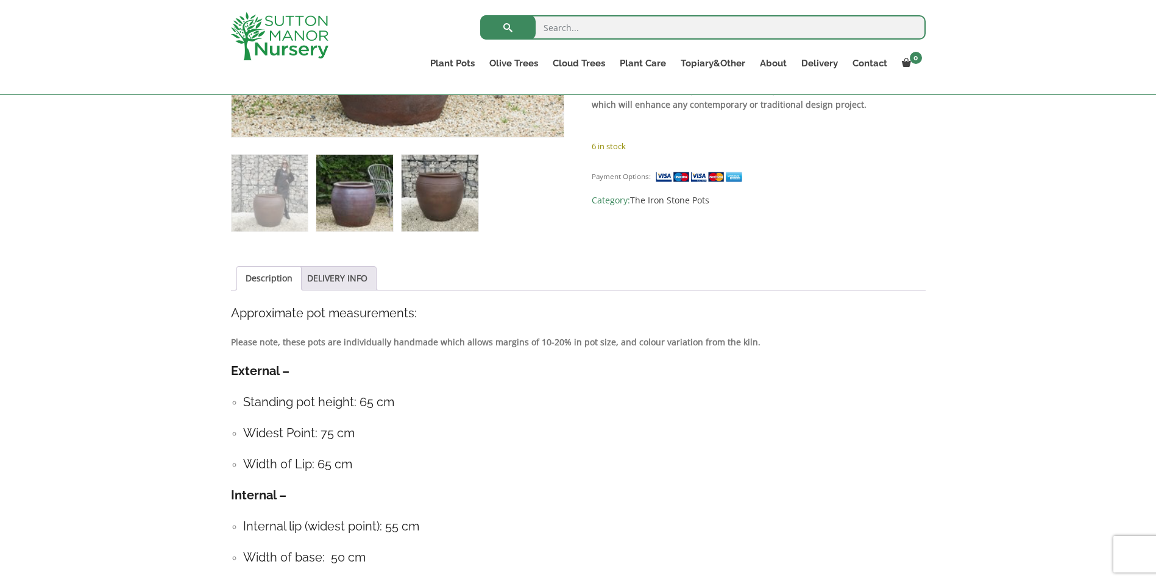
click at [441, 202] on img at bounding box center [440, 193] width 76 height 76
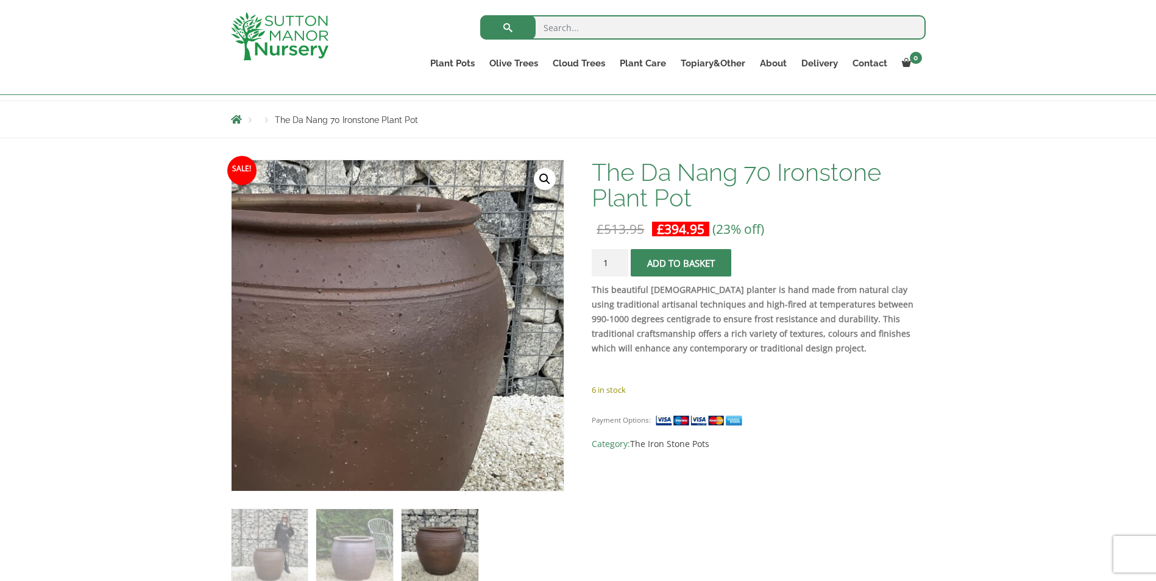
scroll to position [244, 0]
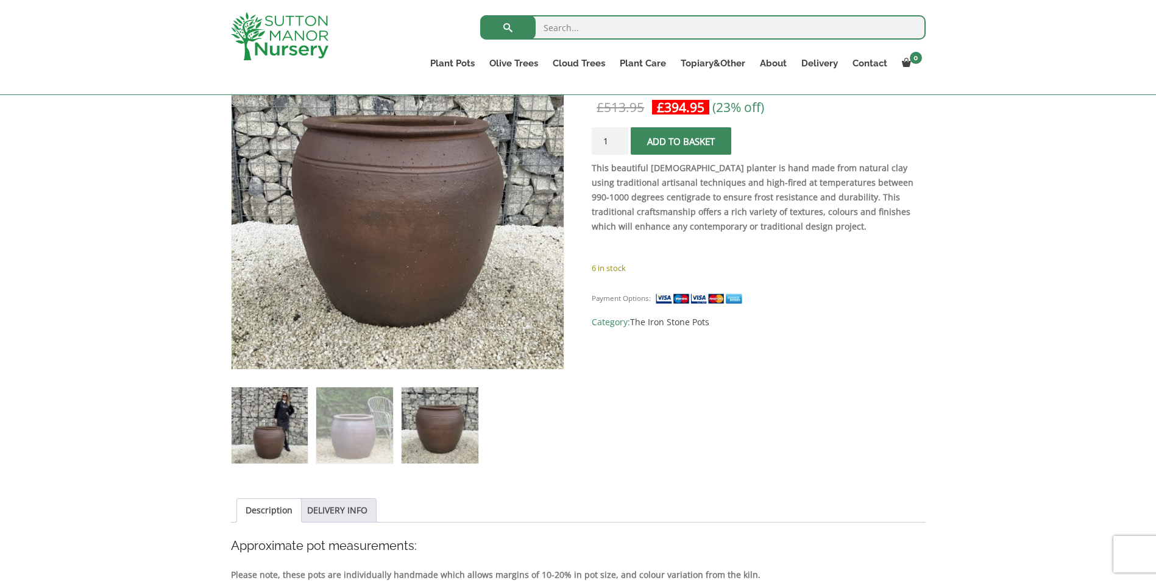
click at [291, 433] on img at bounding box center [270, 426] width 76 height 76
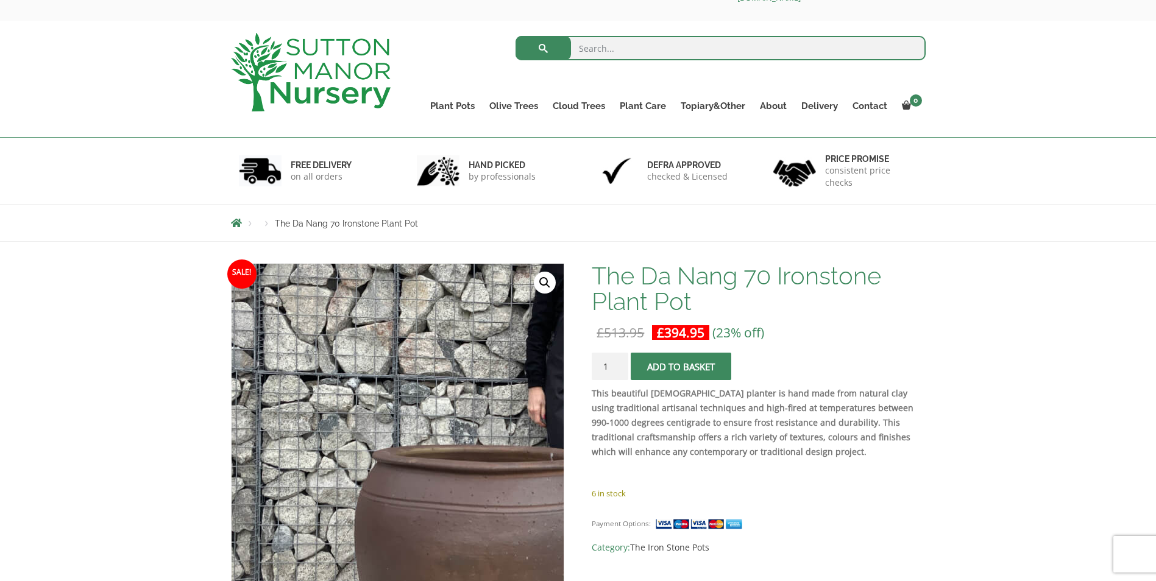
scroll to position [0, 0]
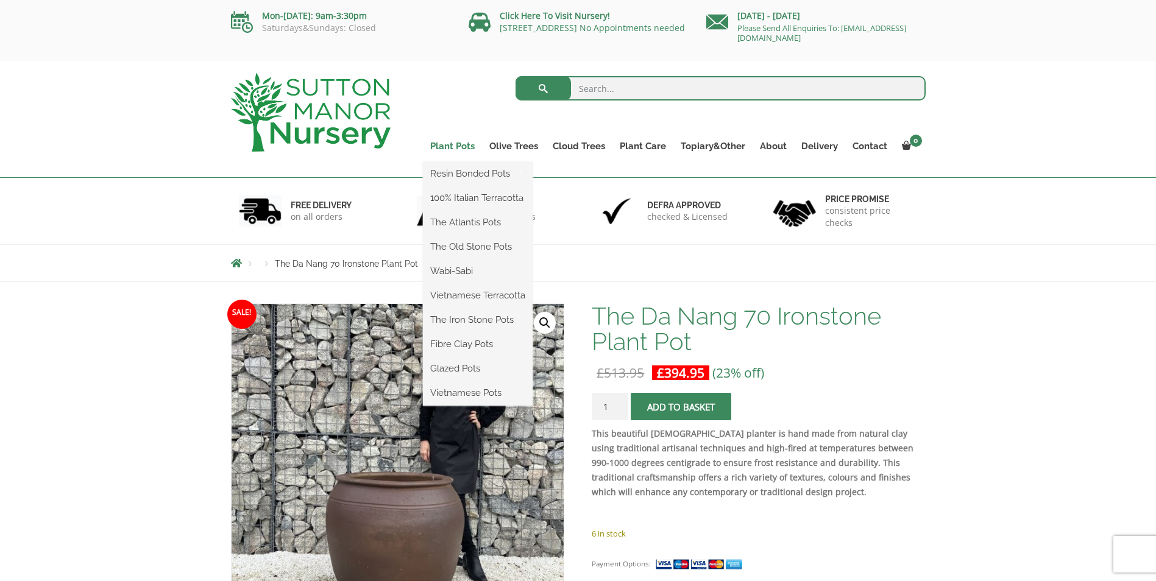
click at [453, 147] on link "Plant Pots" at bounding box center [452, 146] width 59 height 17
click at [460, 389] on link "Vietnamese Pots" at bounding box center [478, 393] width 110 height 18
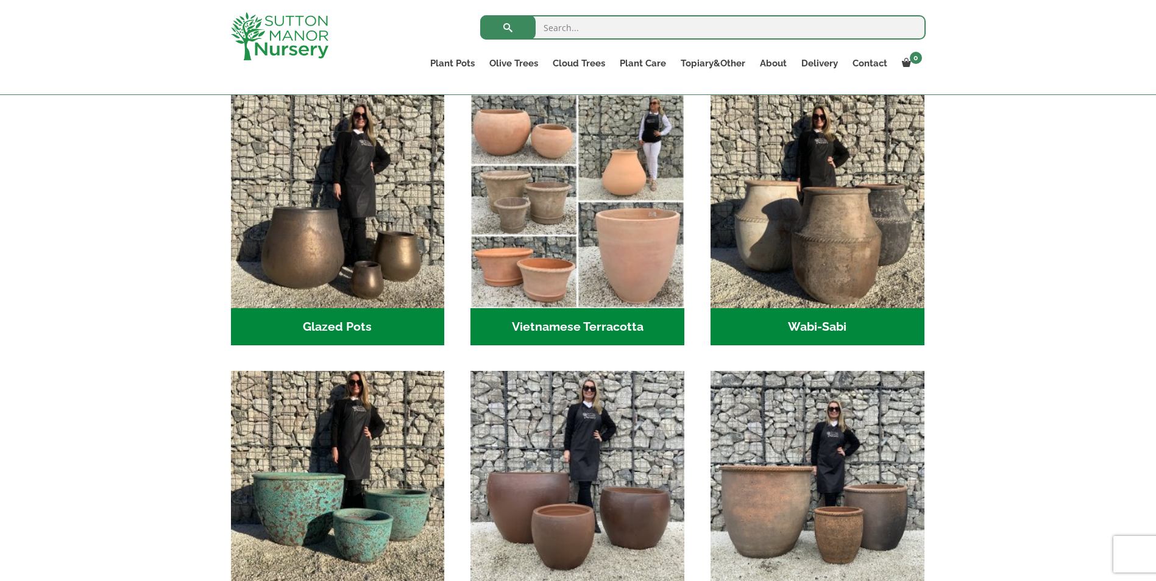
scroll to position [488, 0]
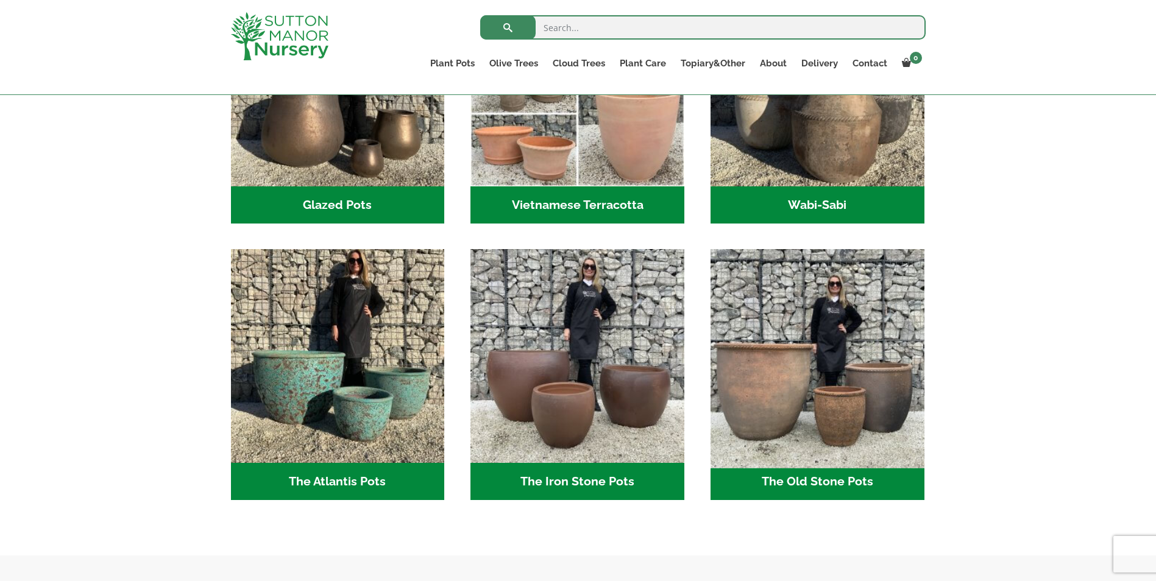
click at [716, 354] on img "Visit product category The Old Stone Pots" at bounding box center [817, 356] width 224 height 224
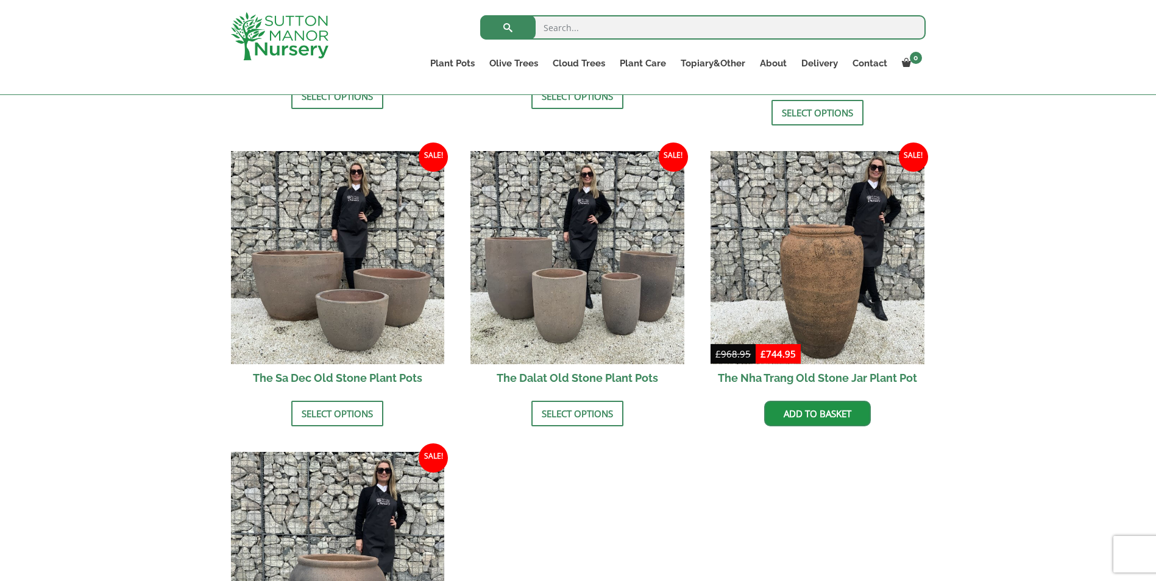
scroll to position [731, 0]
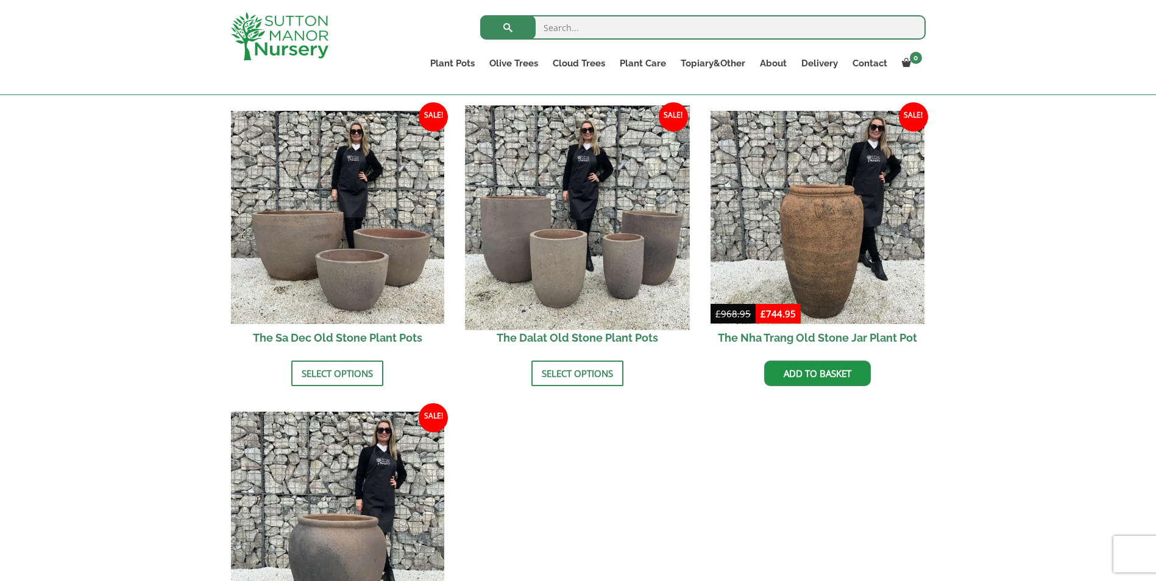
click at [521, 220] on img at bounding box center [578, 217] width 224 height 224
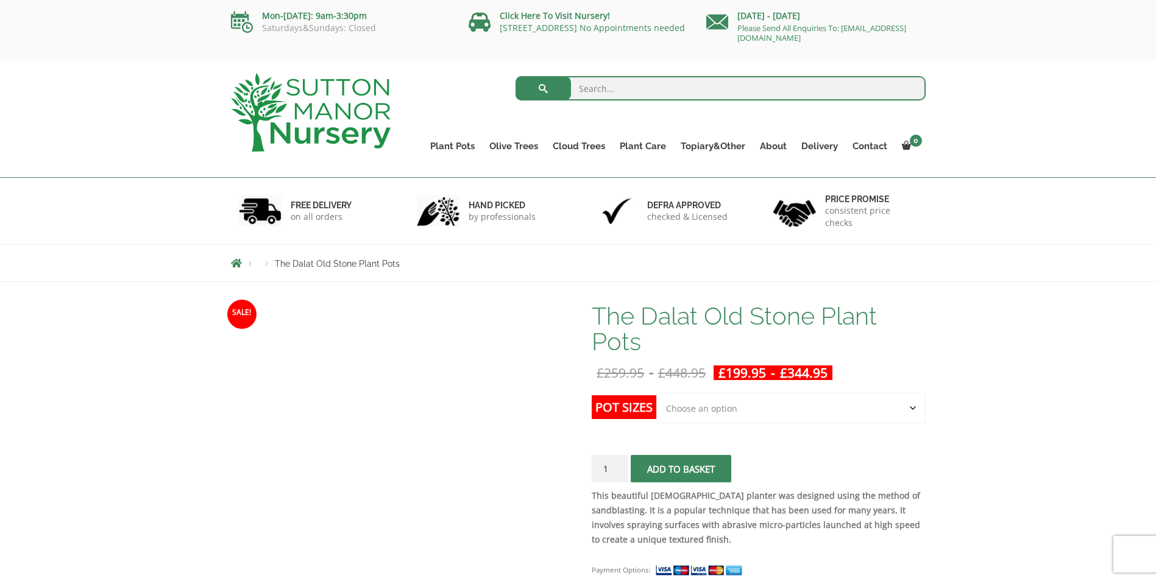
click at [522, 220] on p "by professionals" at bounding box center [502, 217] width 67 height 12
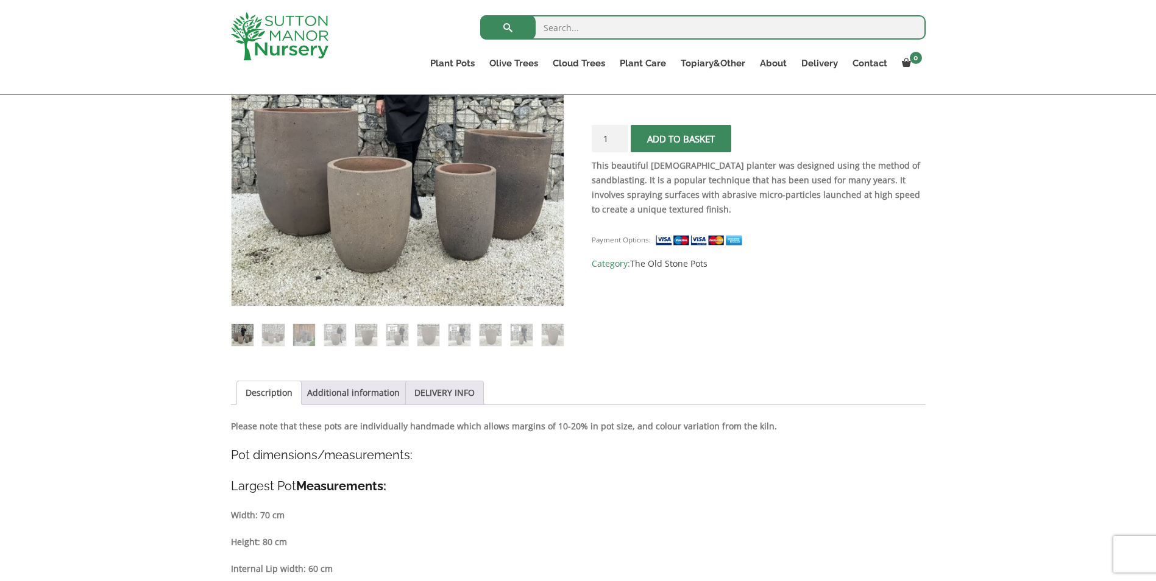
scroll to position [244, 0]
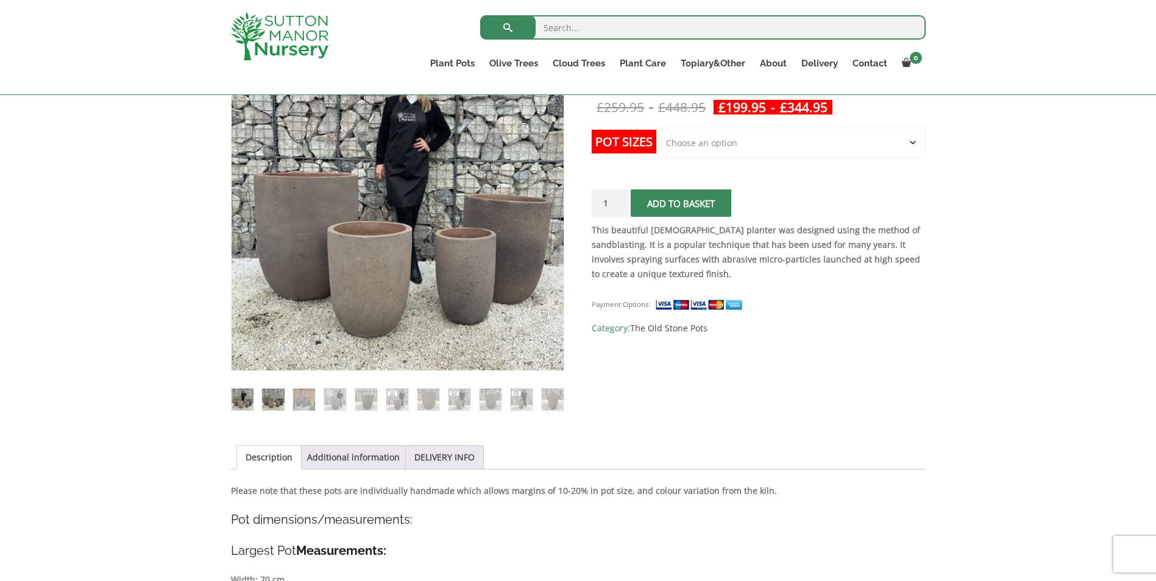
click at [276, 399] on img at bounding box center [273, 400] width 22 height 22
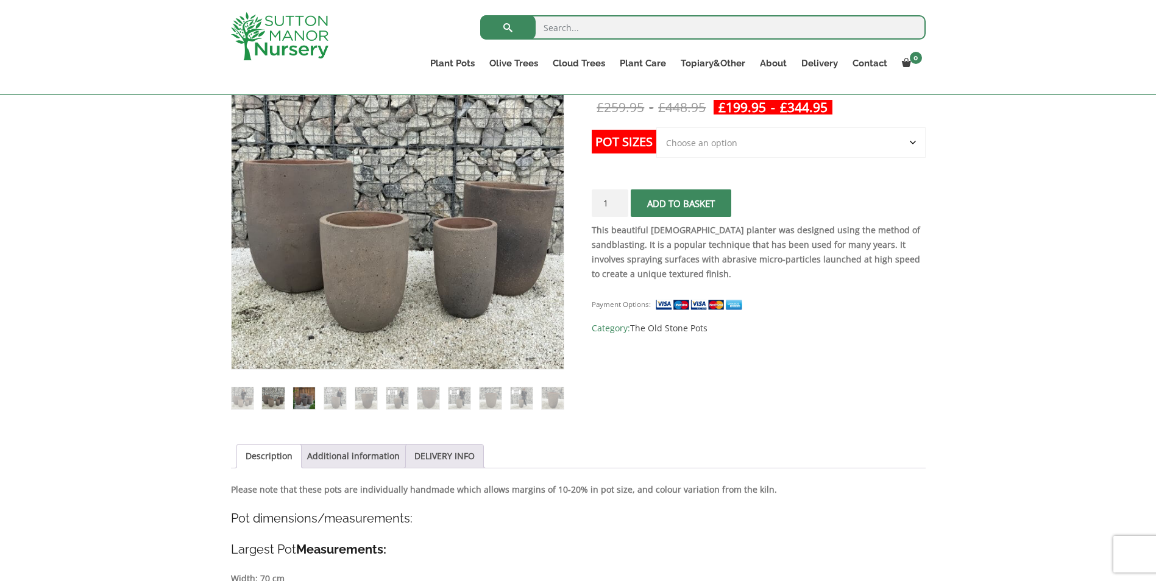
click at [305, 404] on img at bounding box center [304, 399] width 22 height 22
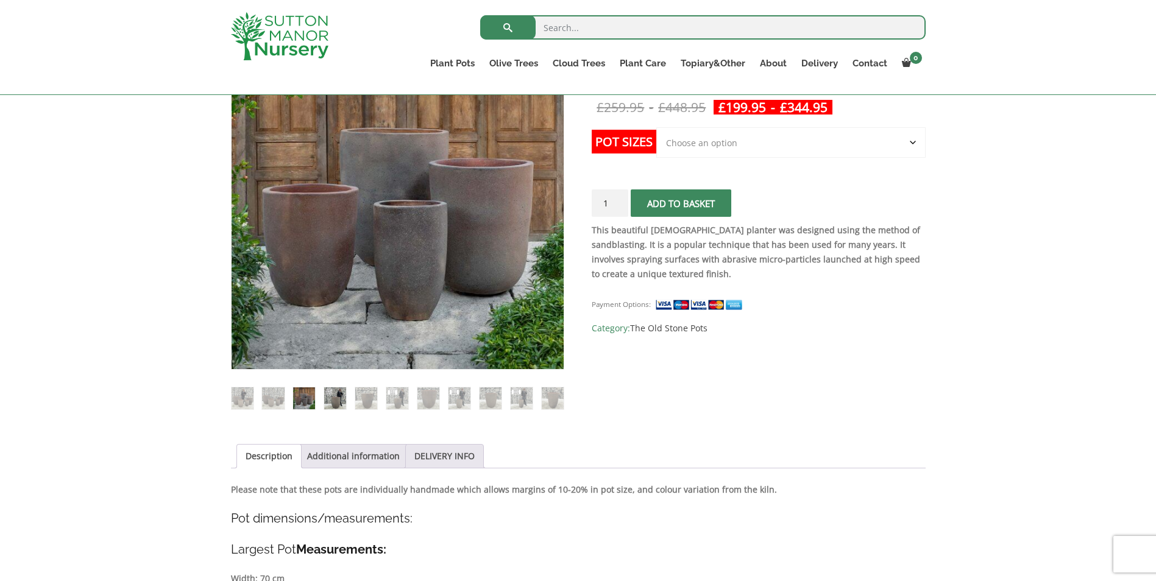
click at [333, 396] on img at bounding box center [335, 399] width 22 height 22
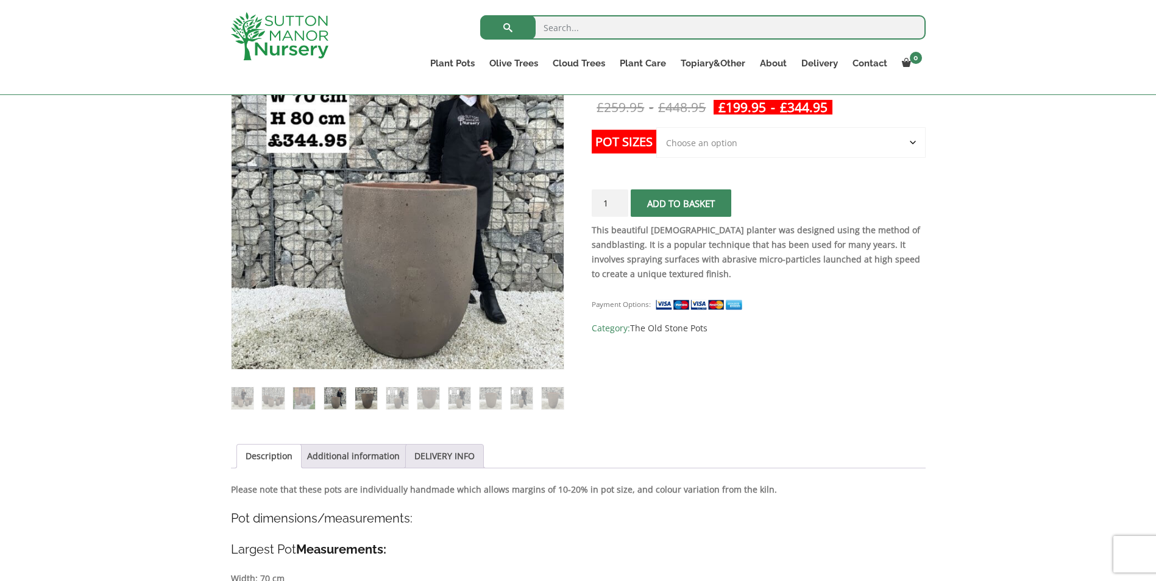
click at [366, 396] on img at bounding box center [366, 399] width 22 height 22
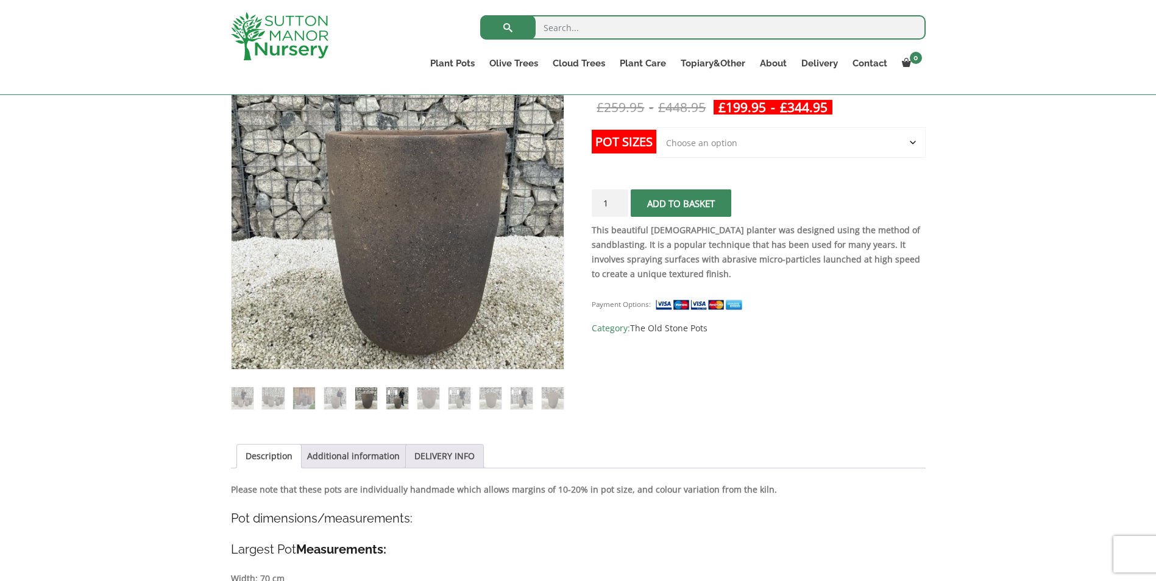
click at [388, 397] on img at bounding box center [397, 399] width 22 height 22
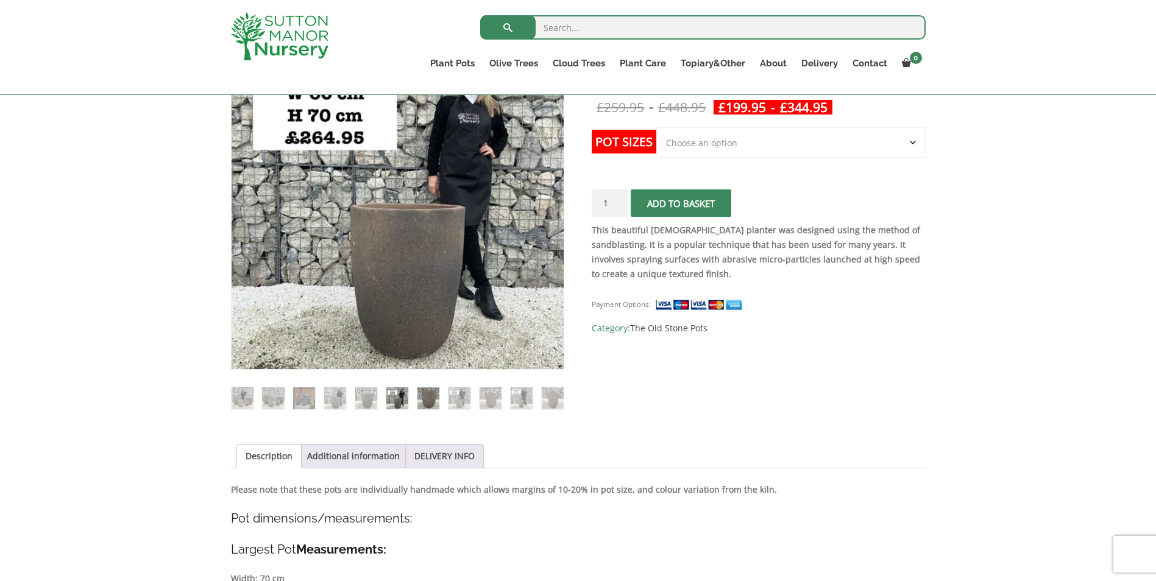
click at [434, 406] on img at bounding box center [428, 399] width 22 height 22
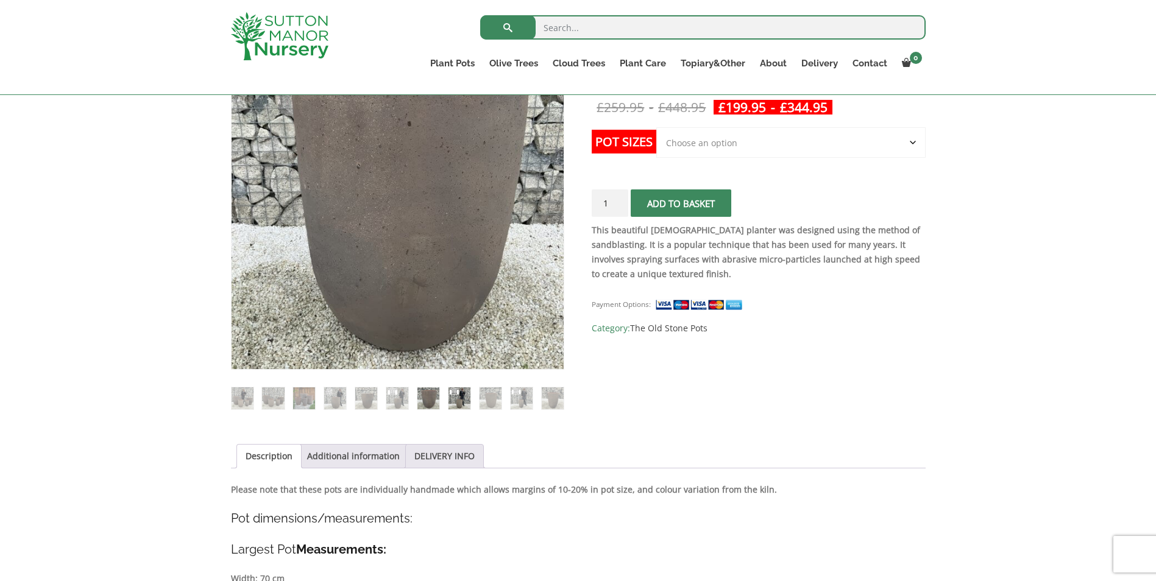
click at [460, 404] on img at bounding box center [460, 399] width 22 height 22
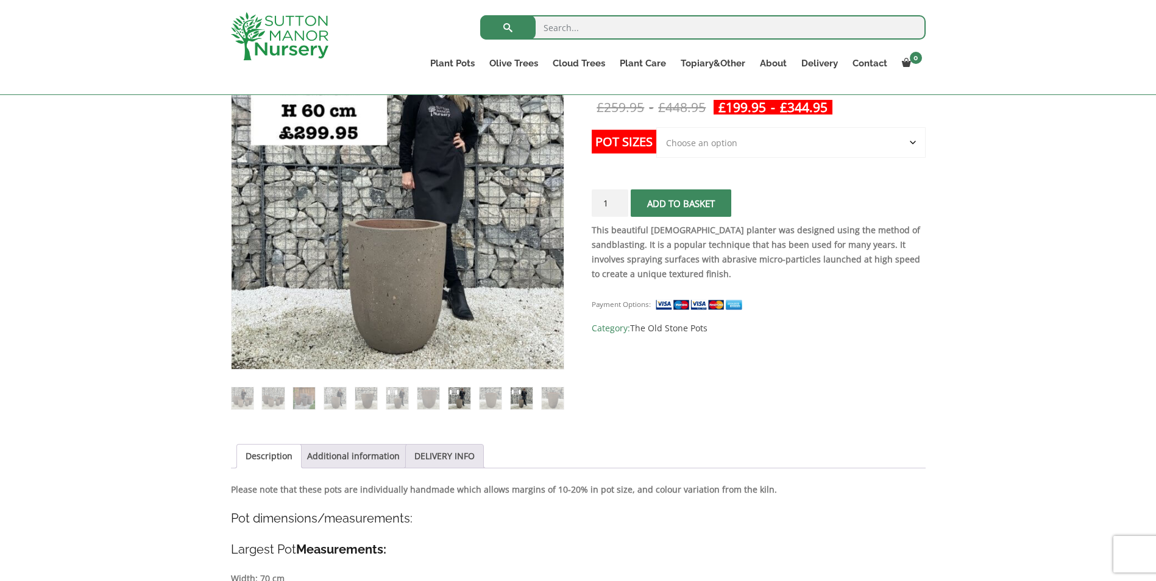
click at [514, 398] on img at bounding box center [522, 399] width 22 height 22
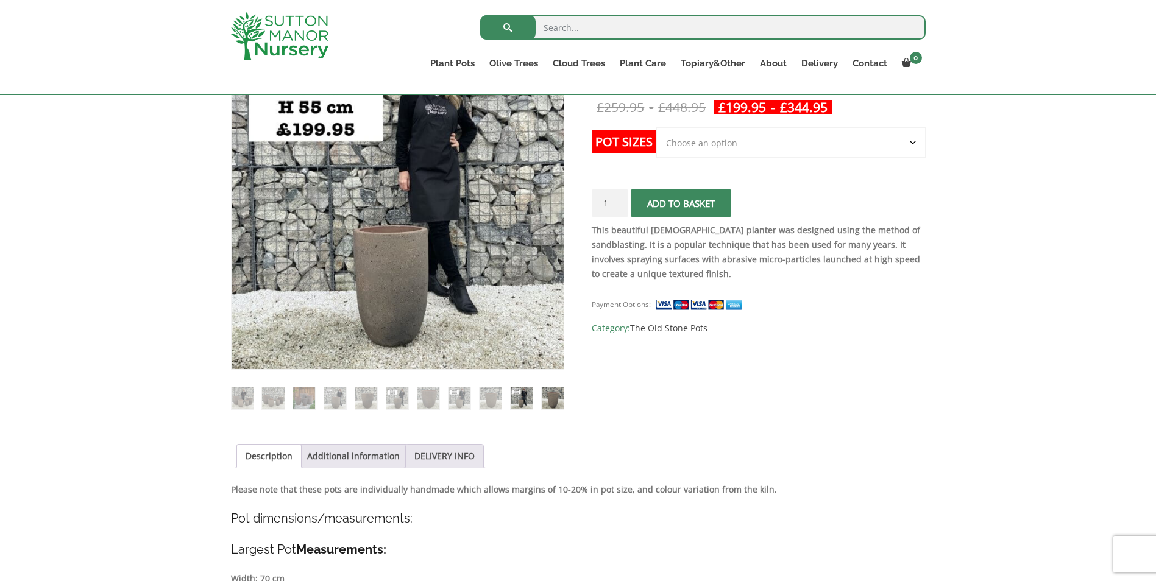
click at [545, 398] on img at bounding box center [553, 399] width 22 height 22
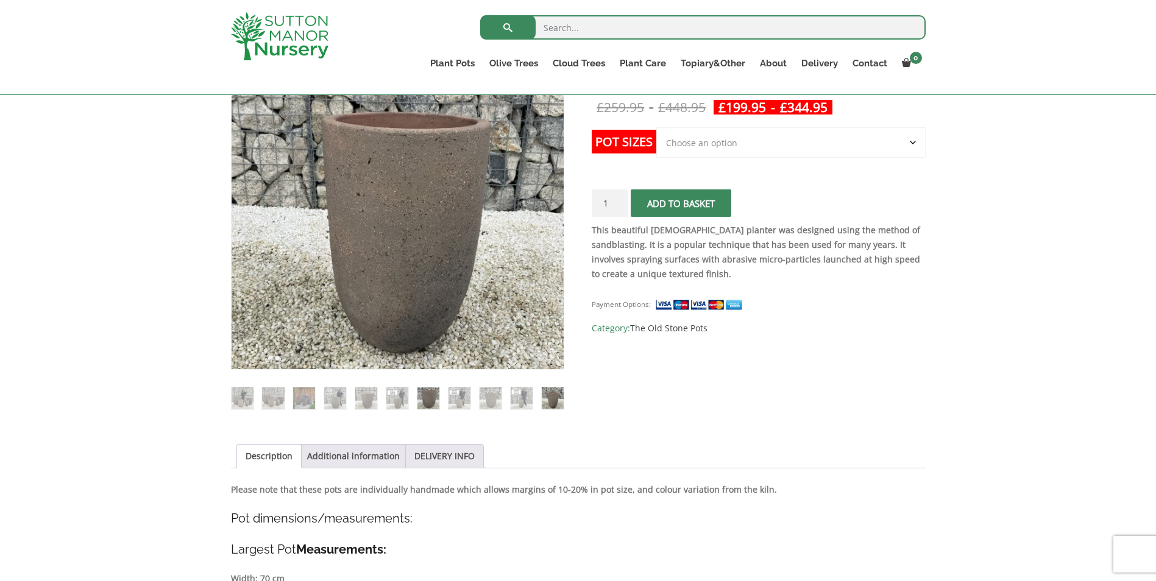
scroll to position [0, 0]
